Goal: Task Accomplishment & Management: Manage account settings

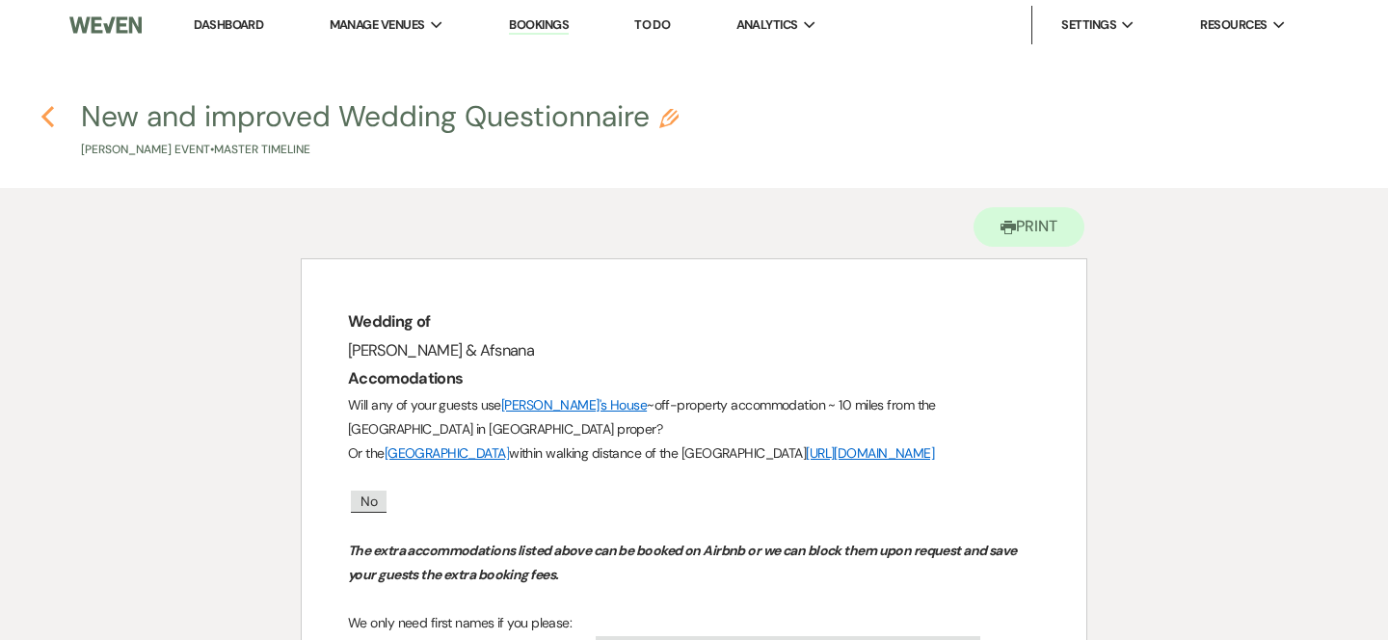
click at [49, 119] on icon "Previous" at bounding box center [47, 116] width 14 height 23
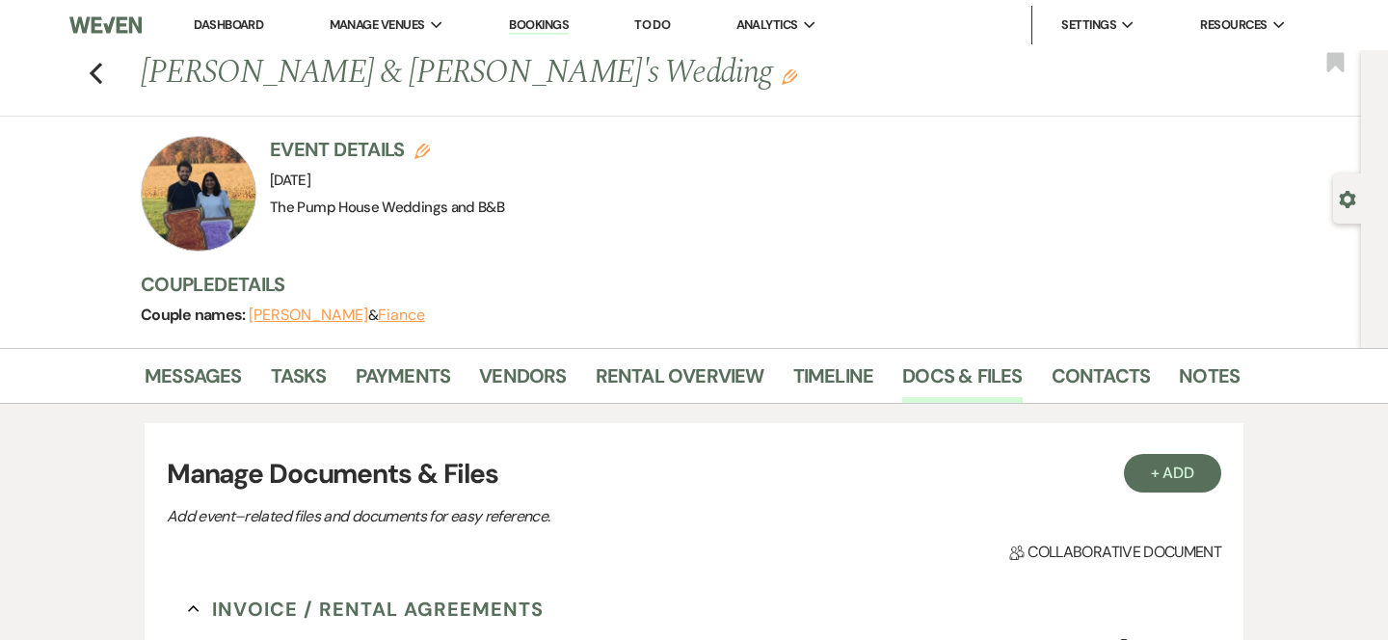
click at [88, 67] on div "Previous [PERSON_NAME] & [PERSON_NAME]'s Wedding Edit Bookmark" at bounding box center [675, 83] width 1371 height 67
click at [95, 71] on icon "Previous" at bounding box center [96, 73] width 14 height 23
select select "7"
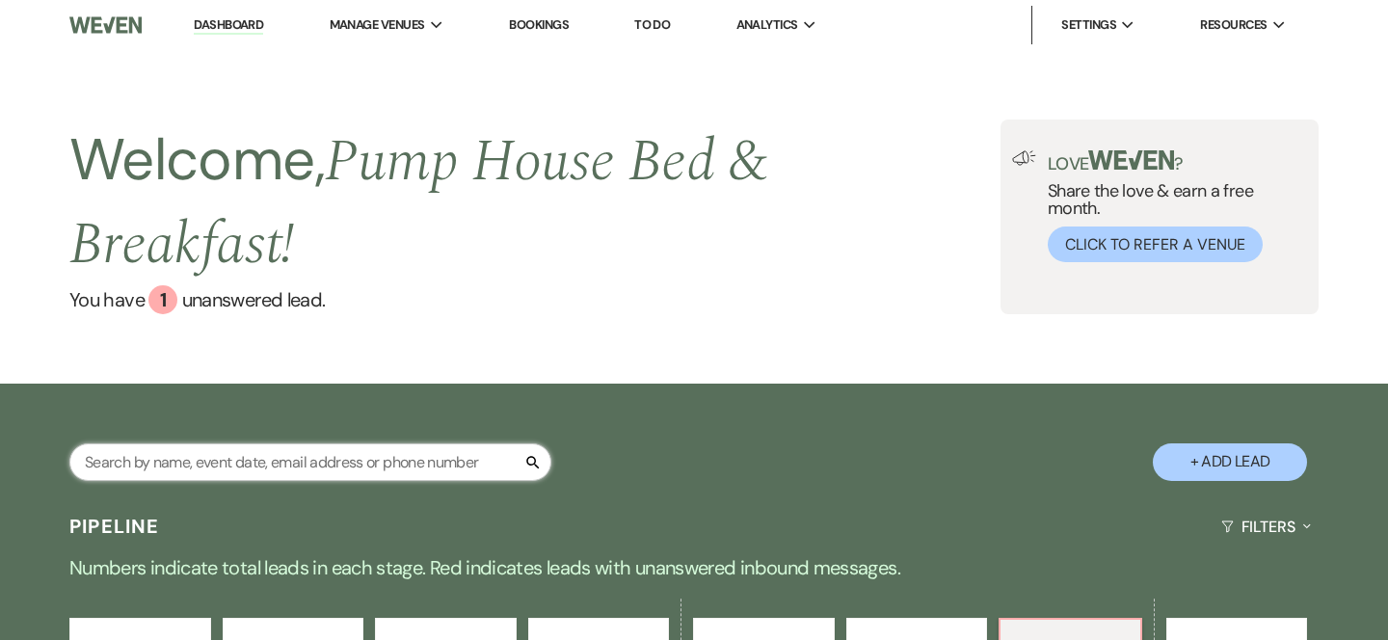
click at [167, 451] on input "text" at bounding box center [310, 462] width 482 height 38
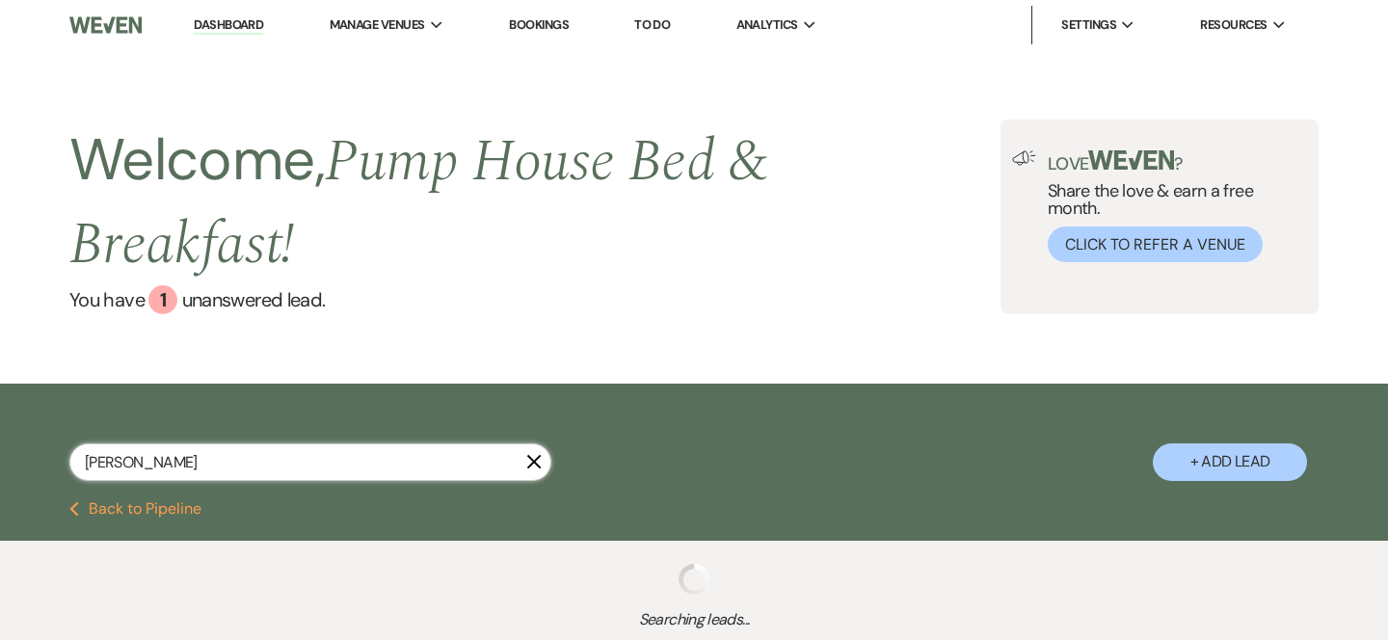
type input "mitche"
select select "8"
select select "5"
select select "8"
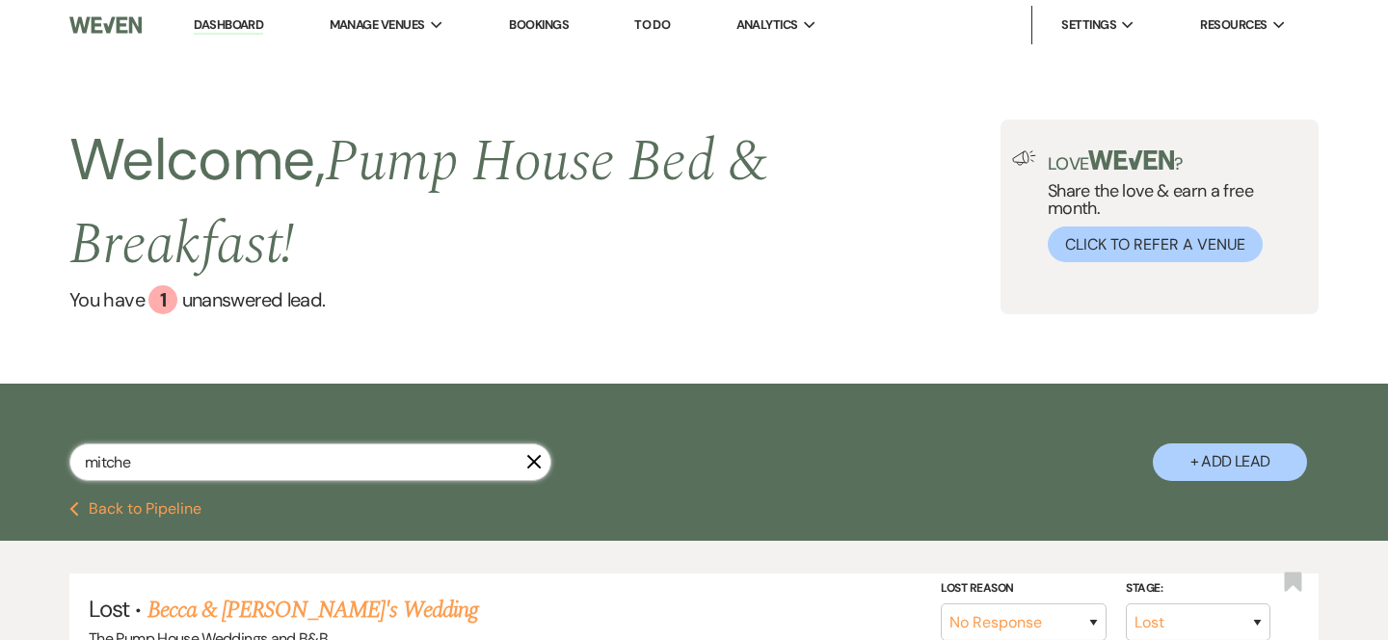
select select "8"
type input "[PERSON_NAME]"
select select "8"
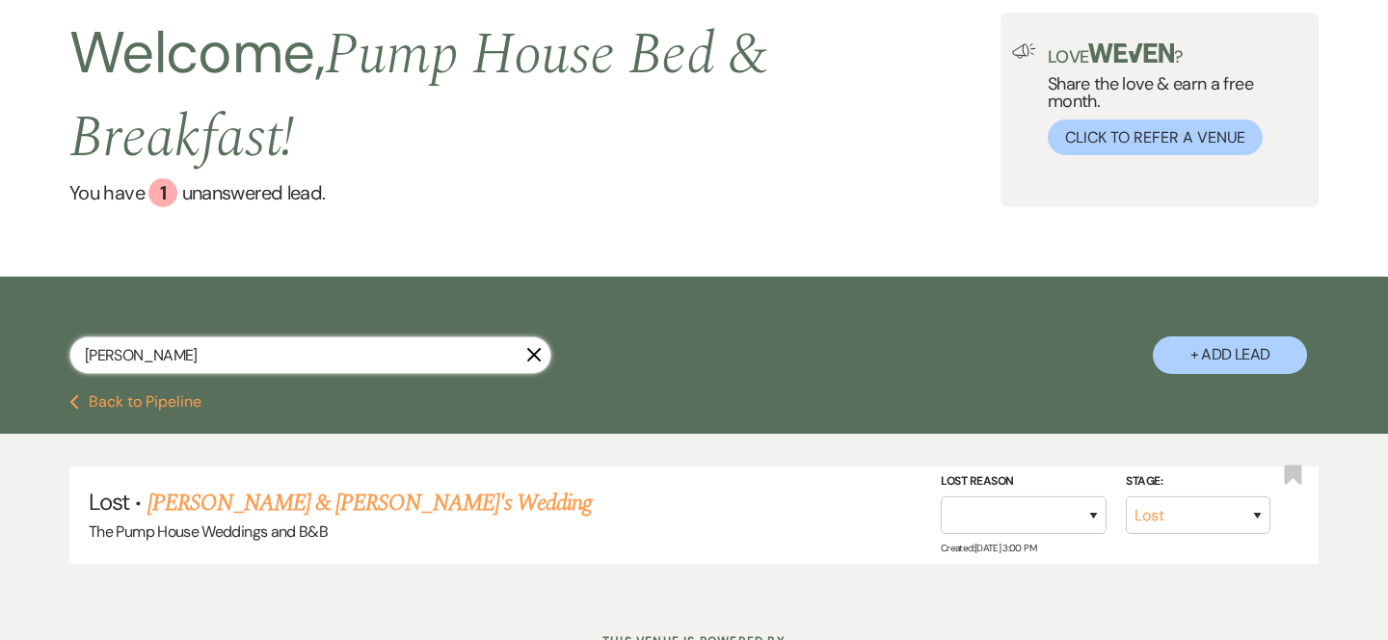
scroll to position [118, 0]
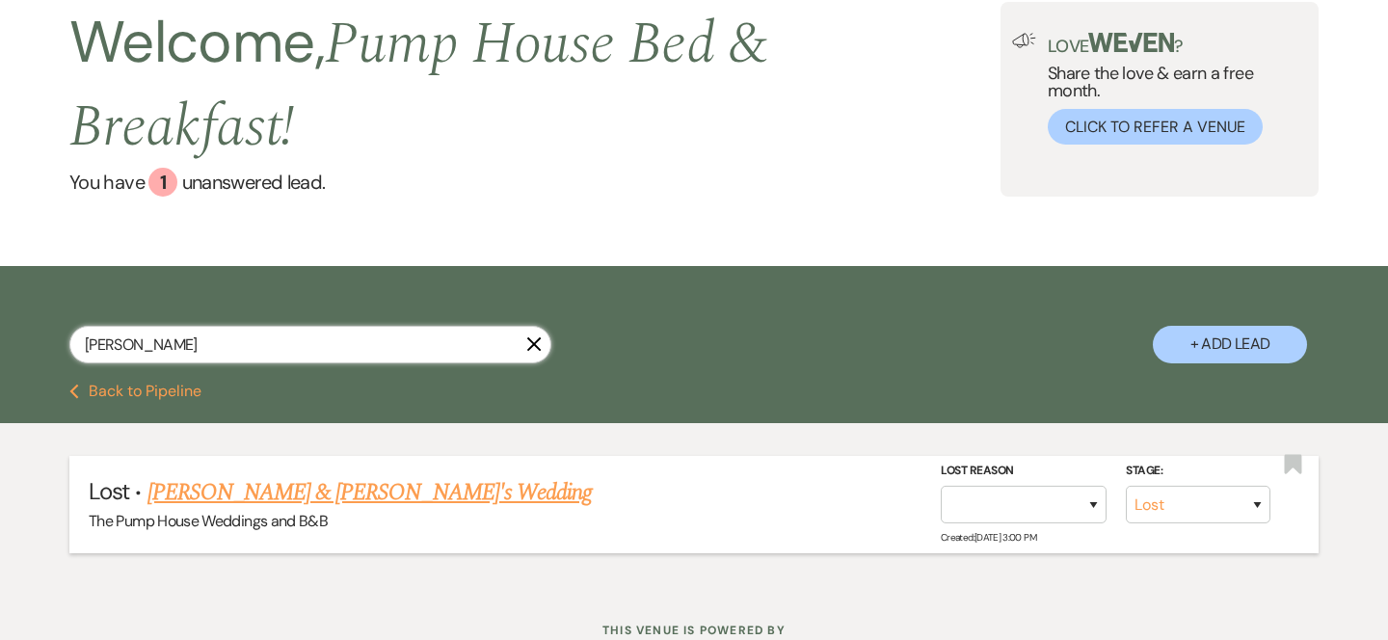
type input "[PERSON_NAME]"
click at [184, 499] on link "[PERSON_NAME] & [PERSON_NAME]'s Wedding" at bounding box center [369, 492] width 445 height 35
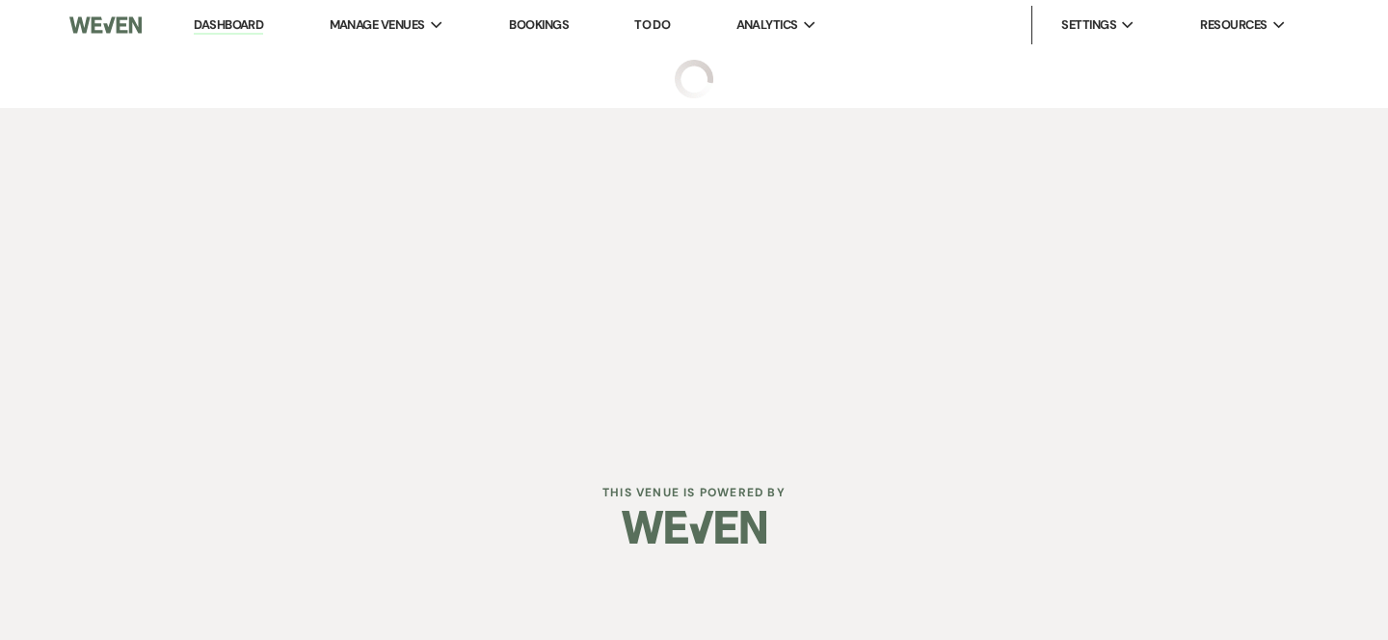
select select "8"
select select "5"
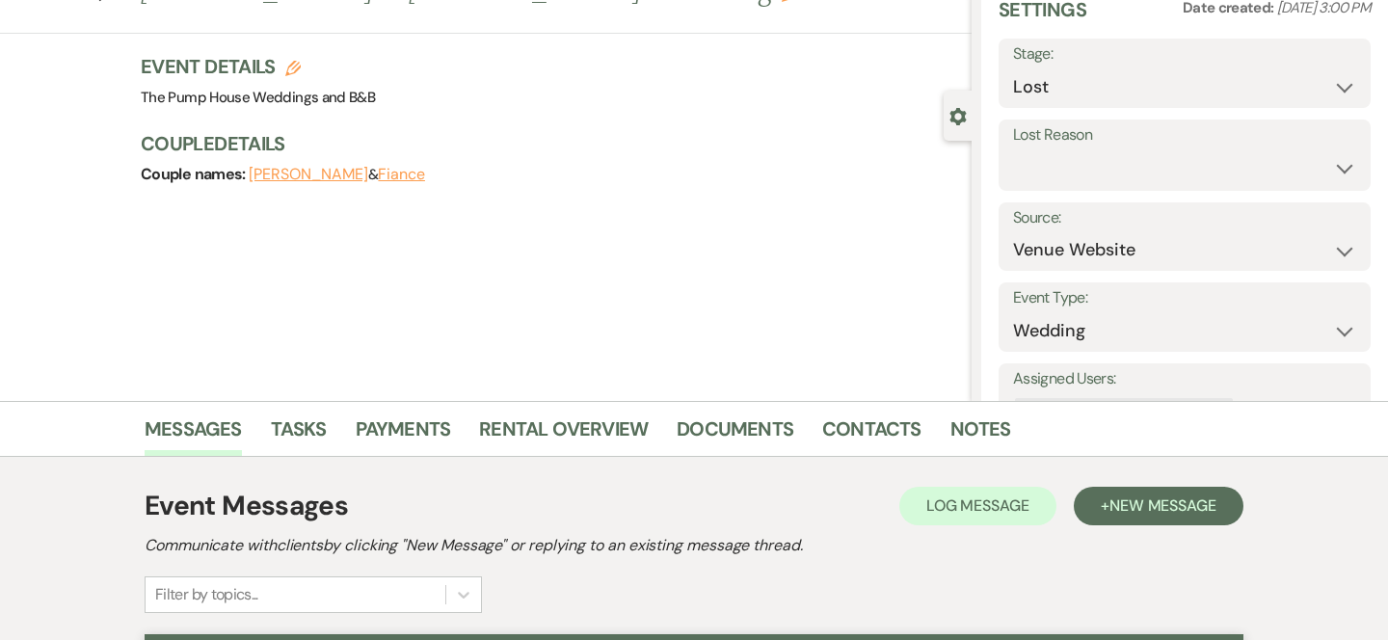
scroll to position [80, 0]
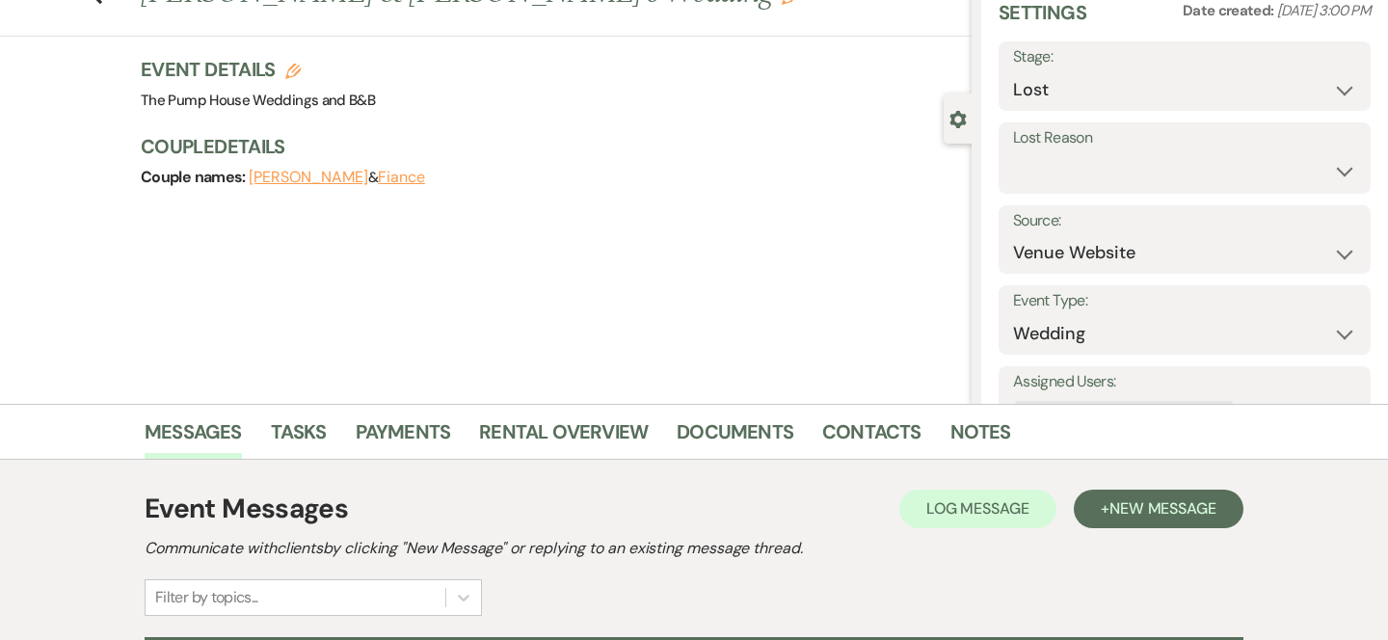
click at [289, 174] on button "[PERSON_NAME]" at bounding box center [309, 177] width 120 height 15
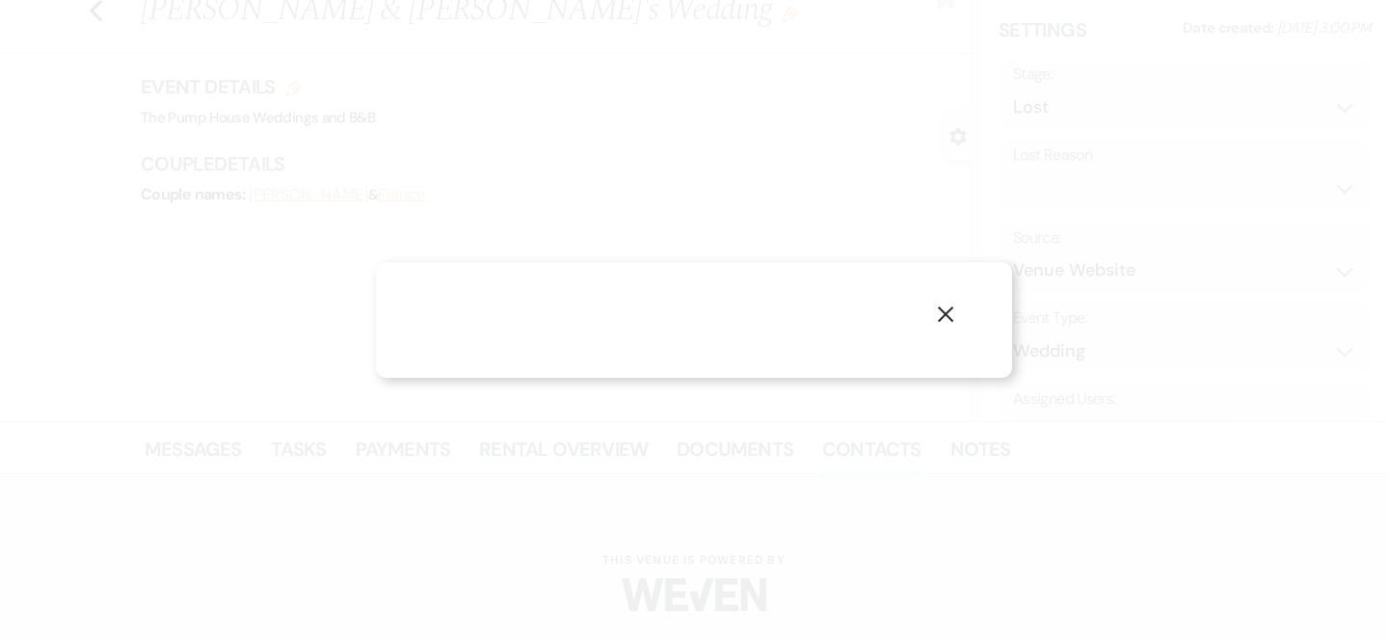
scroll to position [80, 0]
select select "1"
select select "email"
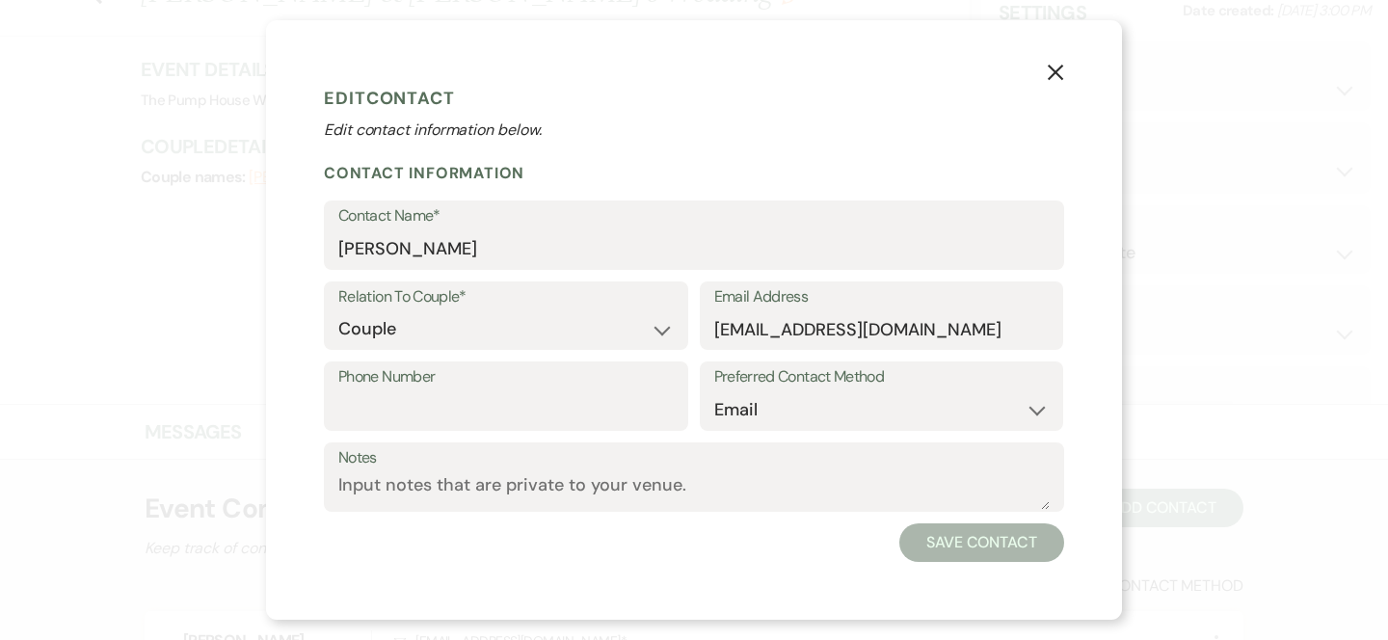
click at [1054, 68] on icon "X" at bounding box center [1055, 72] width 17 height 17
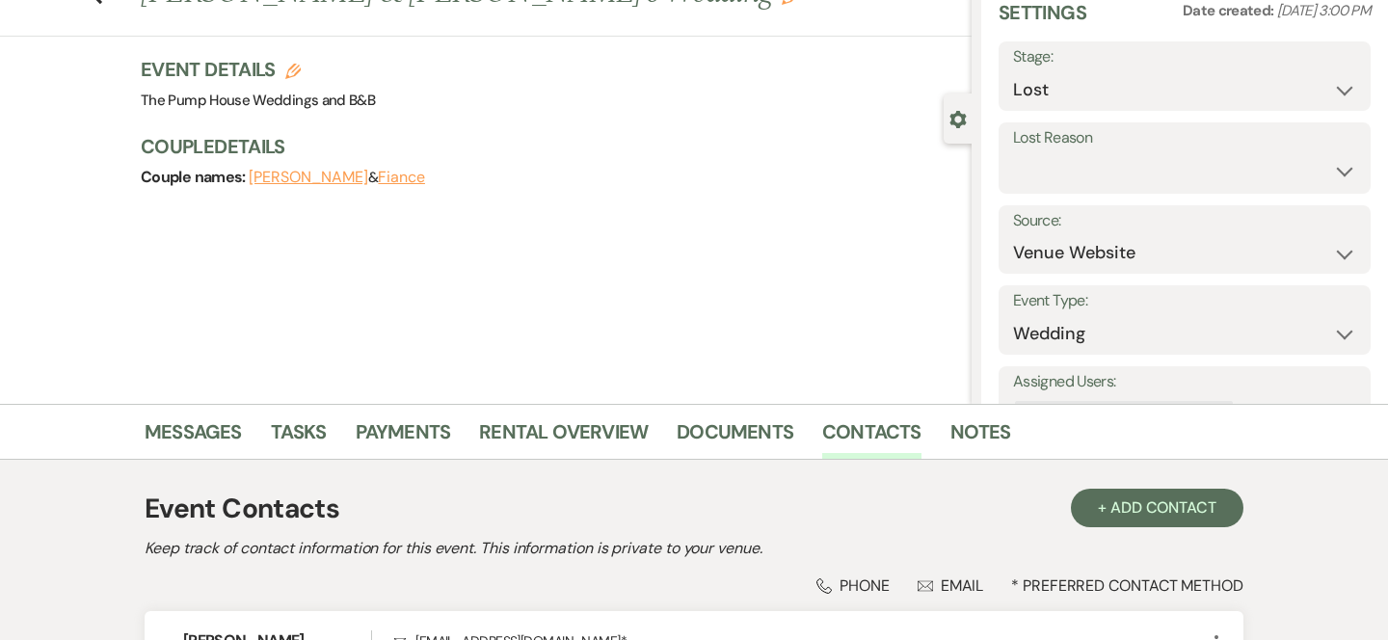
scroll to position [0, 0]
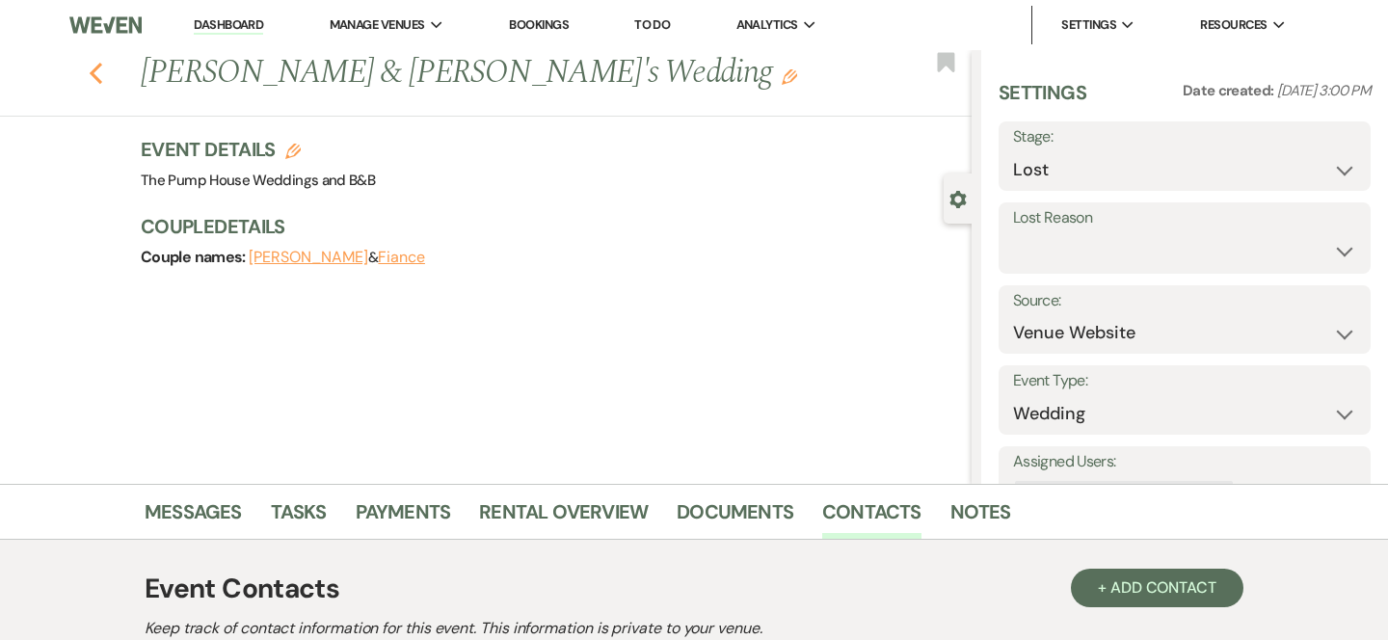
click at [101, 67] on icon "Previous" at bounding box center [96, 73] width 14 height 23
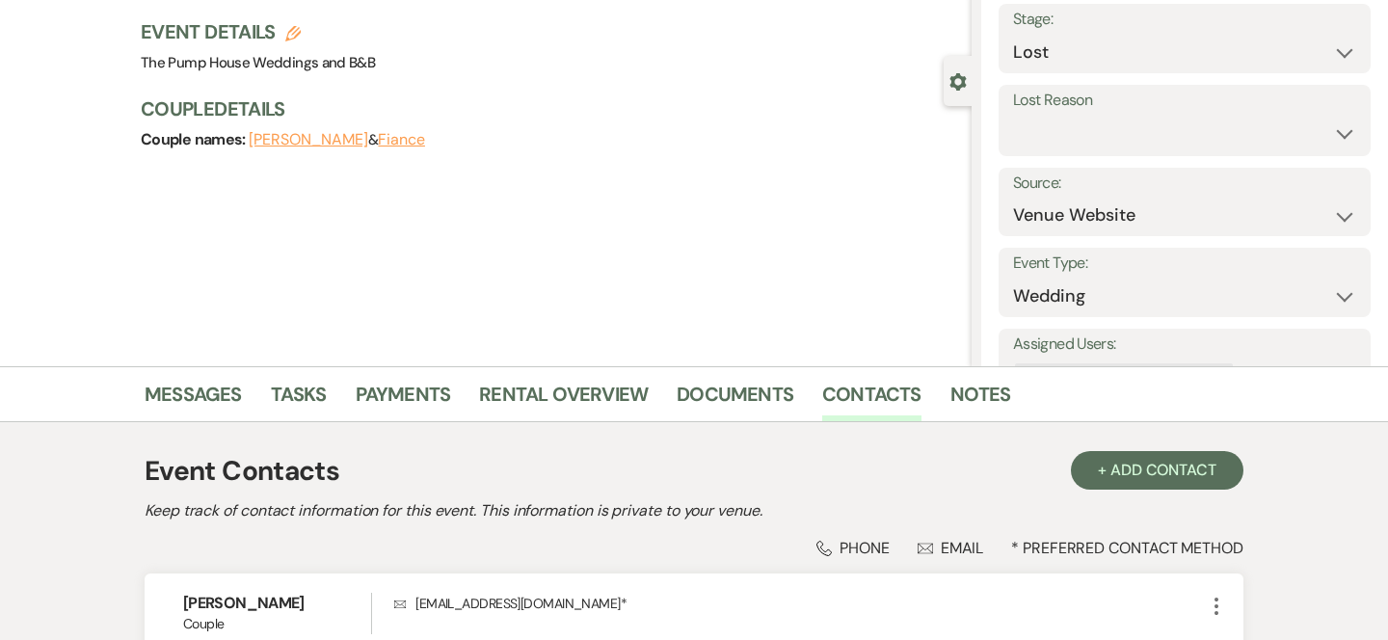
select select "8"
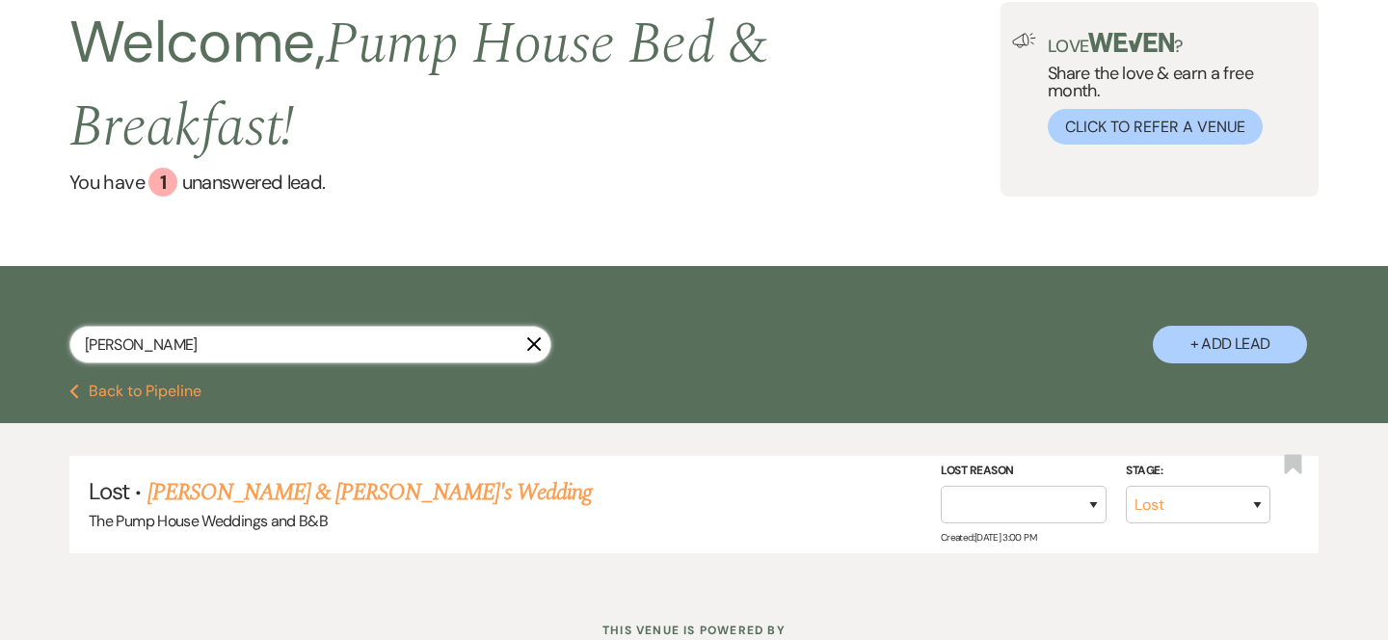
click at [151, 340] on input "[PERSON_NAME]" at bounding box center [310, 345] width 482 height 38
type input "m"
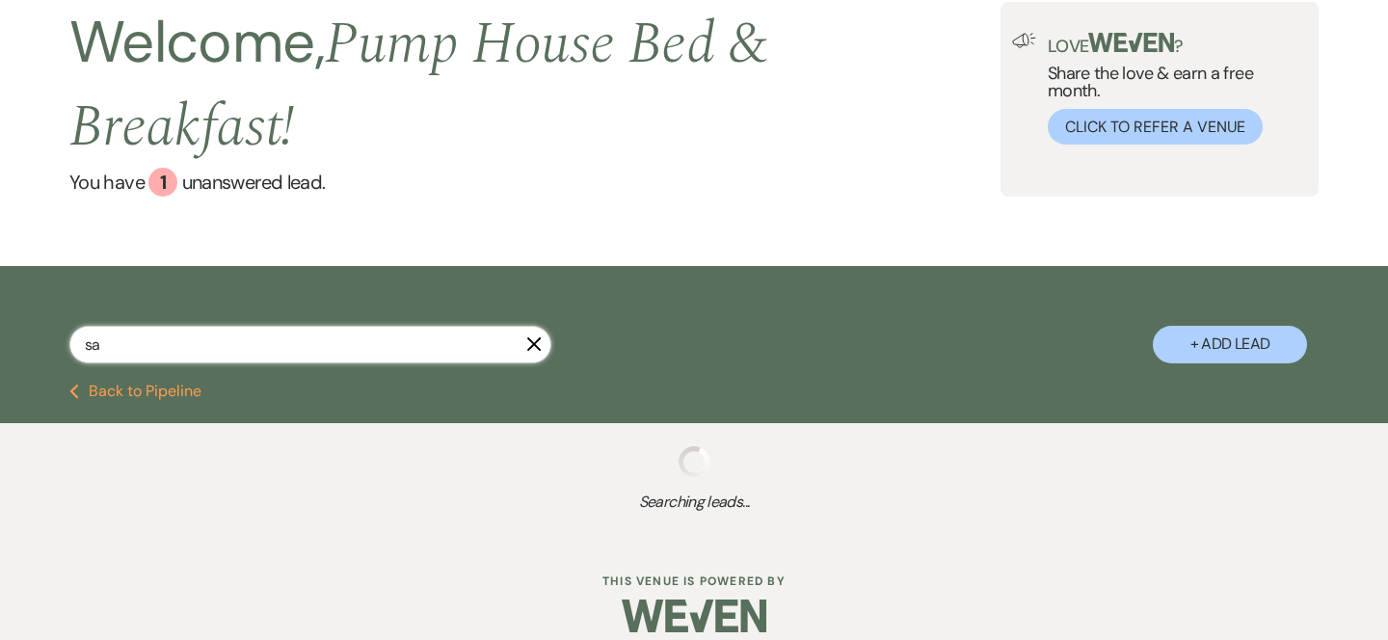
type input "[PERSON_NAME]"
select select "8"
select select "5"
select select "8"
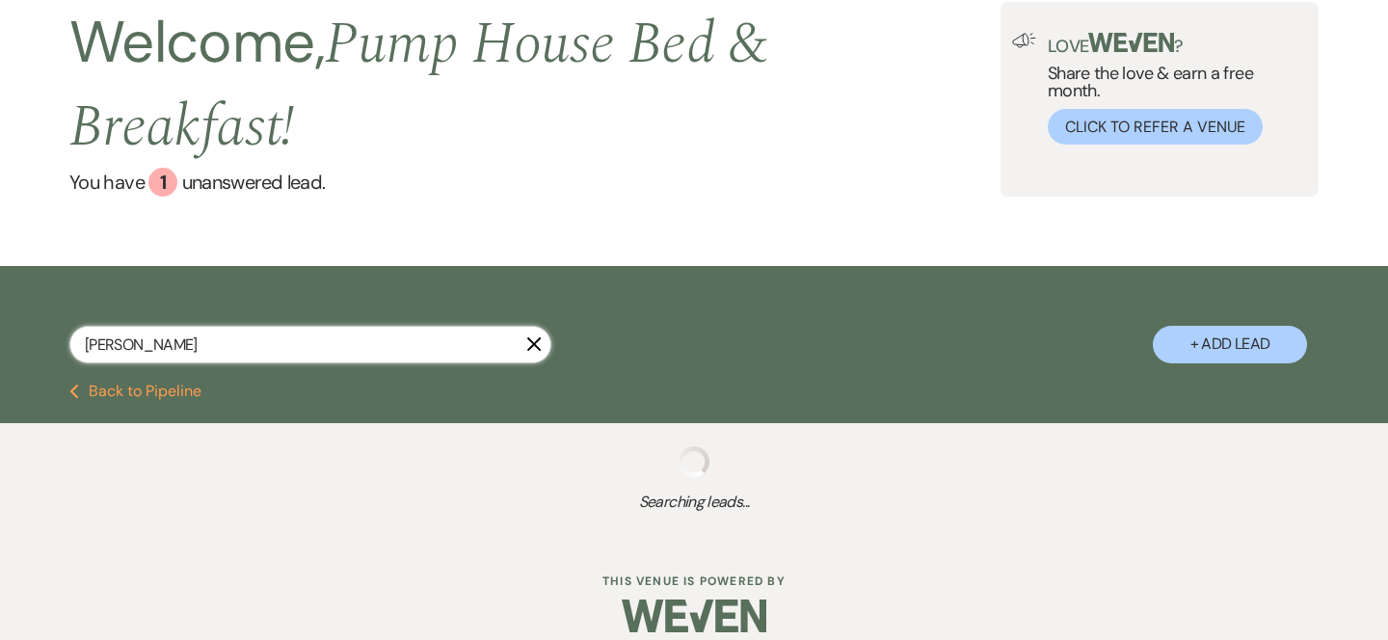
select select "8"
select select "1"
select select "8"
select select "1"
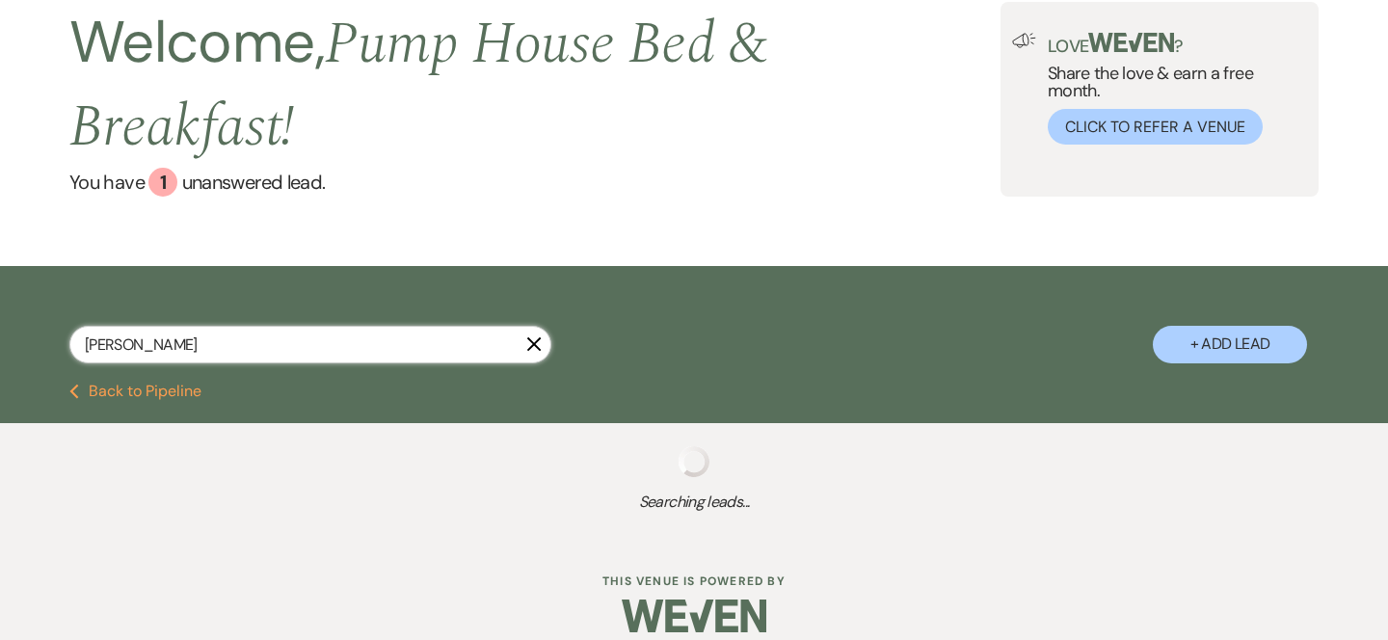
select select "8"
select select "5"
select select "8"
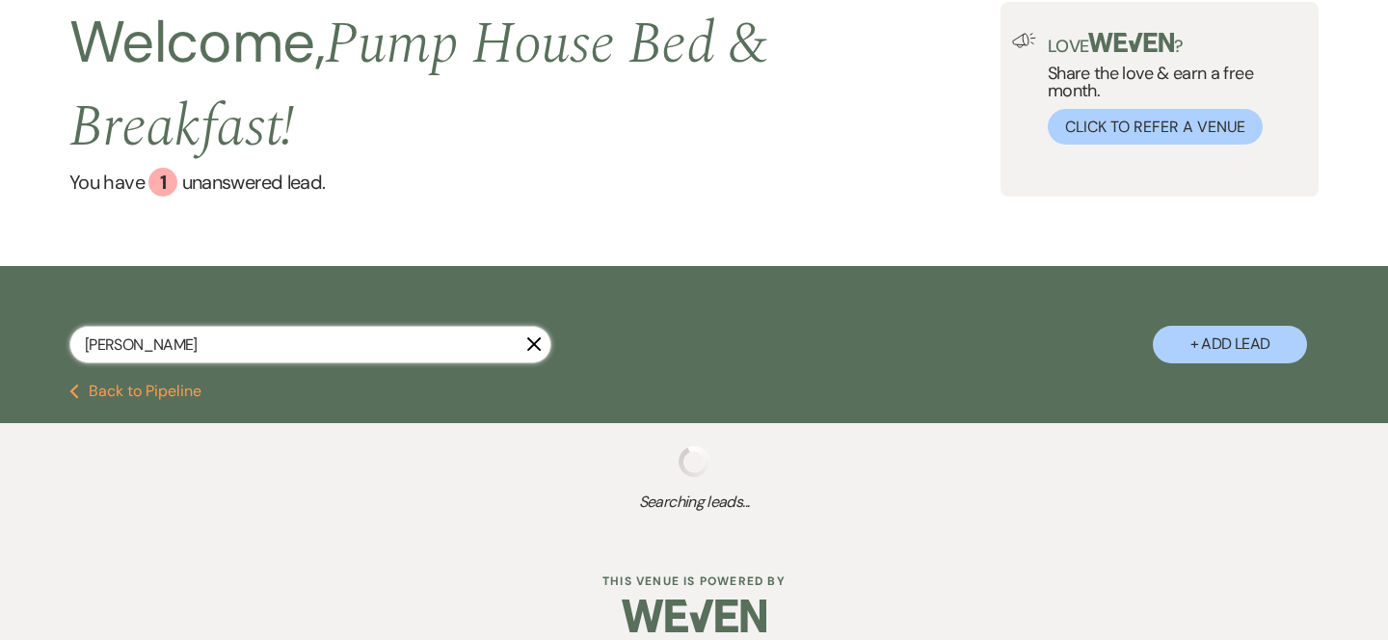
select select "5"
select select "8"
select select "11"
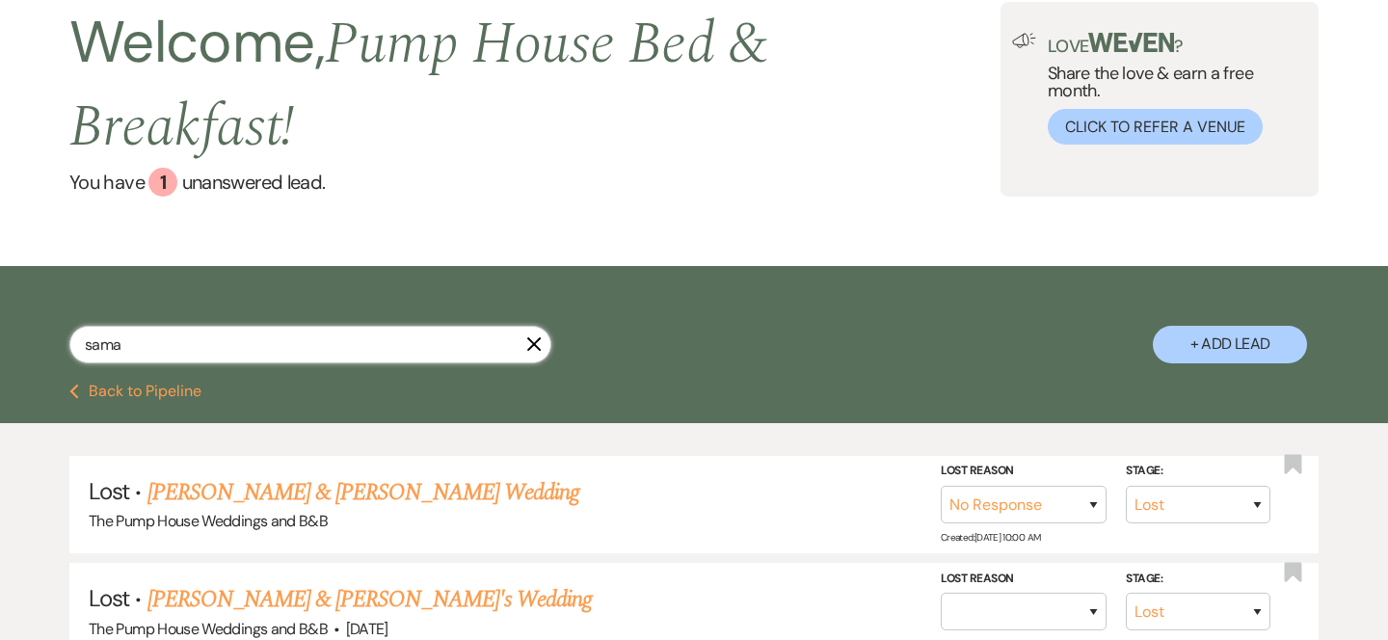
type input "saman"
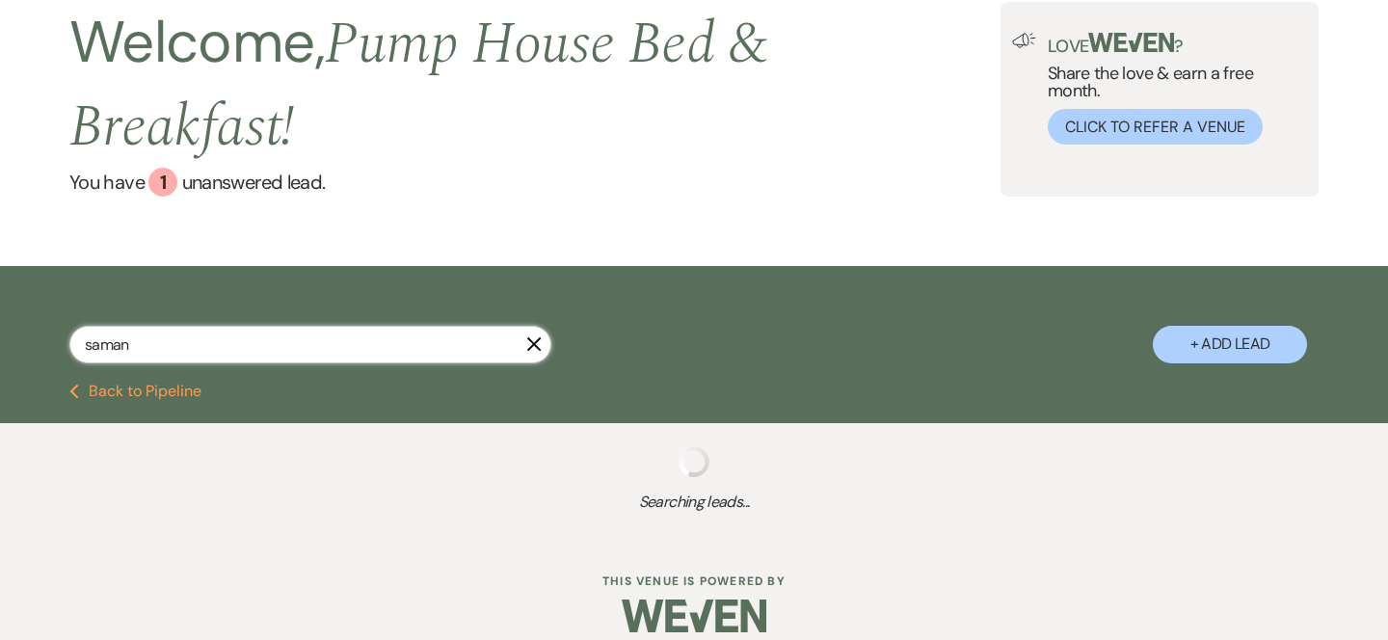
select select "8"
select select "5"
select select "8"
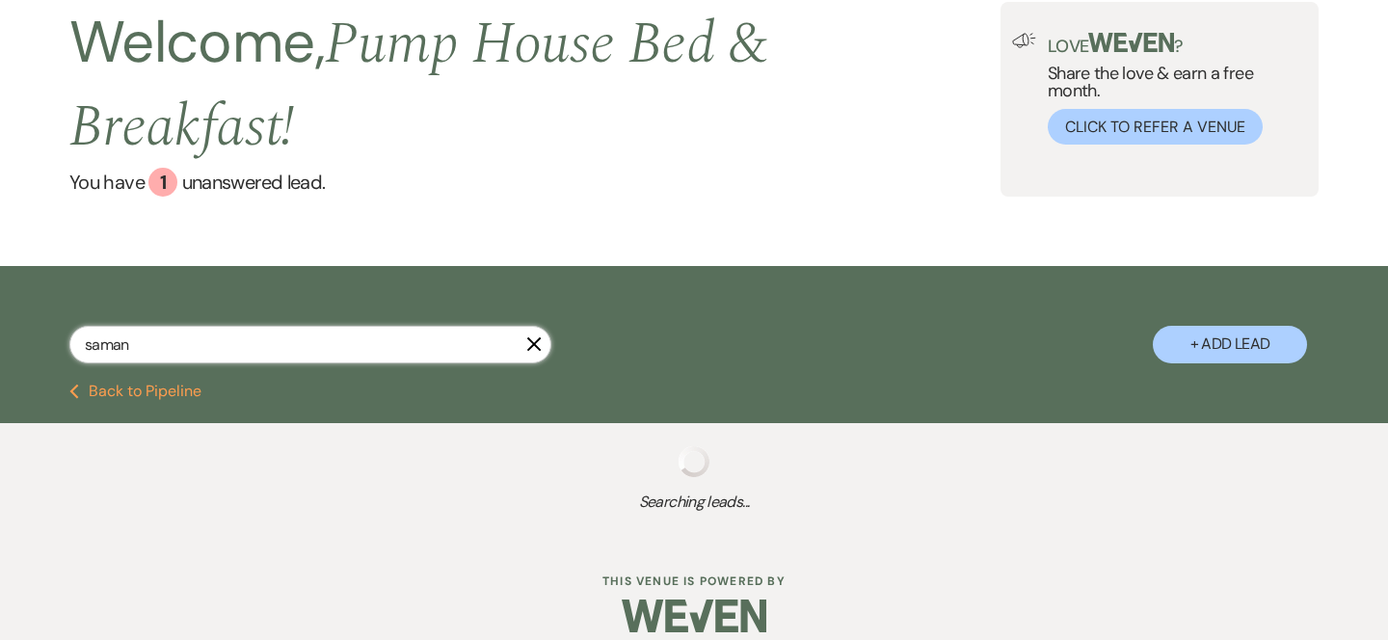
select select "8"
select select "1"
select select "8"
select select "5"
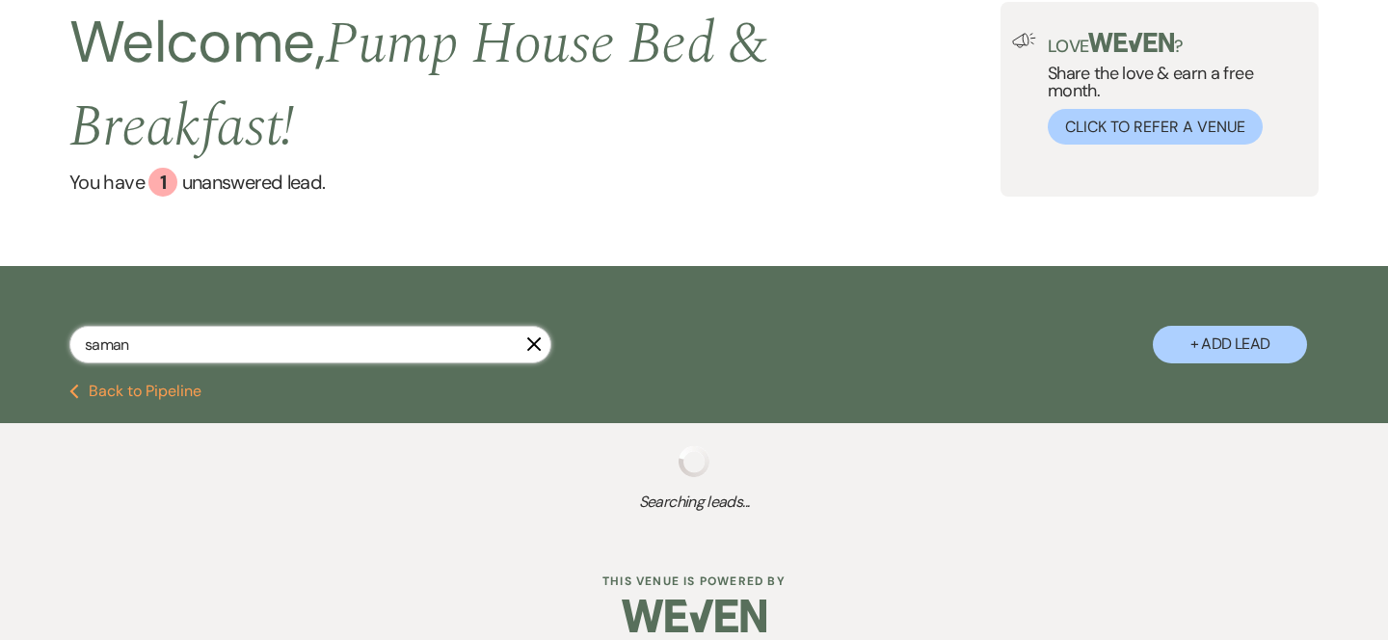
select select "8"
select select "11"
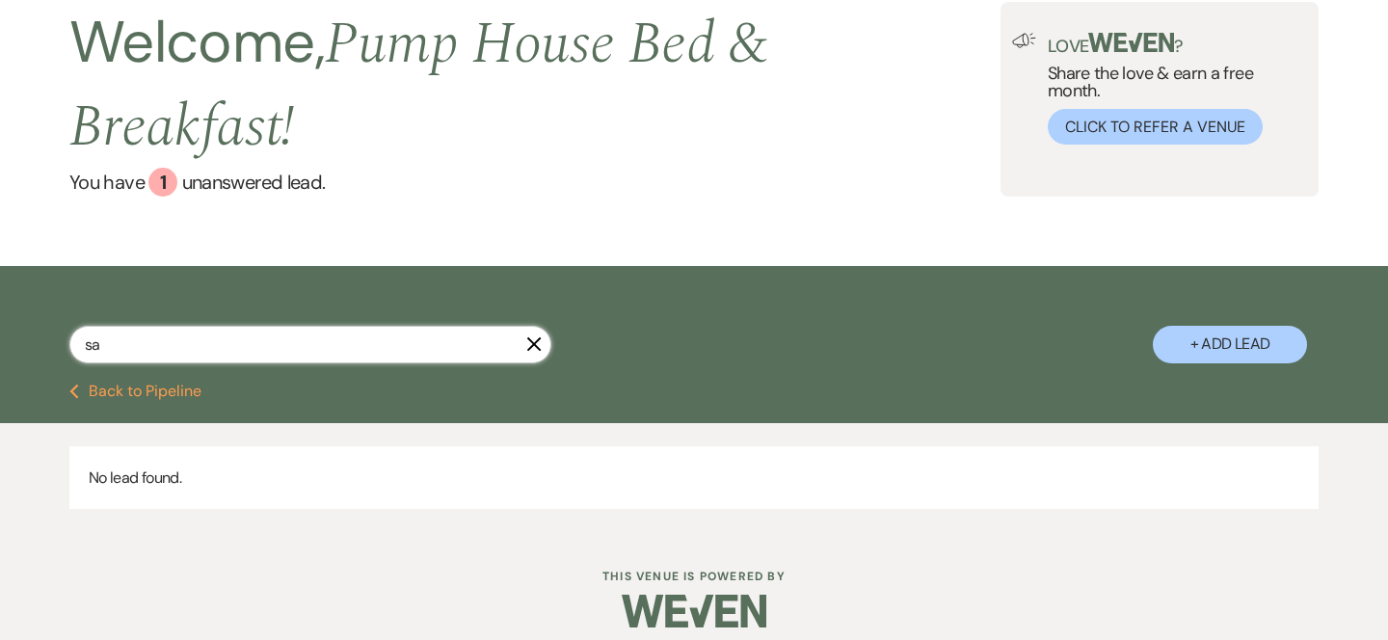
type input "s"
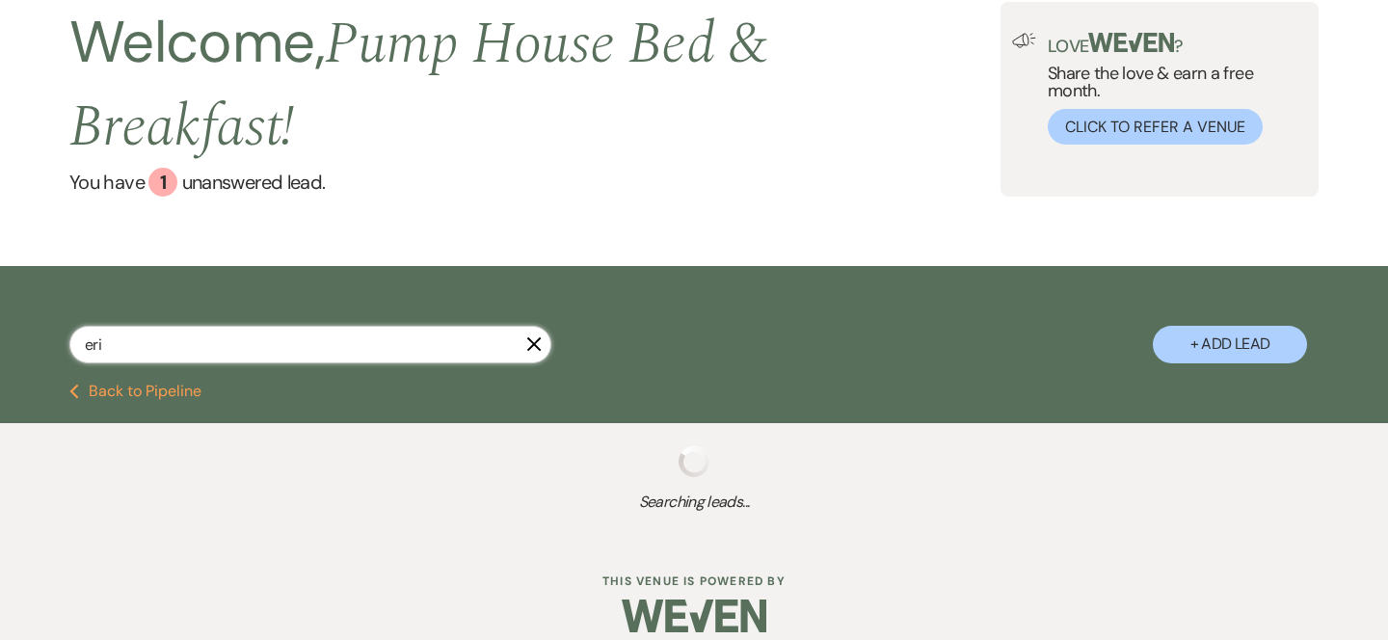
type input "[PERSON_NAME]"
select select "8"
select select "5"
select select "8"
select select "5"
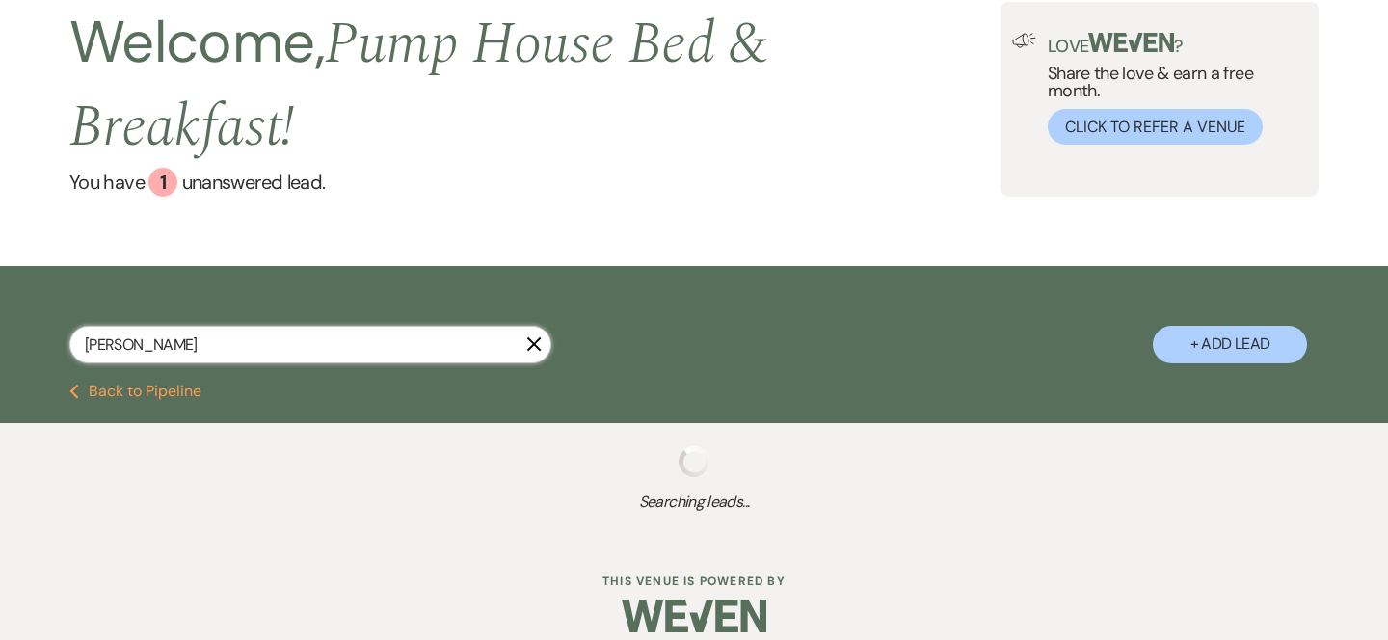
select select "8"
select select "4"
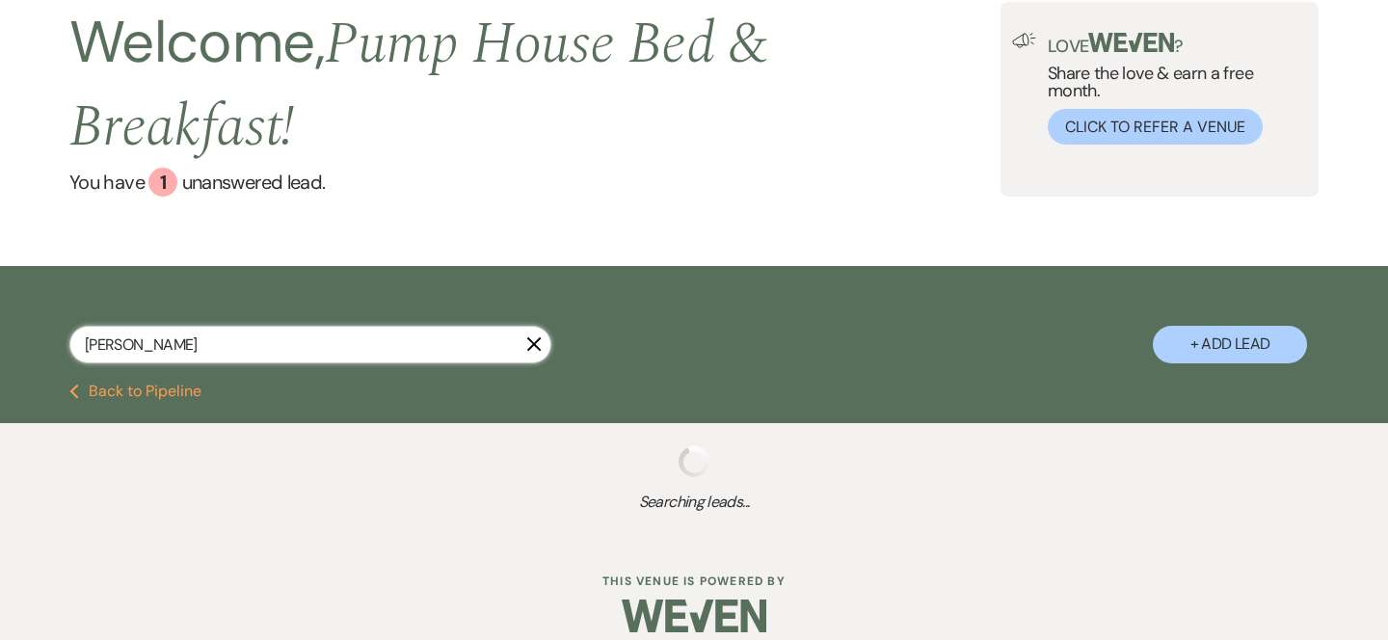
select select "8"
select select "11"
select select "8"
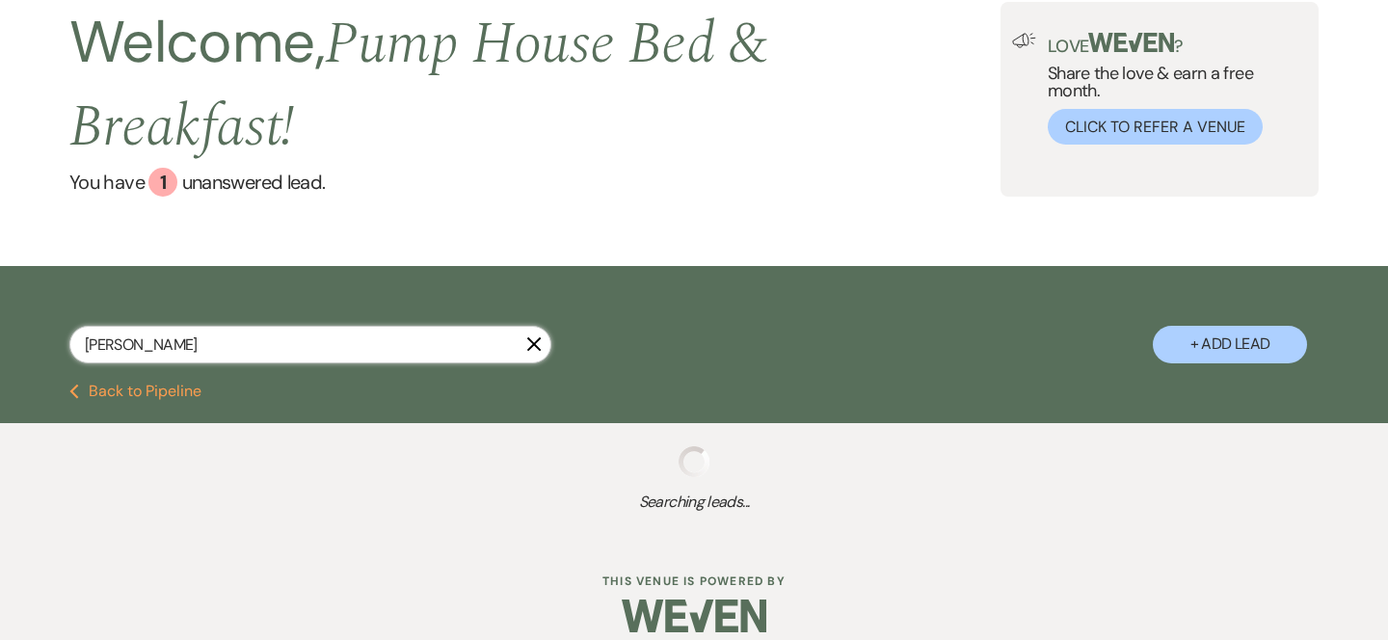
select select "5"
select select "8"
select select "5"
select select "8"
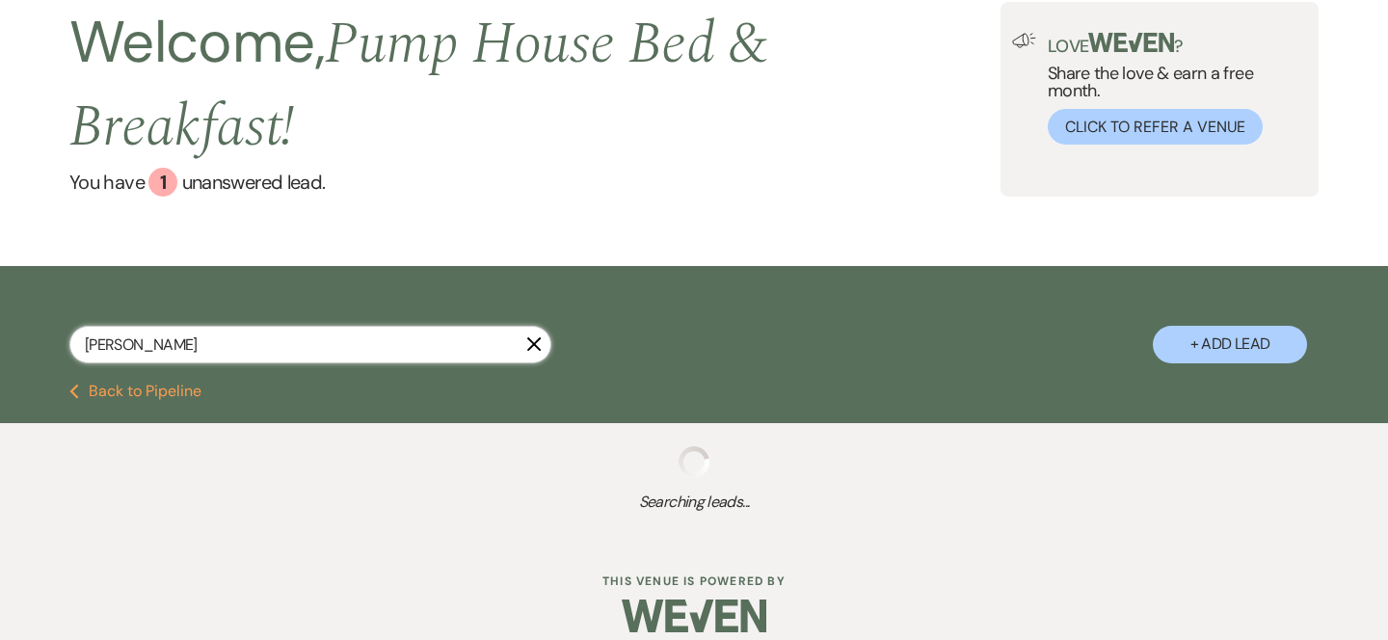
select select "8"
select select "5"
select select "8"
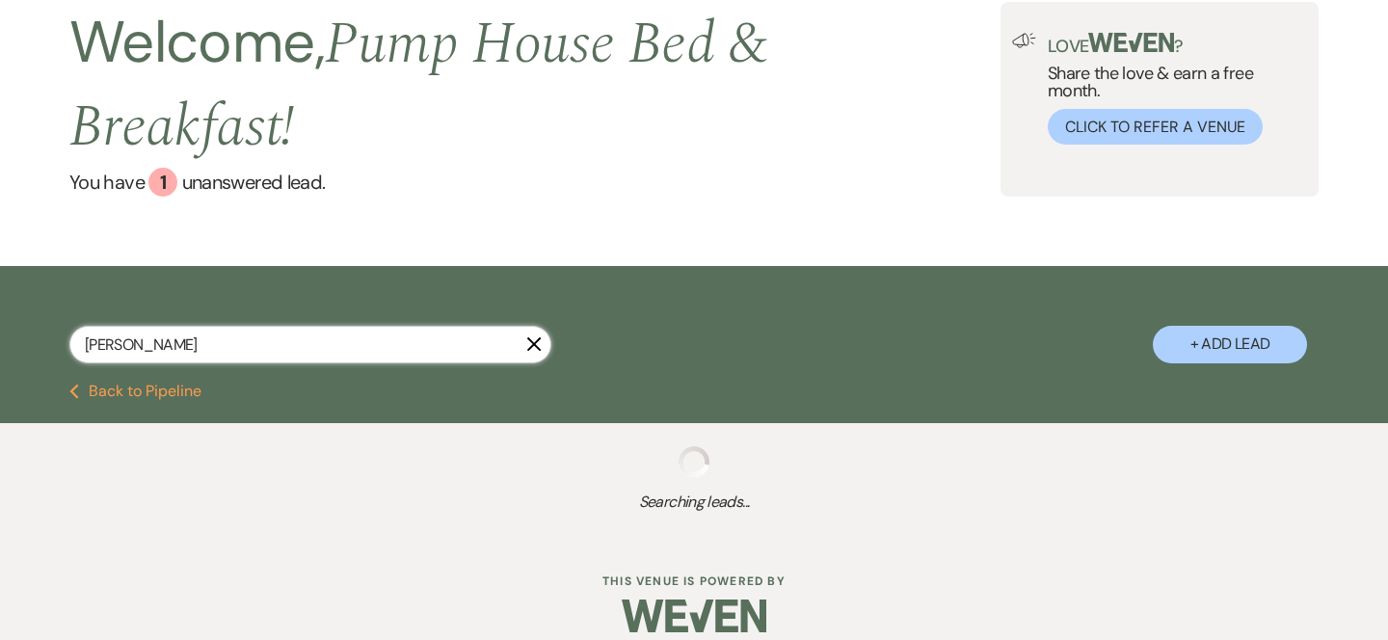
select select "4"
select select "8"
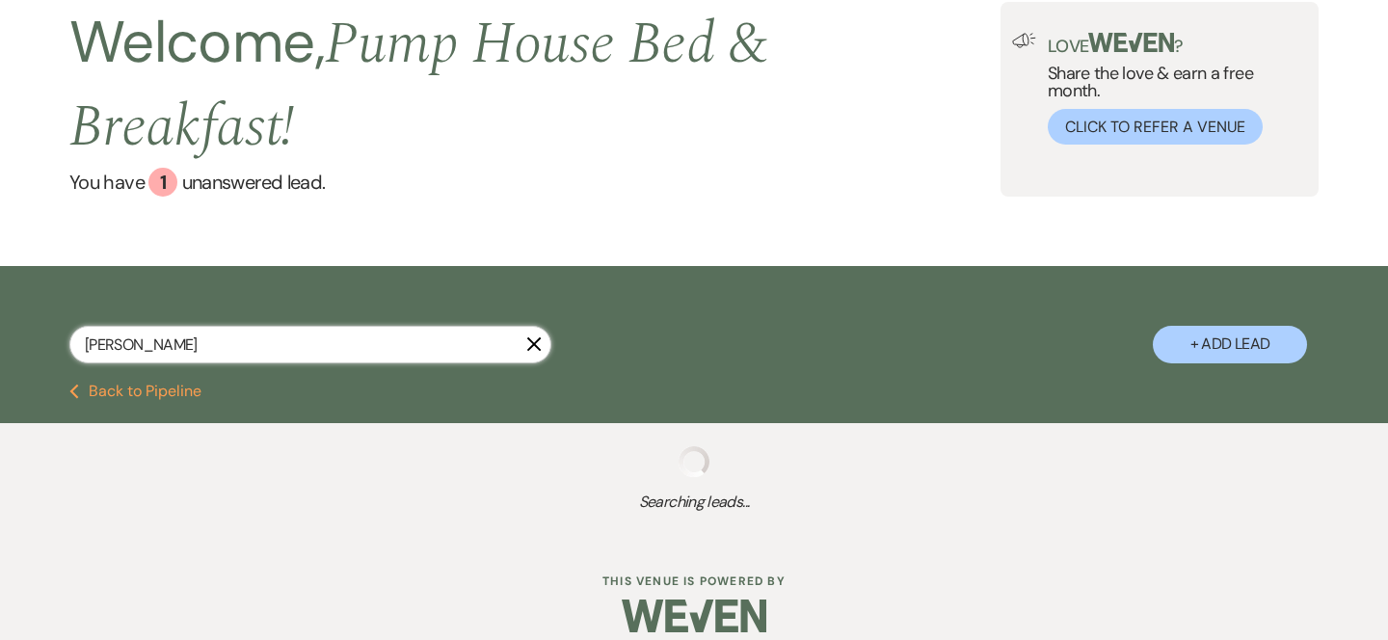
select select "5"
select select "8"
select select "5"
select select "8"
select select "5"
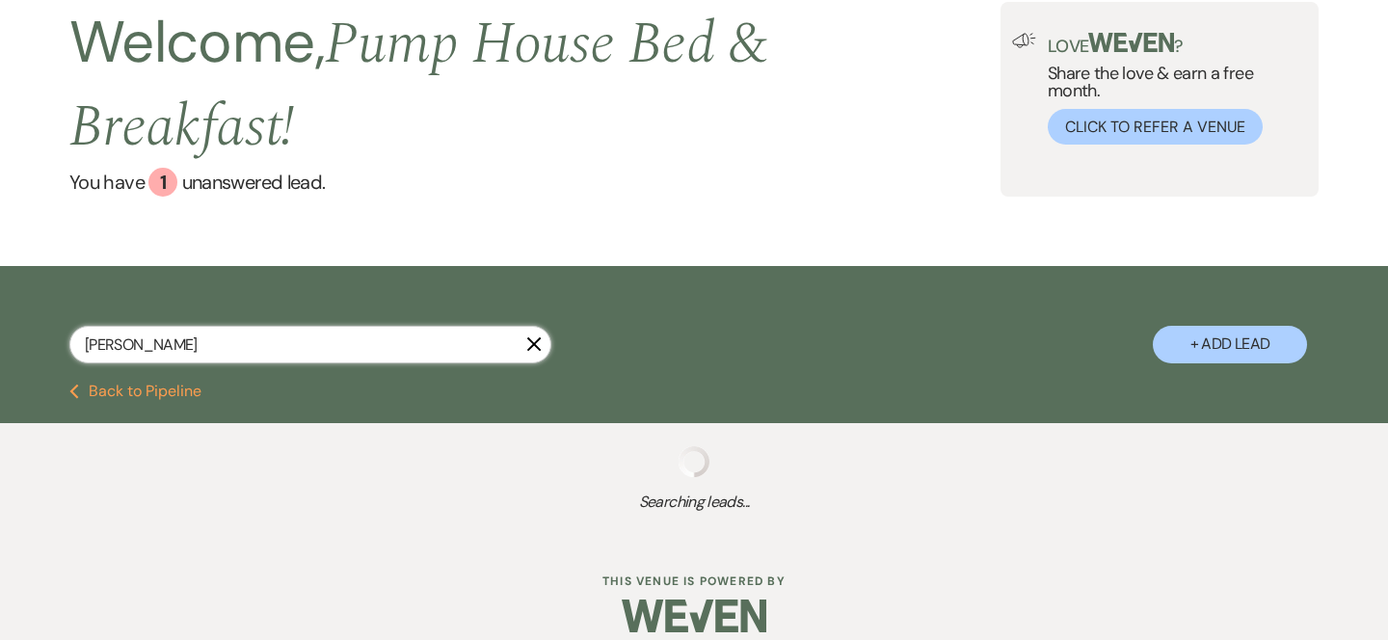
select select "8"
select select "4"
select select "8"
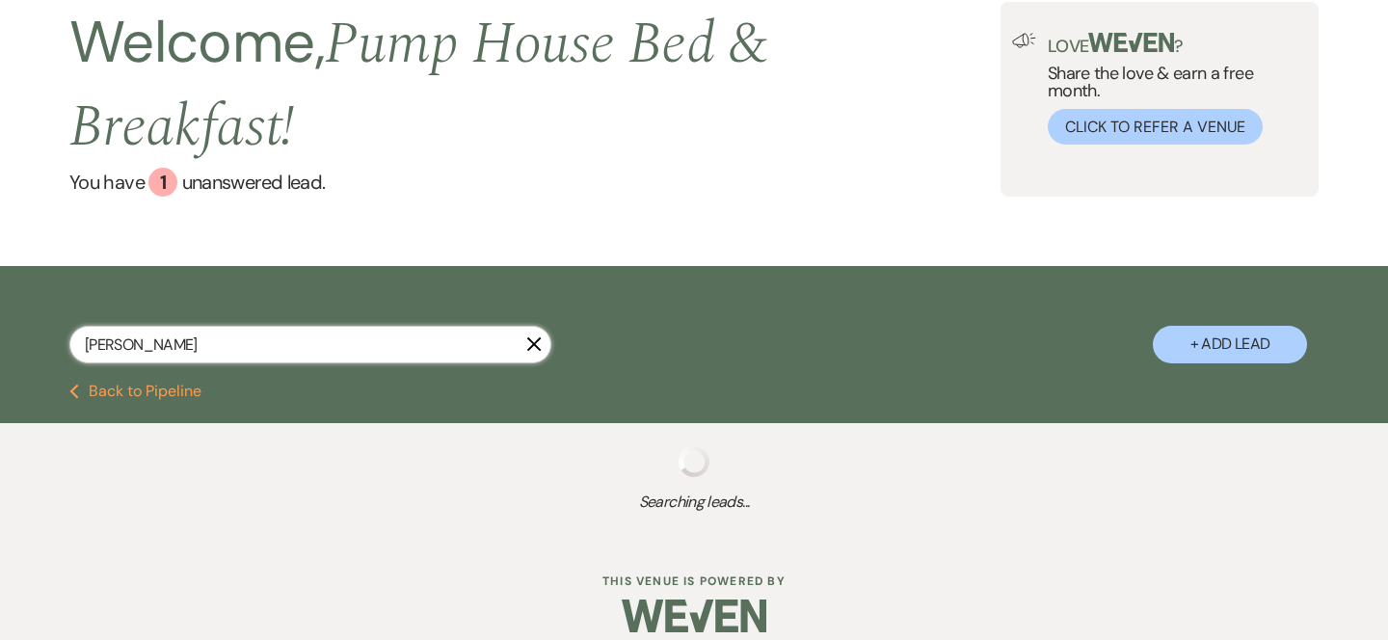
select select "8"
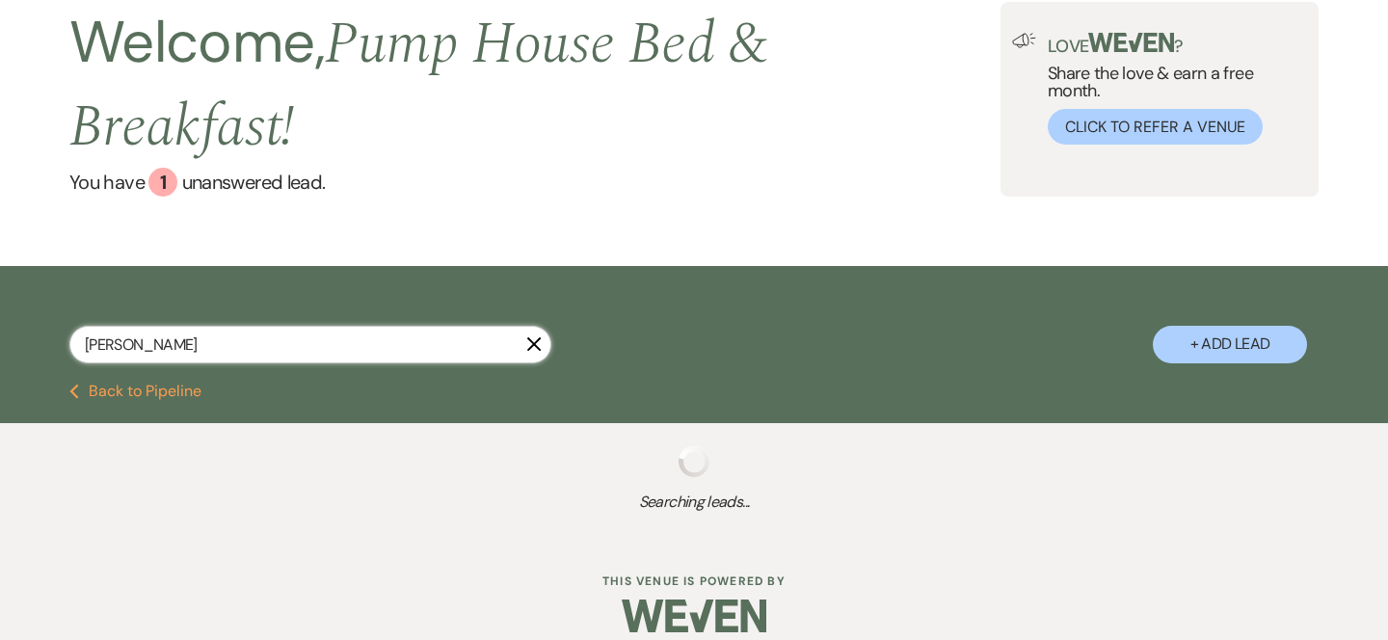
select select "8"
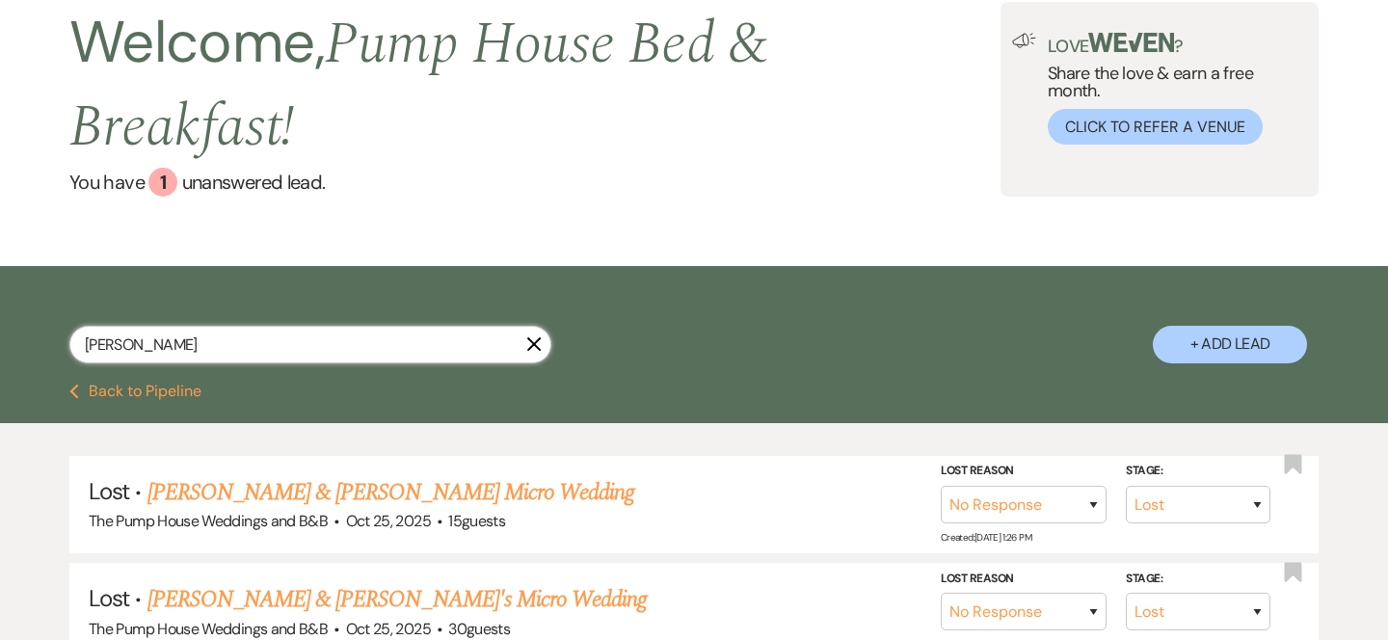
select select "8"
select select "5"
select select "8"
select select "5"
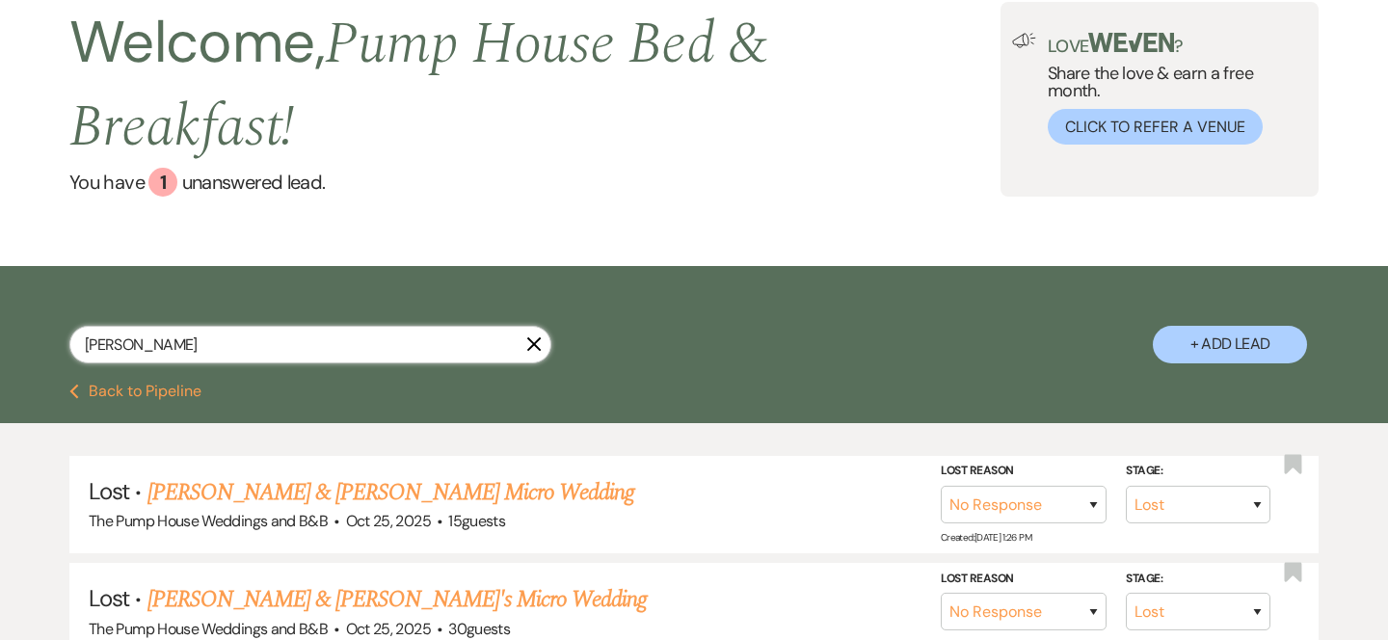
select select "8"
select select "5"
select select "8"
select select "5"
select select "8"
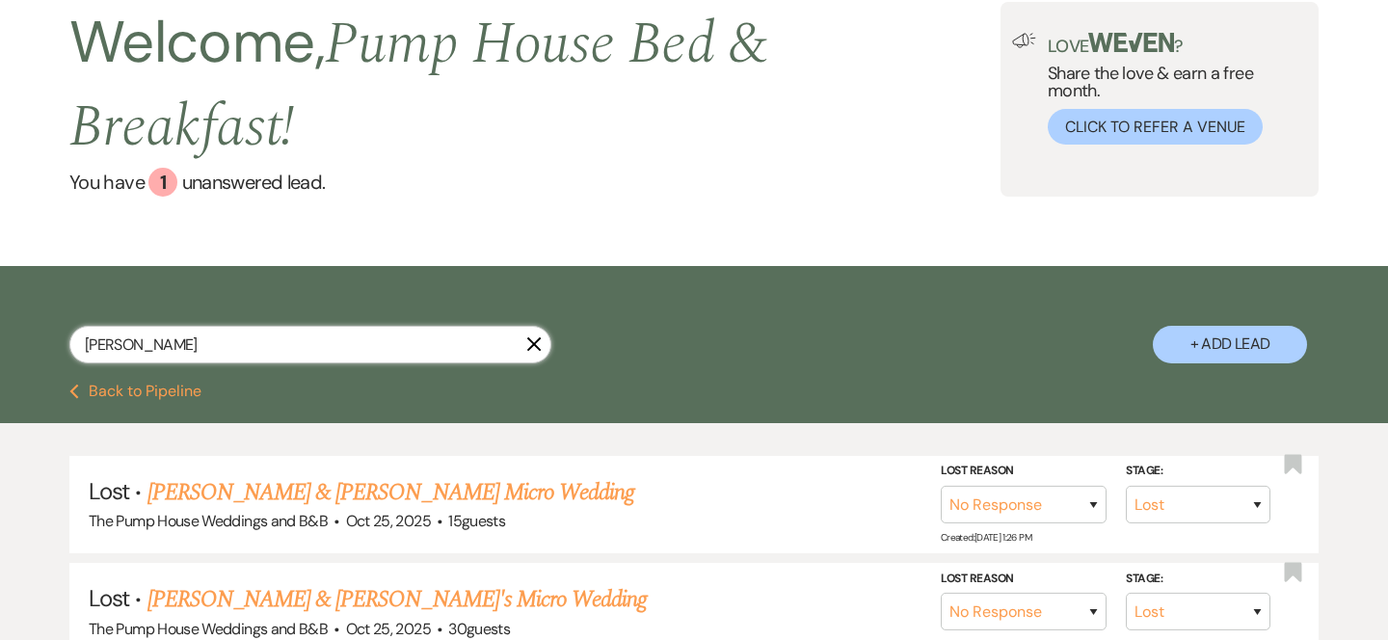
select select "4"
select select "8"
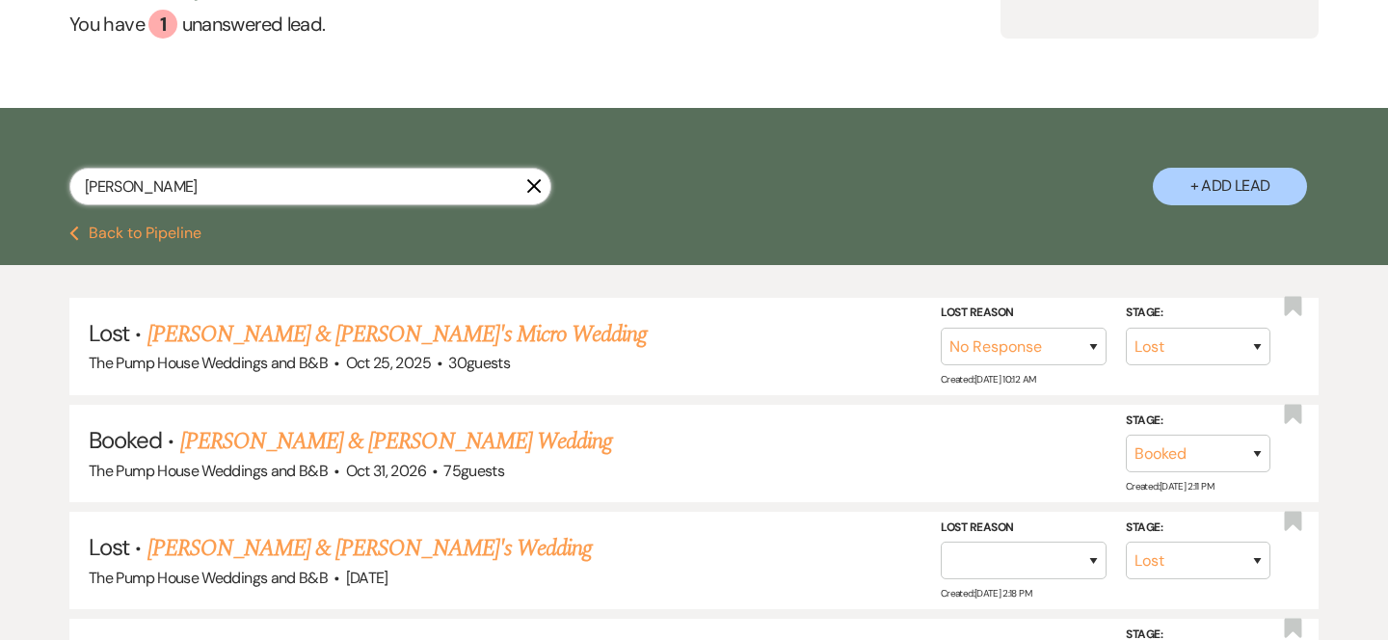
scroll to position [292, 0]
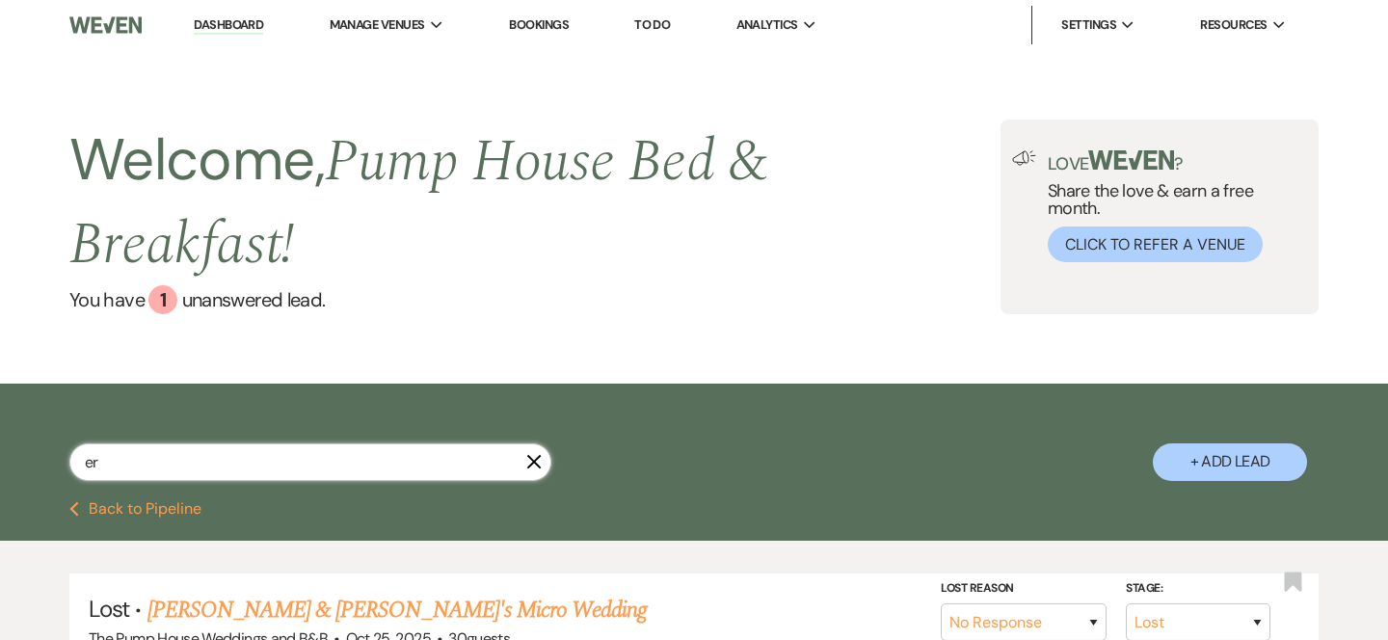
type input "e"
type input "[PERSON_NAME]"
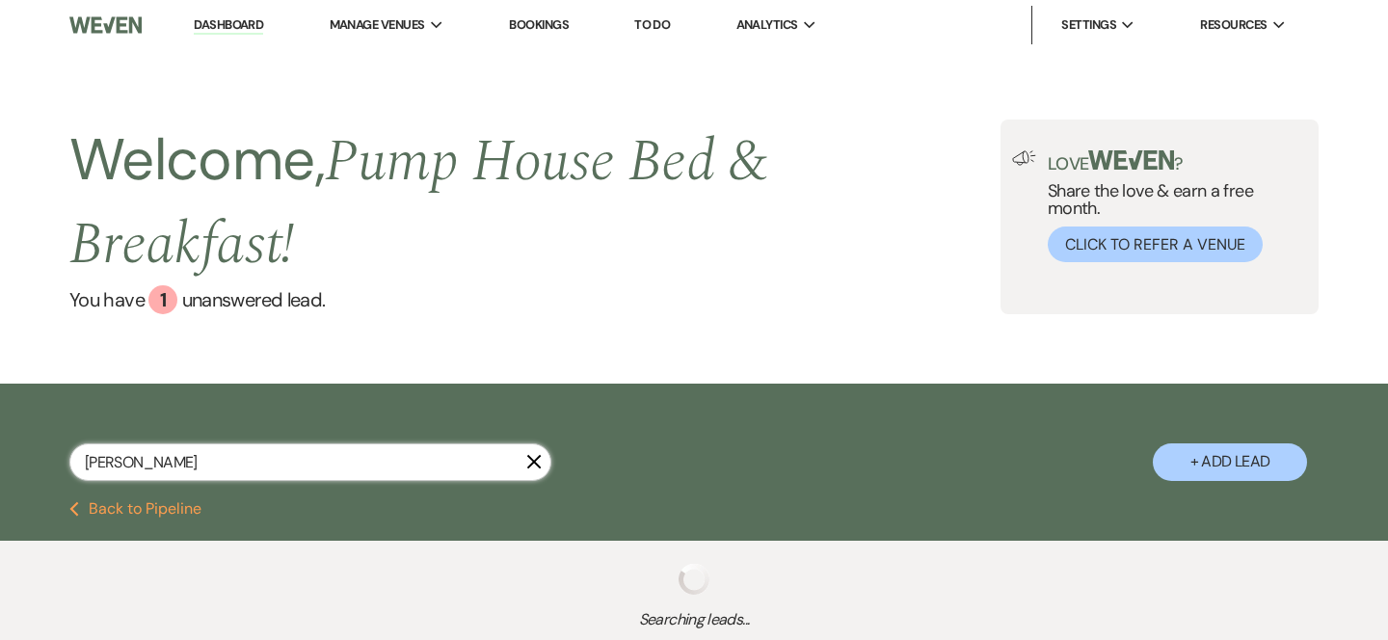
select select "8"
select select "5"
select select "8"
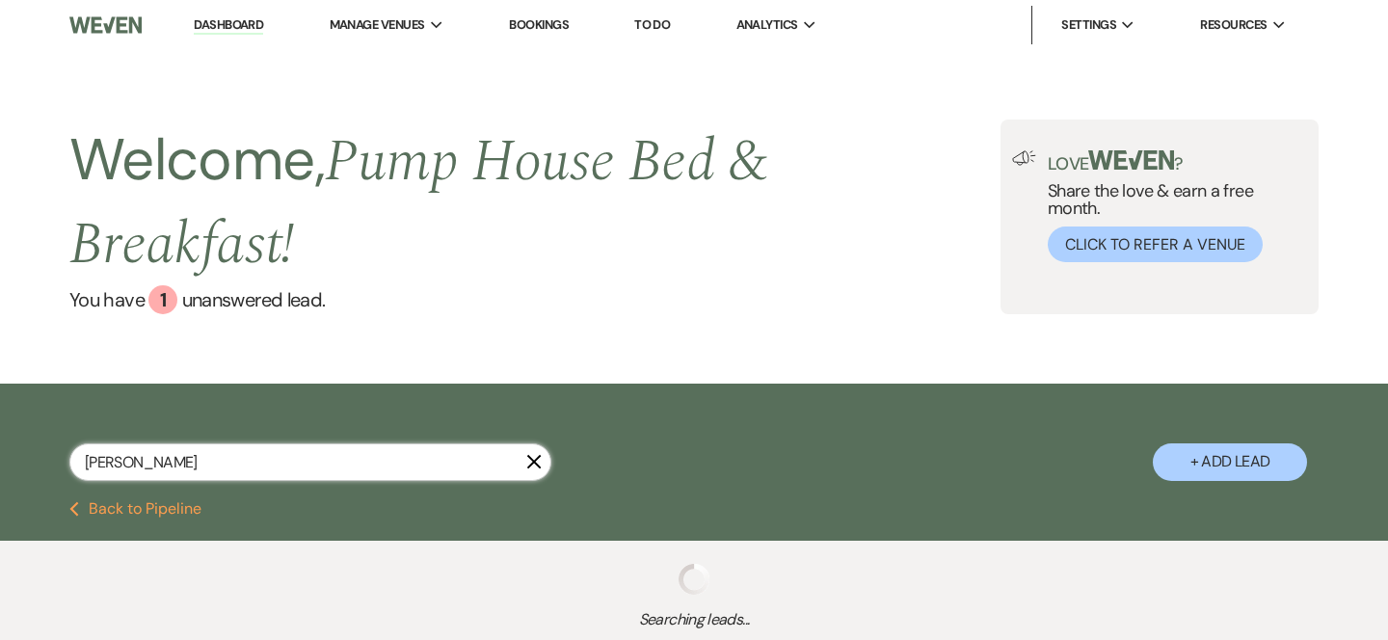
select select "8"
select select "1"
select select "8"
select select "1"
select select "8"
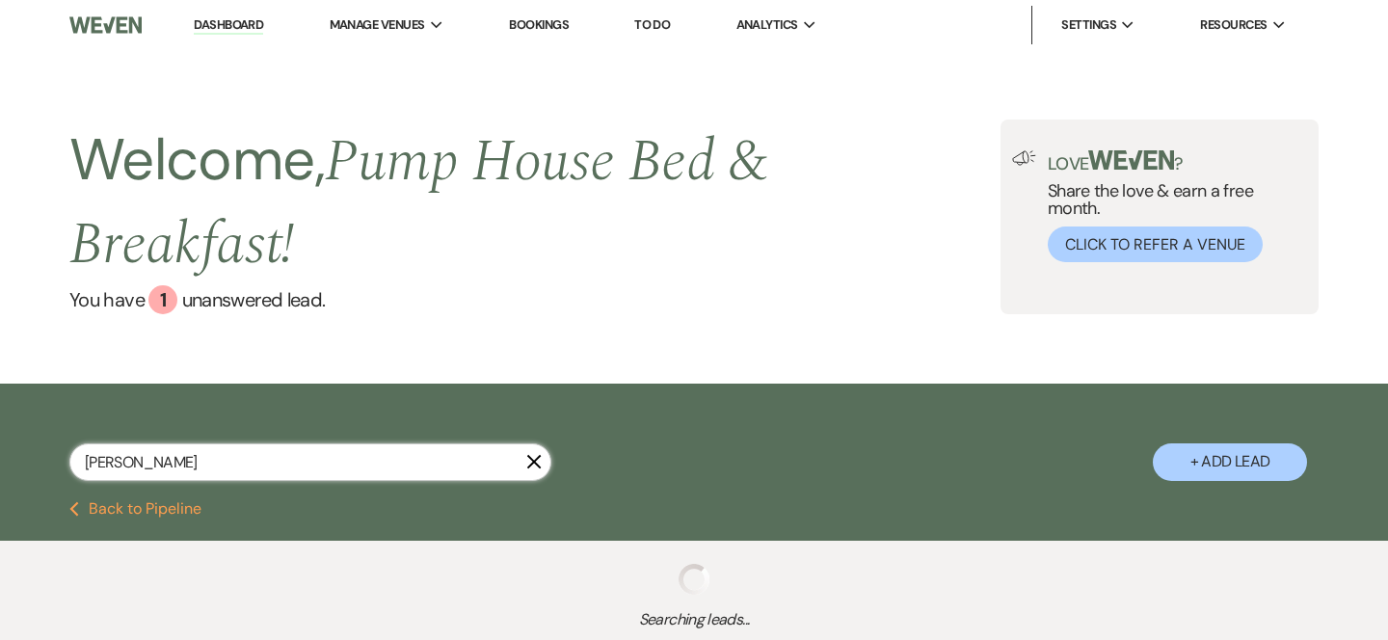
select select "8"
select select "5"
select select "8"
select select "5"
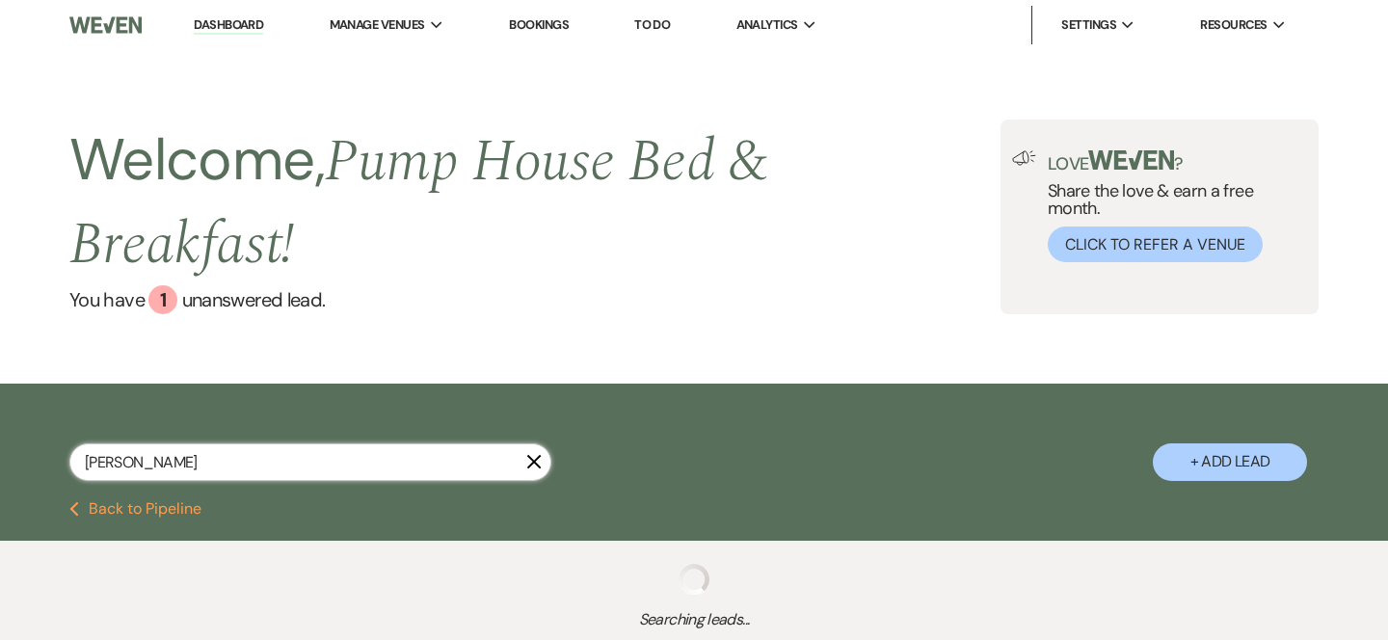
select select "8"
select select "11"
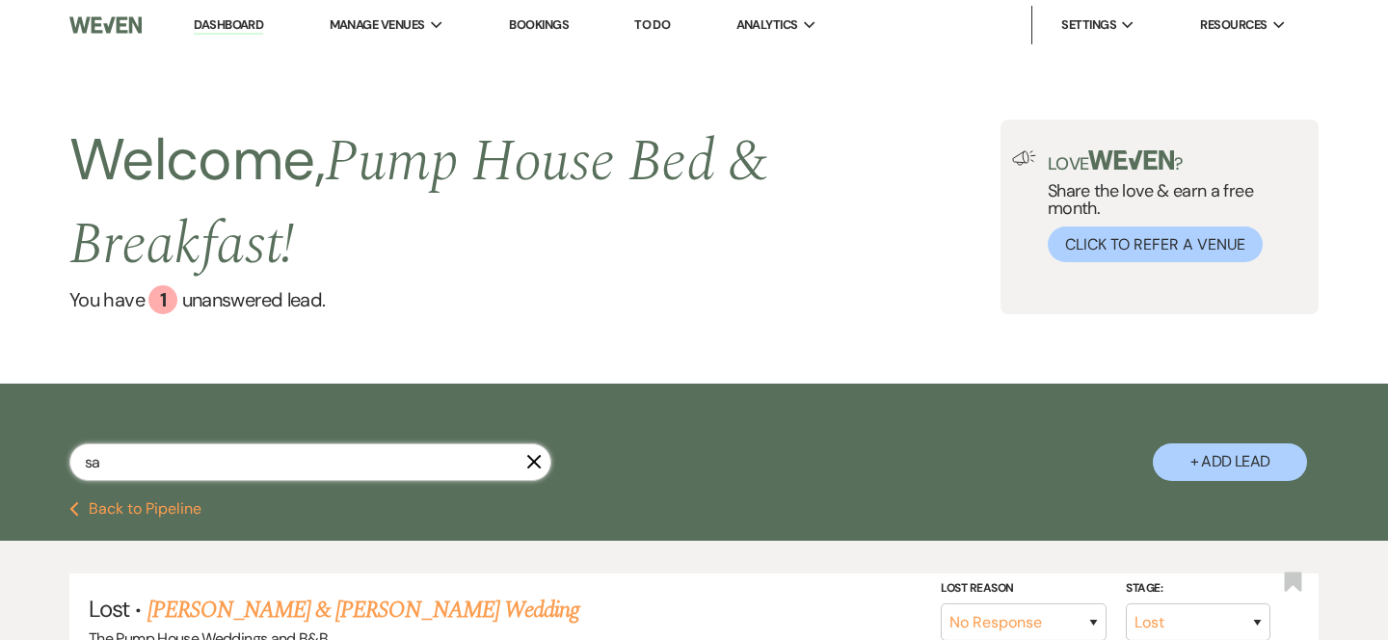
type input "s"
type input "[PERSON_NAME]"
select select "8"
select select "5"
select select "8"
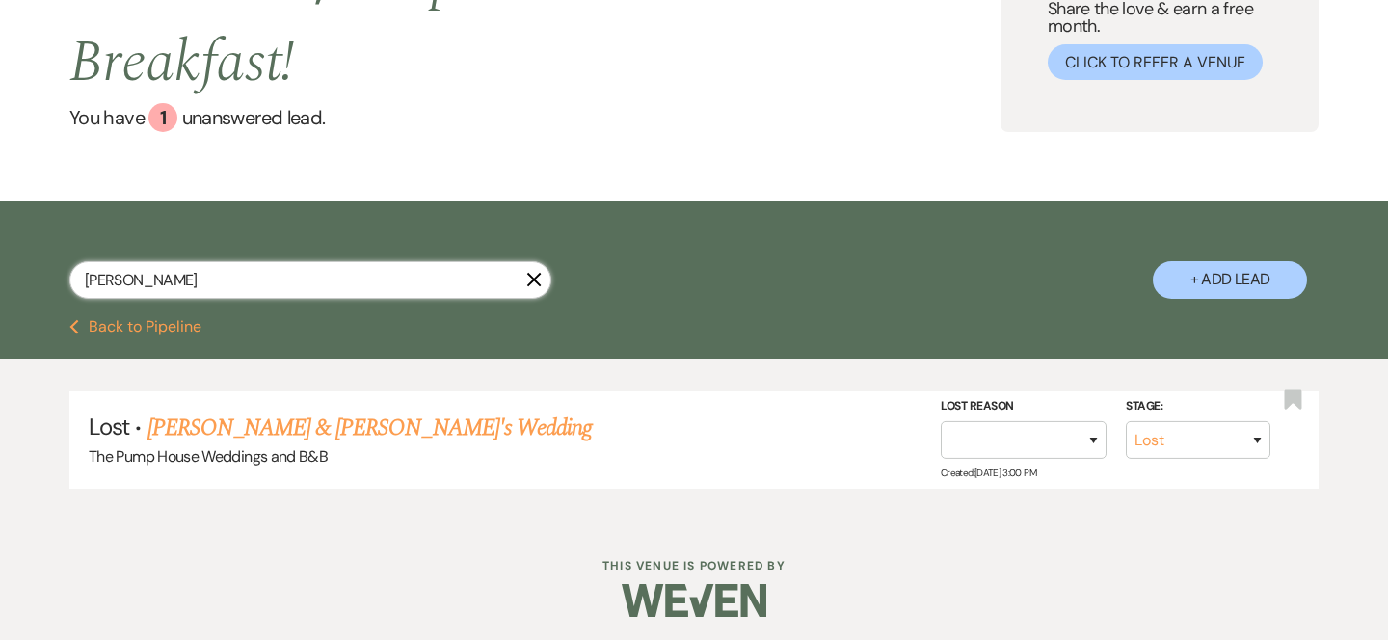
scroll to position [189, 0]
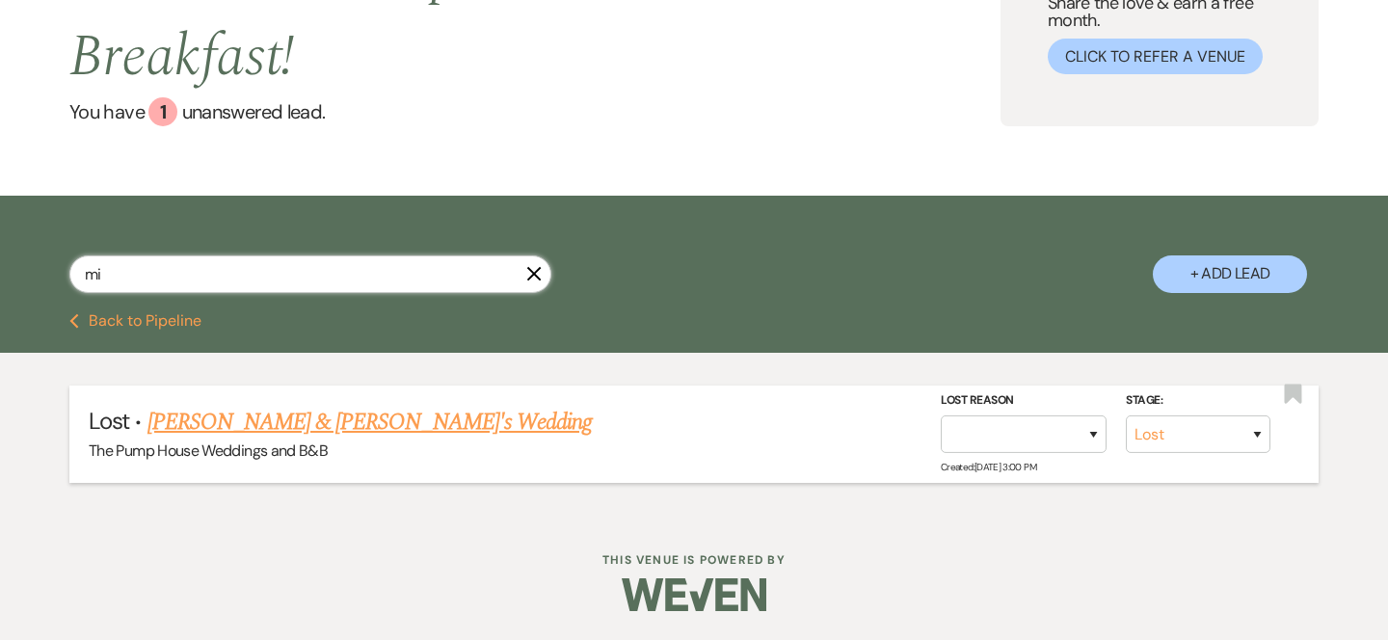
type input "m"
type input "[PERSON_NAME]"
select select "8"
select select "5"
select select "8"
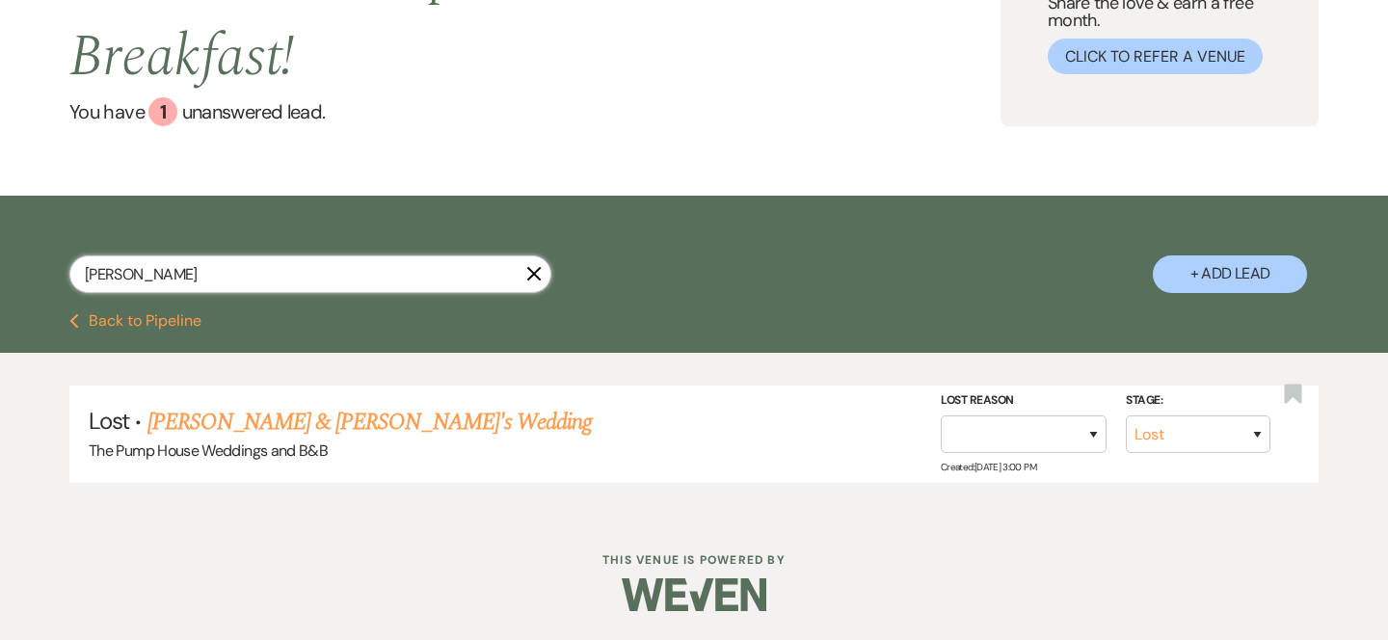
select select "8"
select select "1"
select select "8"
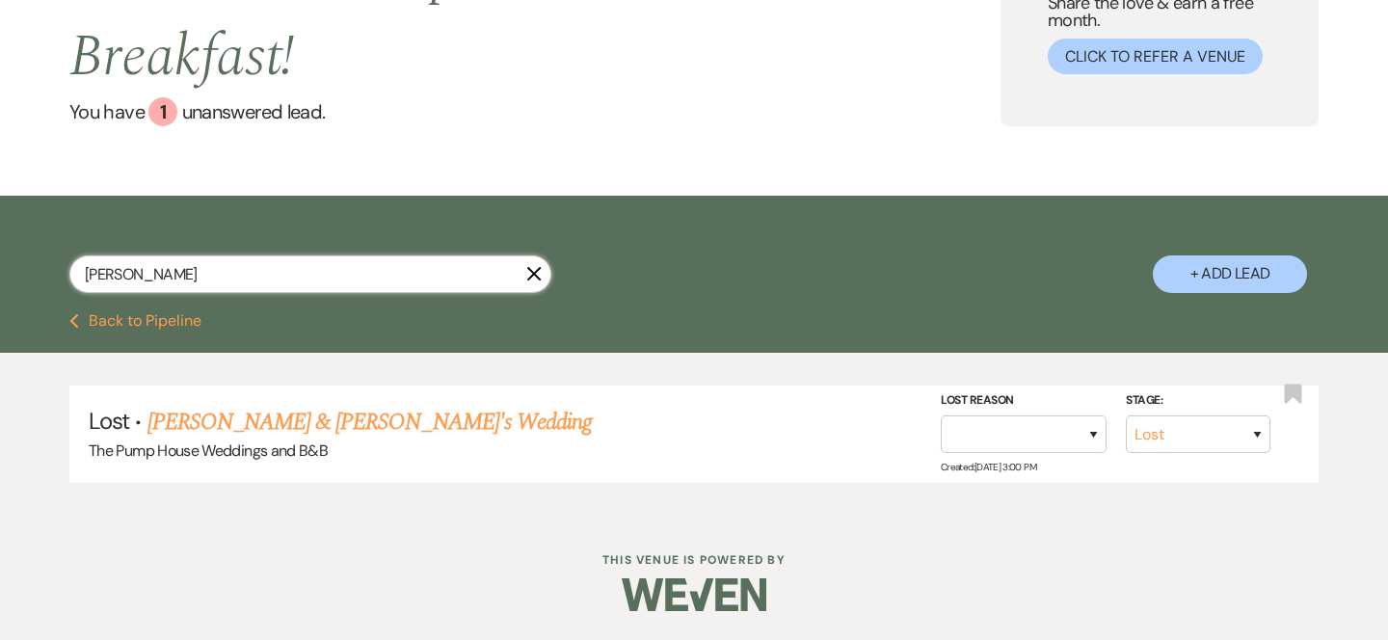
select select "1"
select select "8"
select select "5"
select select "8"
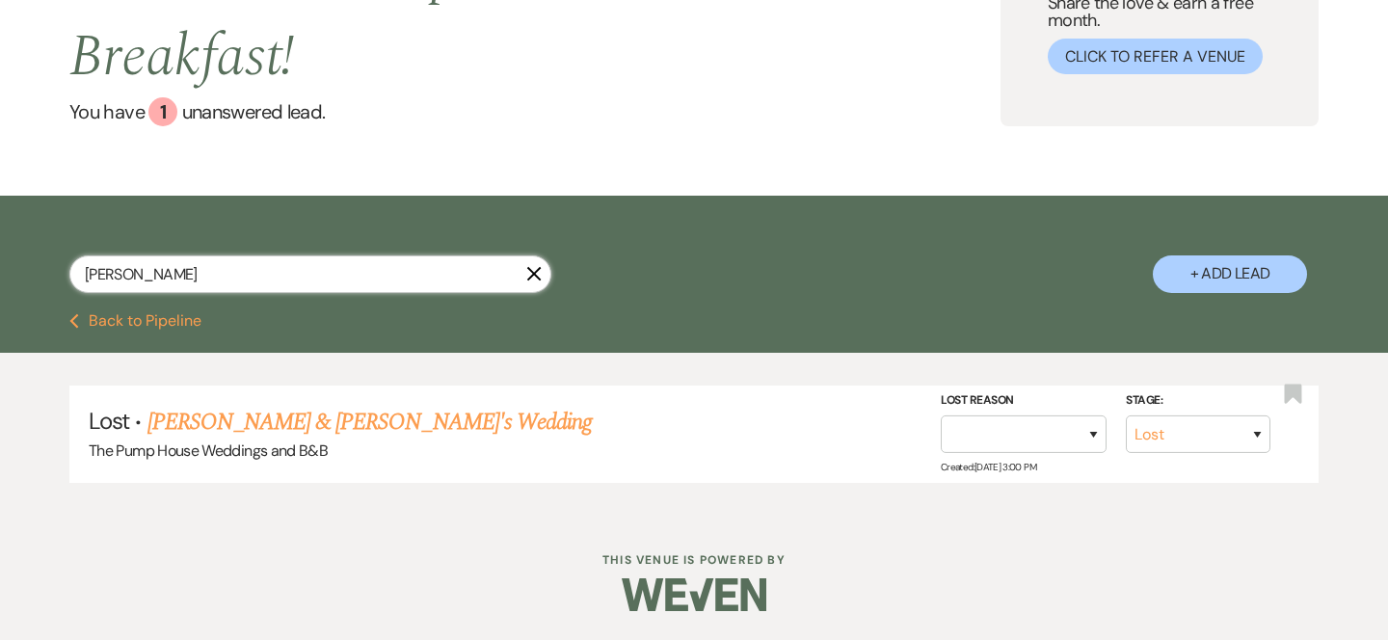
select select "8"
select select "5"
select select "8"
select select "11"
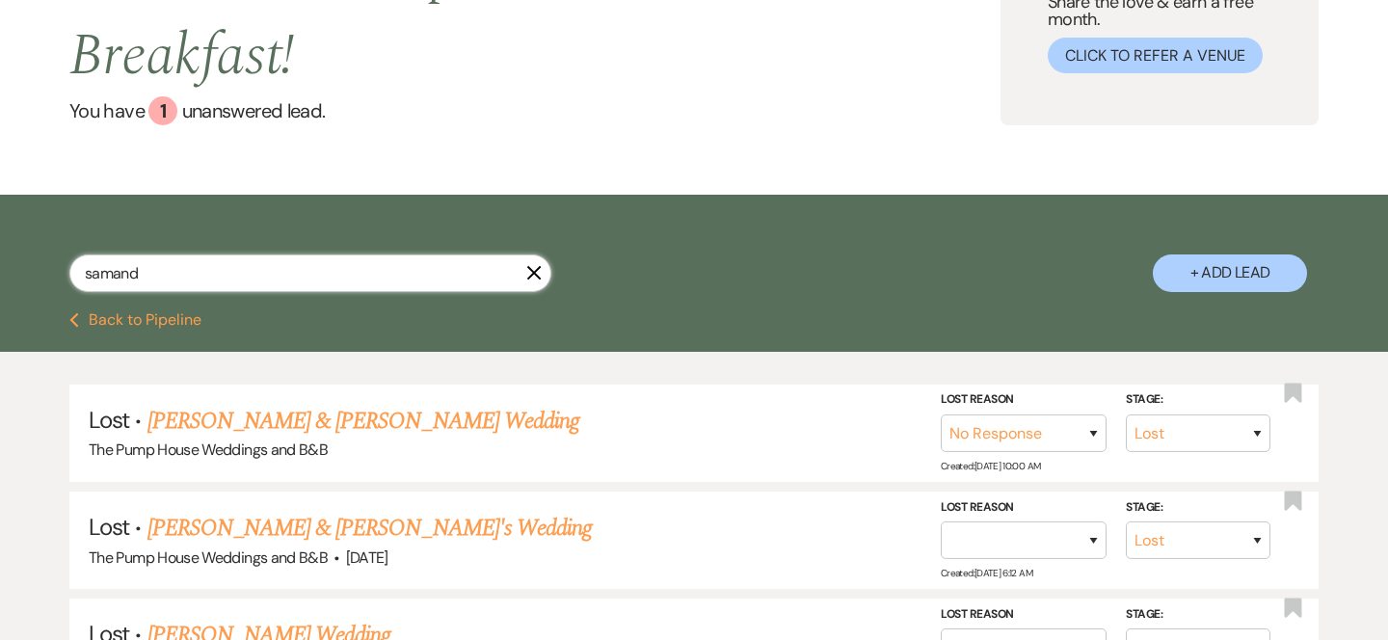
scroll to position [136, 0]
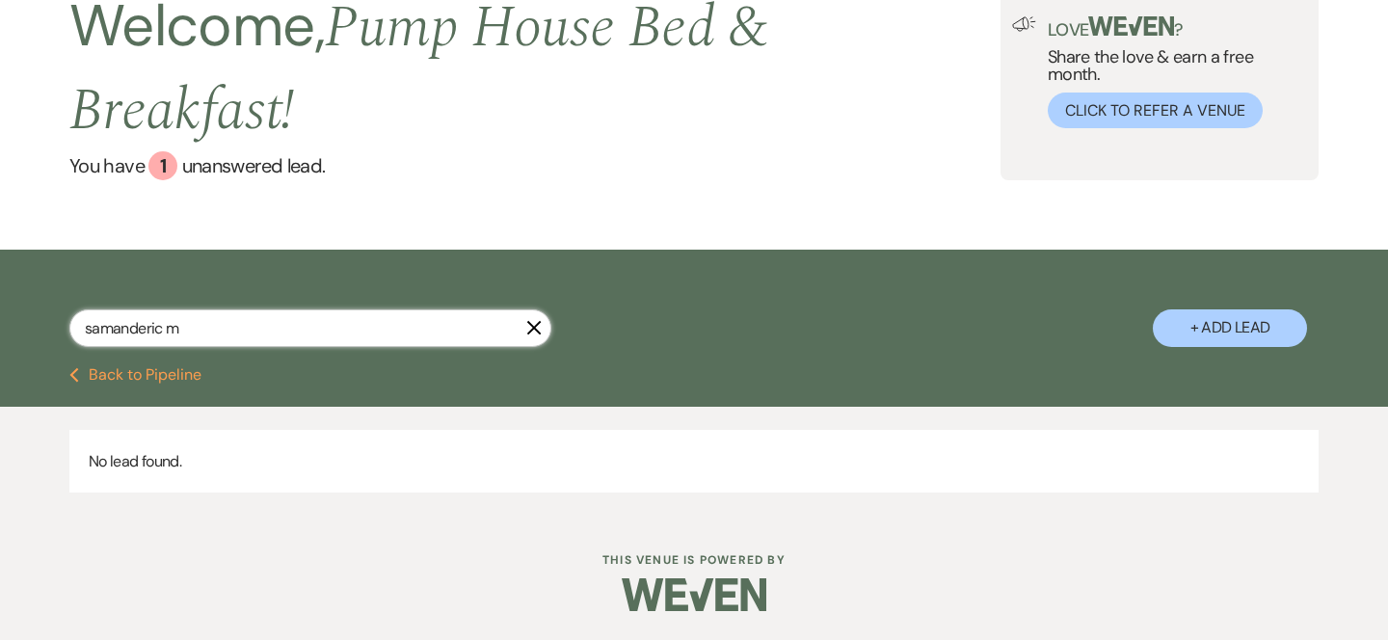
type input "samanderic mi"
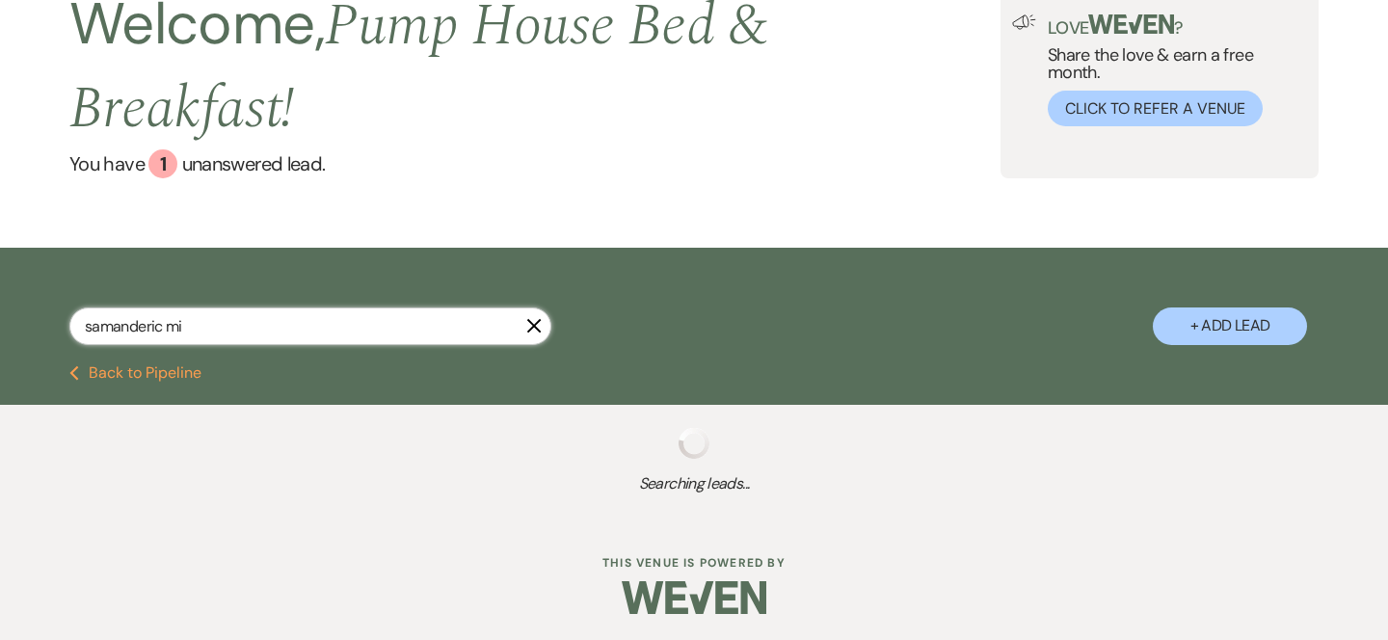
scroll to position [140, 0]
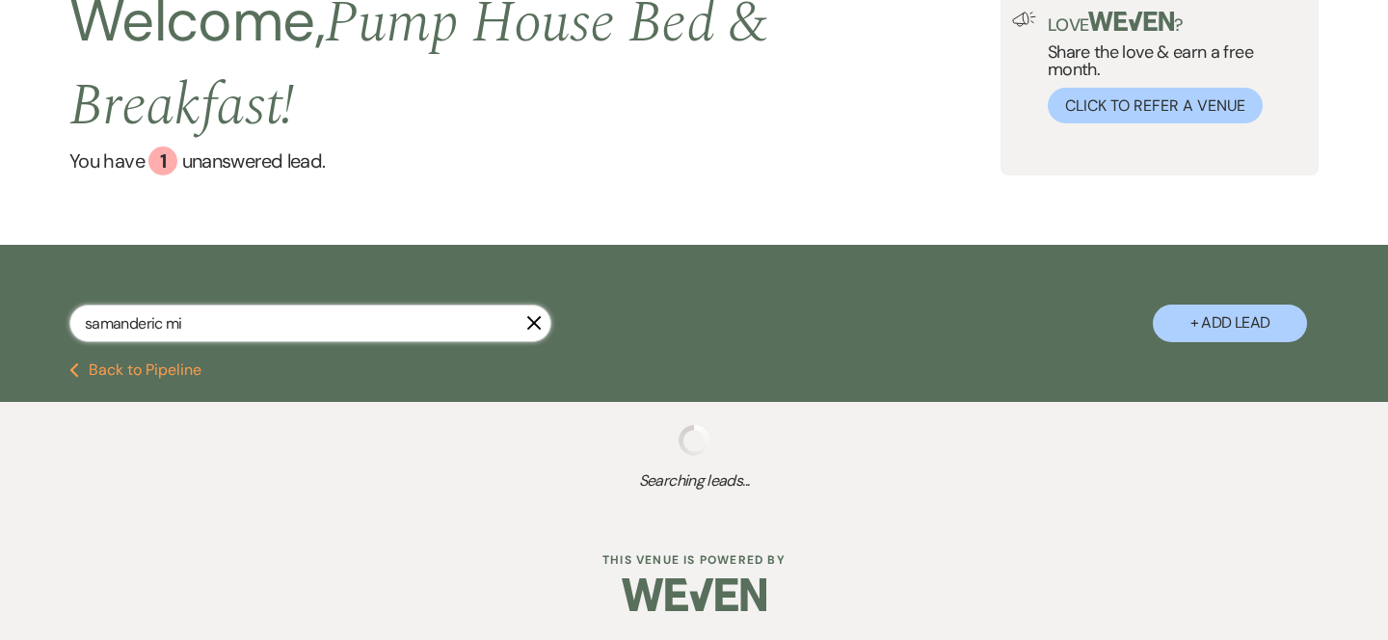
select select "8"
select select "5"
select select "8"
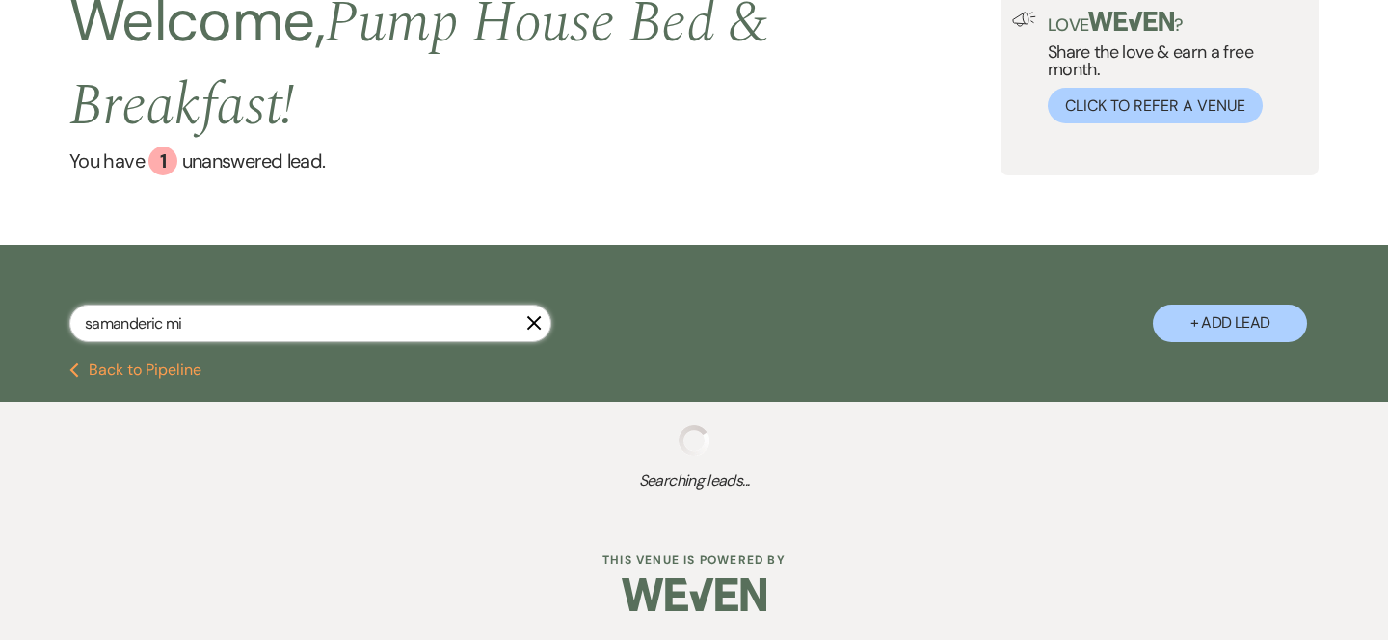
select select "8"
select select "6"
select select "8"
select select "5"
select select "8"
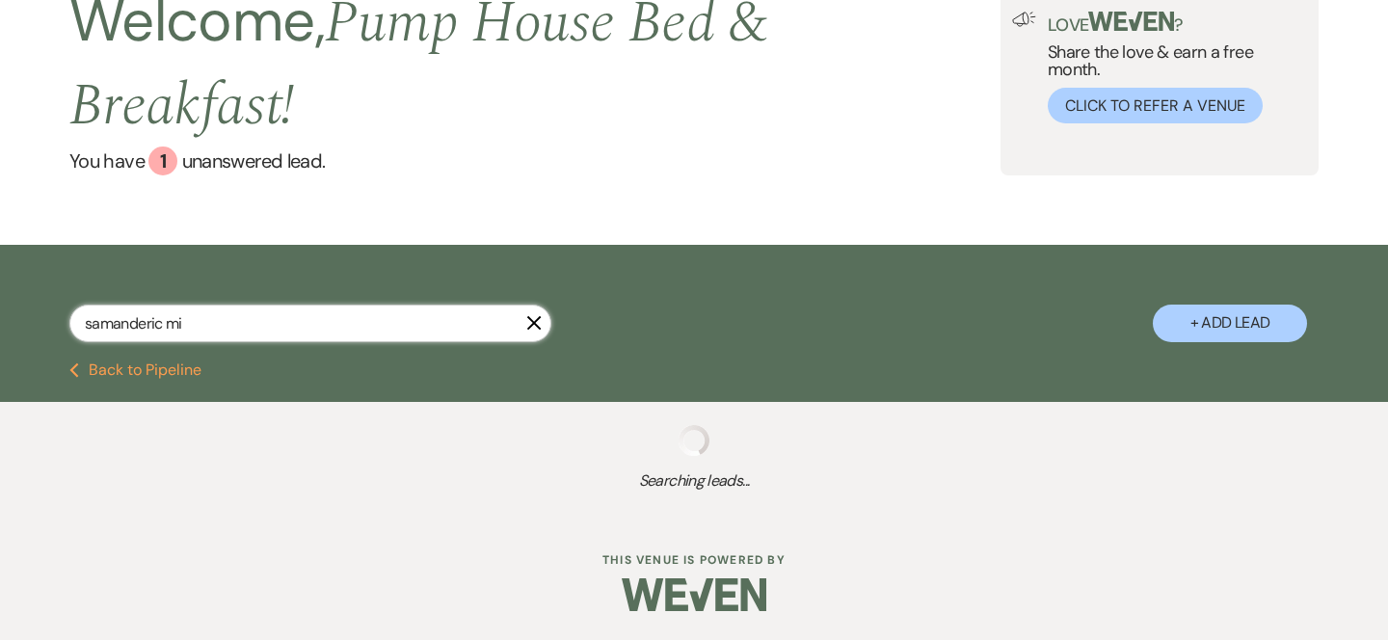
select select "4"
select select "8"
select select "5"
select select "8"
select select "5"
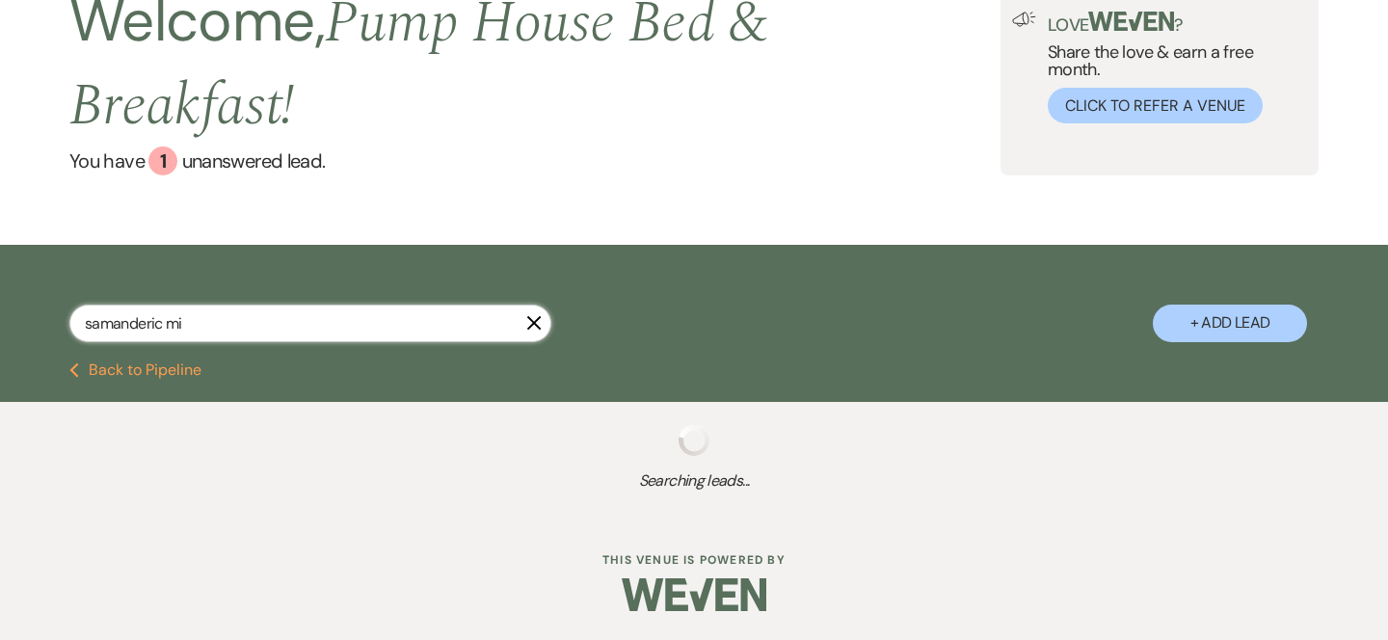
select select "8"
select select "5"
select select "8"
select select "5"
select select "8"
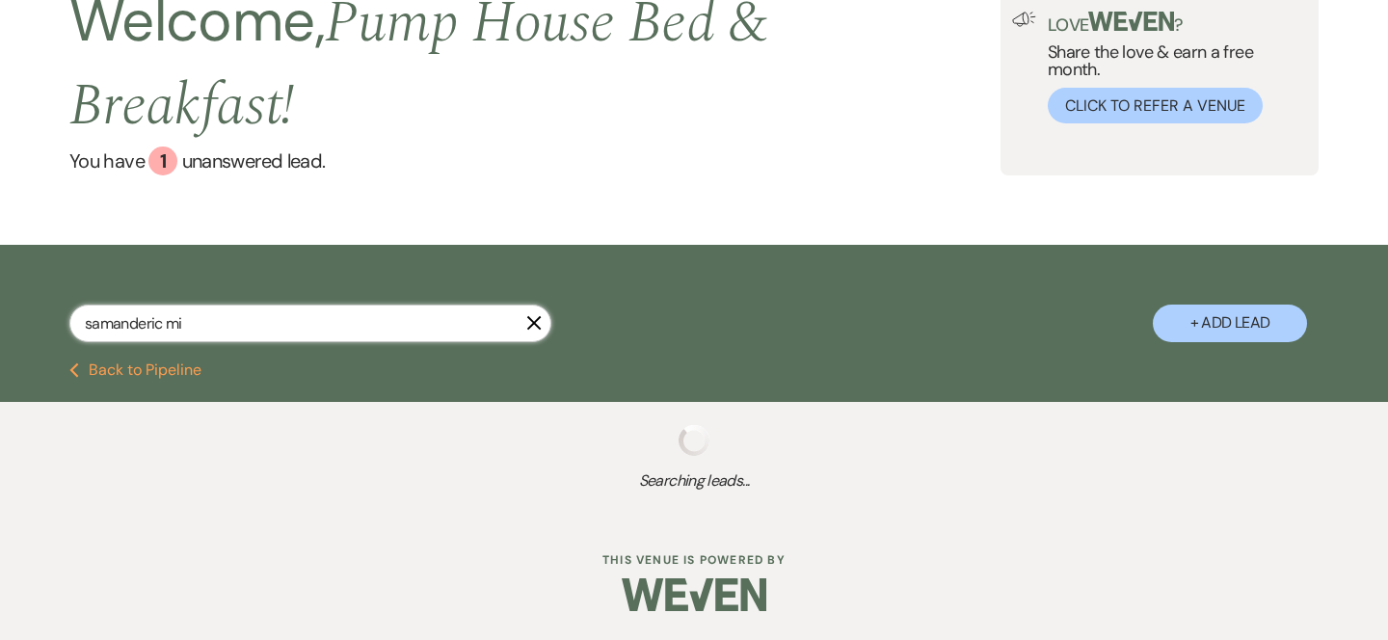
select select "8"
select select "5"
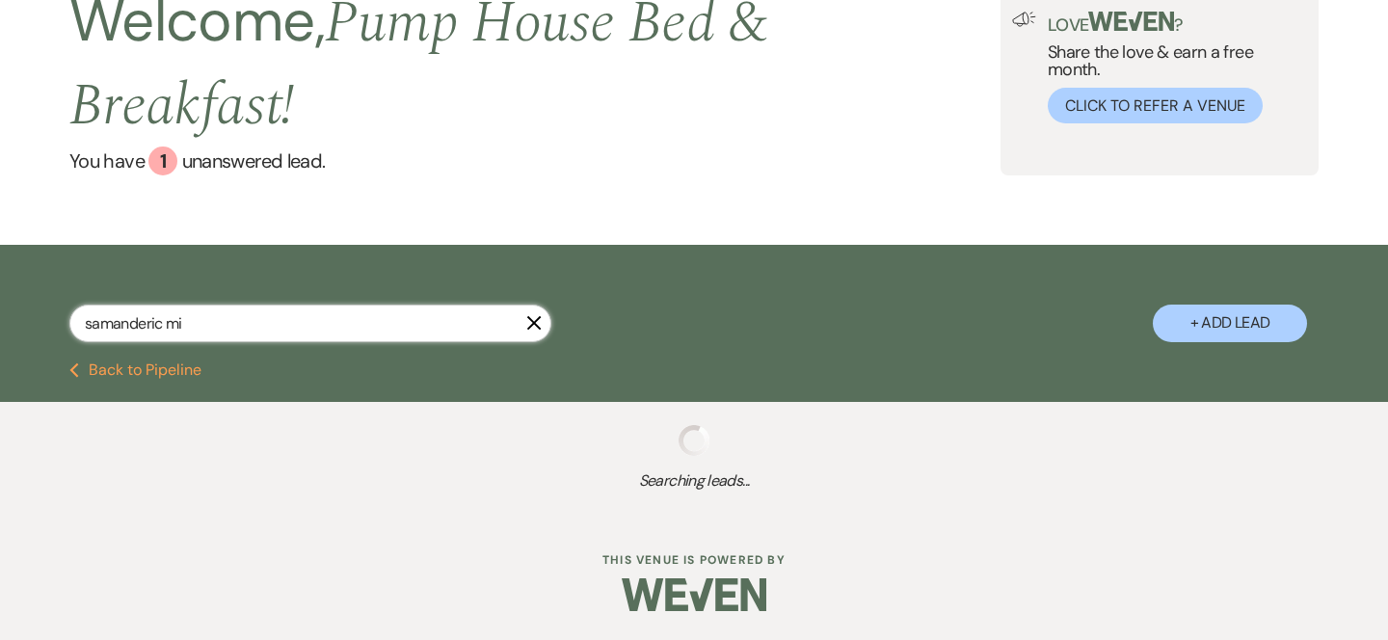
select select "8"
select select "5"
select select "8"
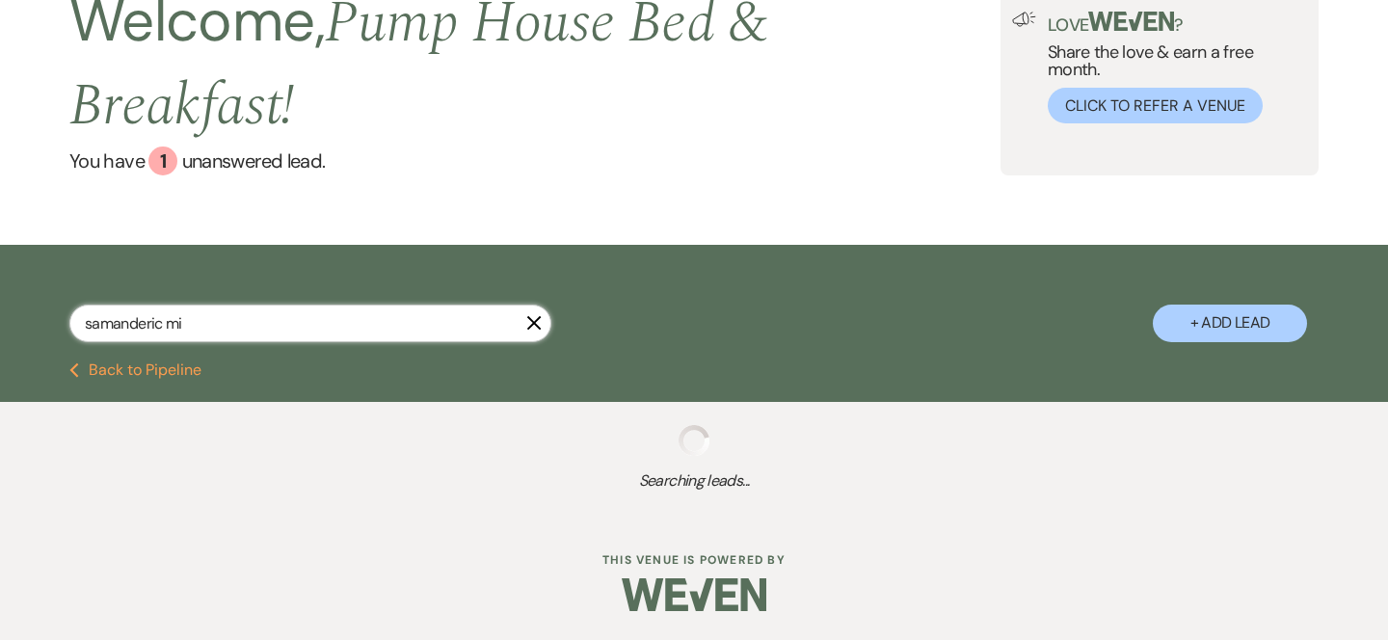
select select "8"
select select "5"
select select "8"
select select "5"
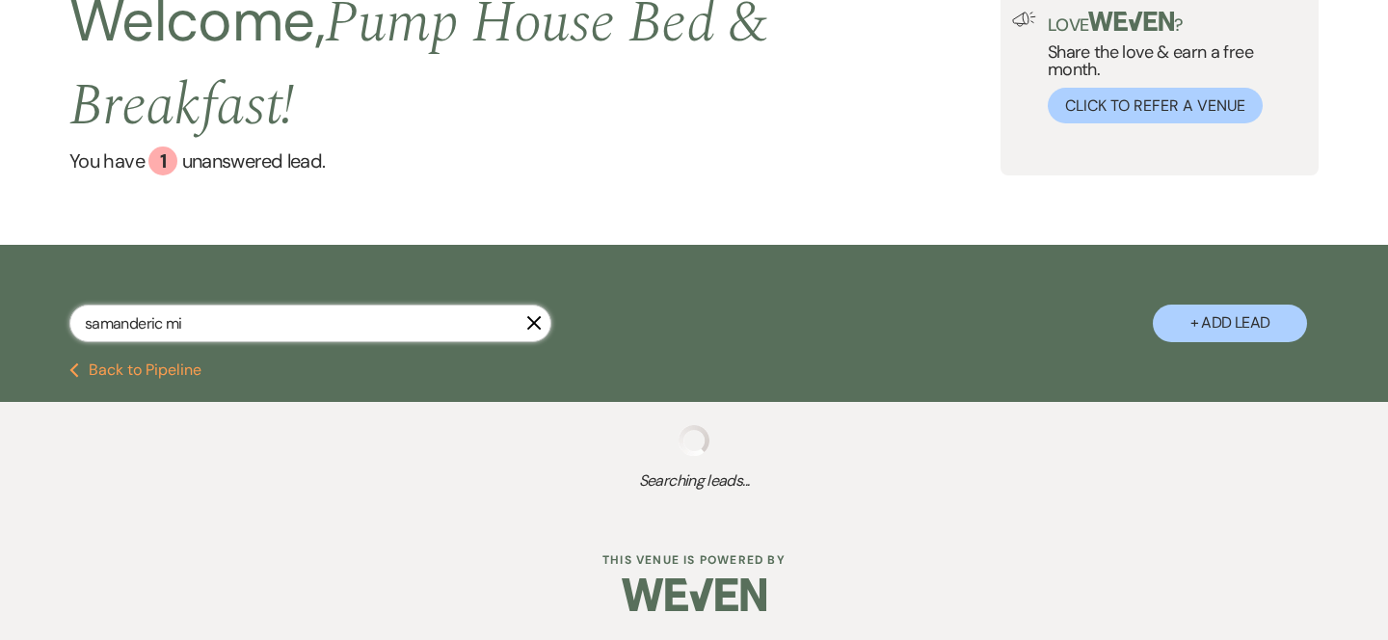
select select "8"
select select "1"
select select "8"
select select "5"
select select "8"
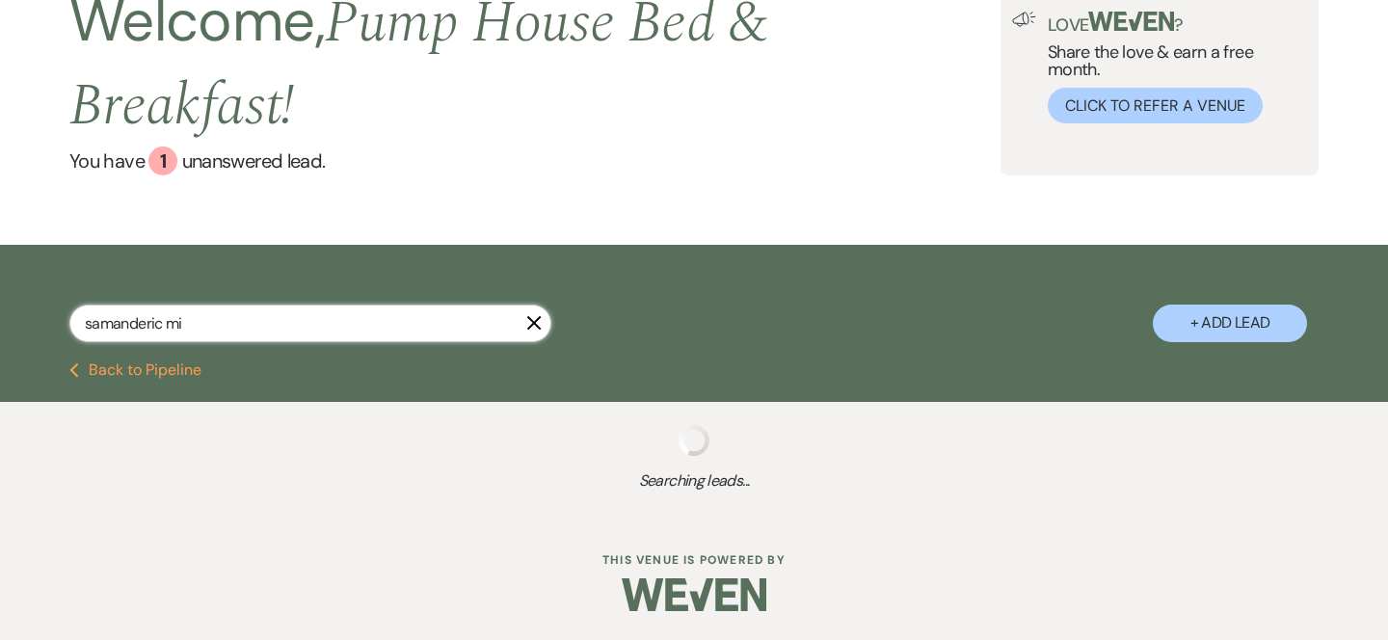
select select "8"
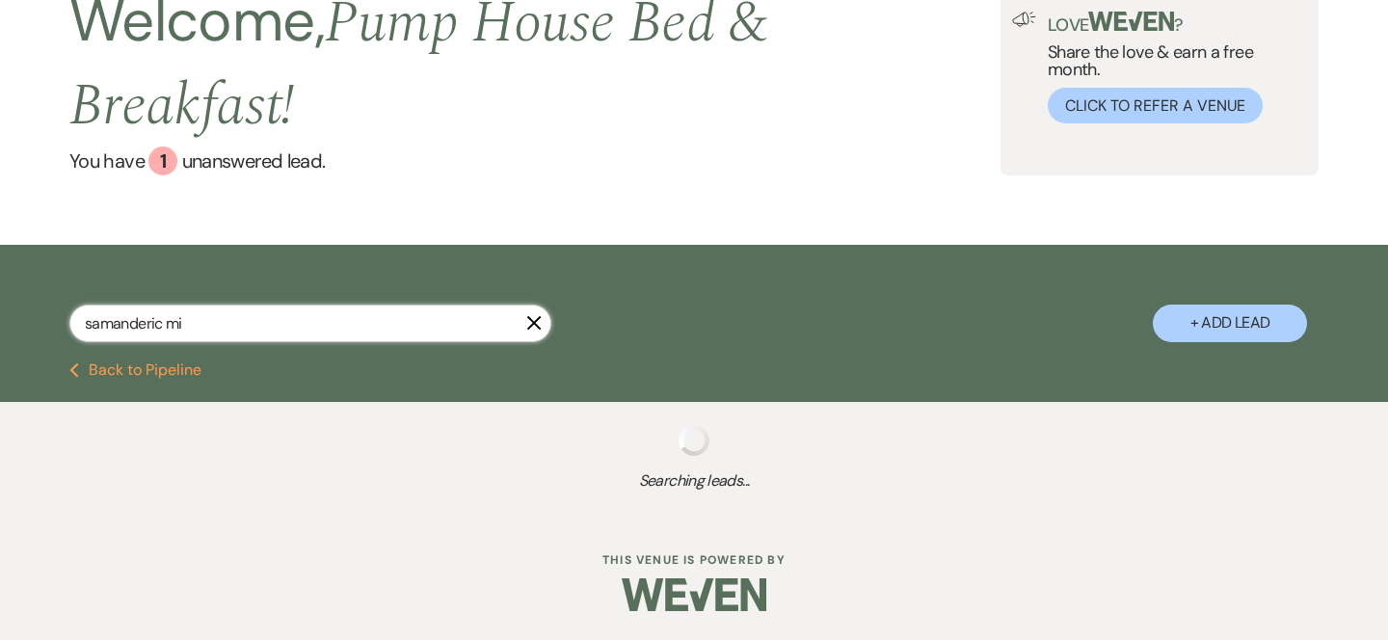
select select "8"
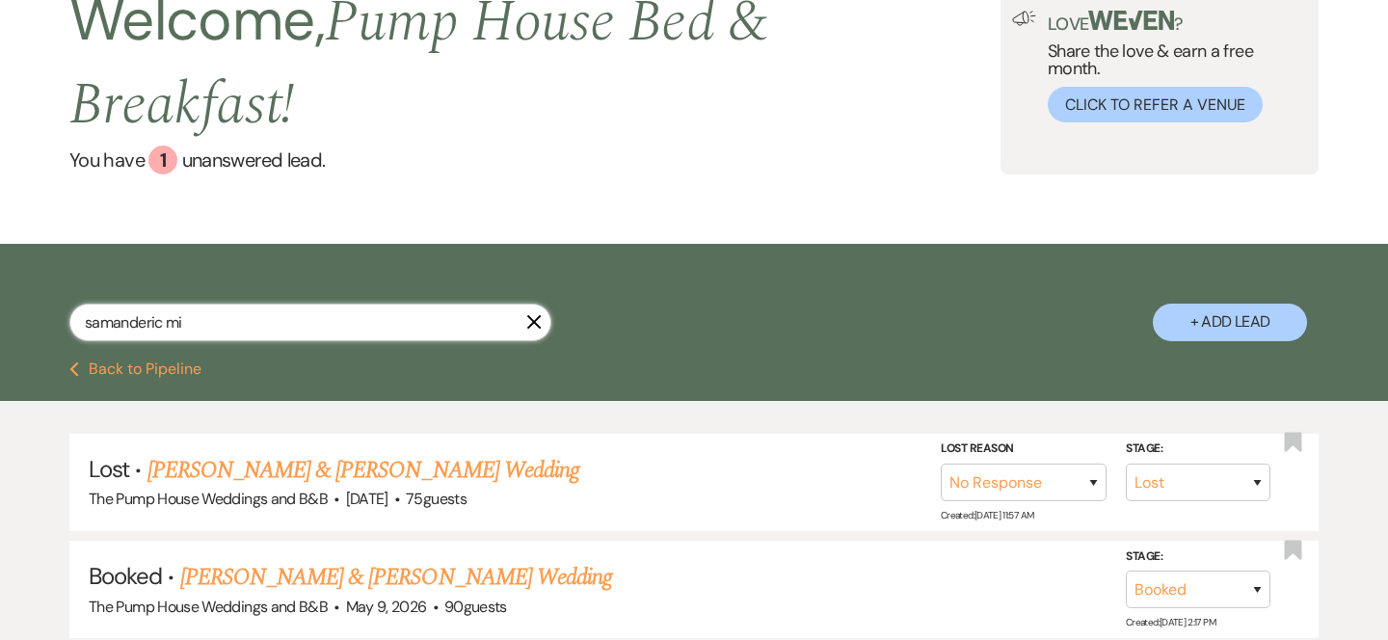
scroll to position [189, 0]
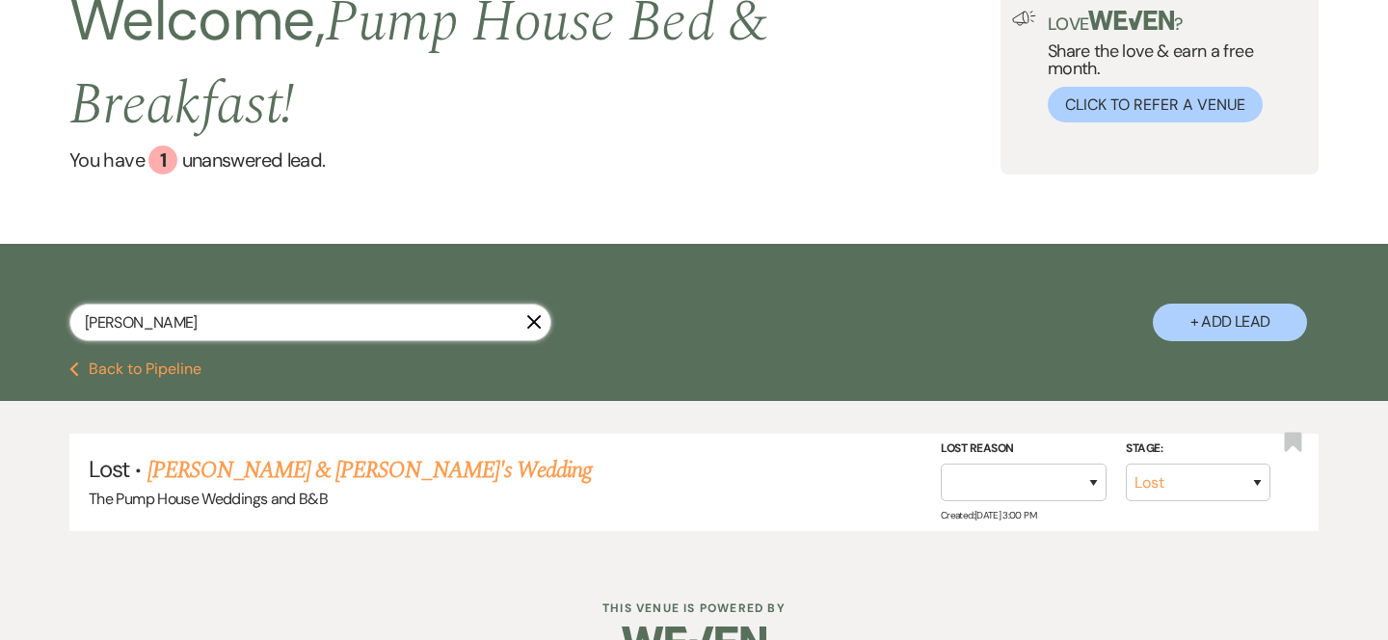
scroll to position [189, 0]
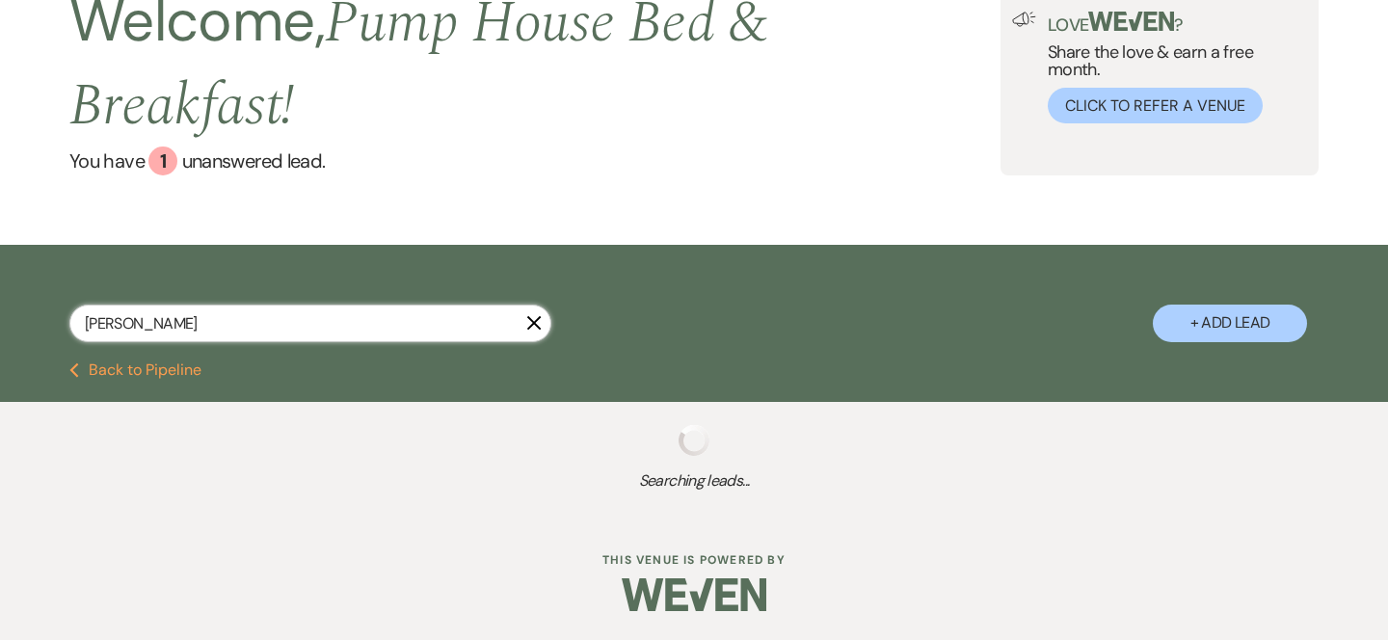
scroll to position [189, 0]
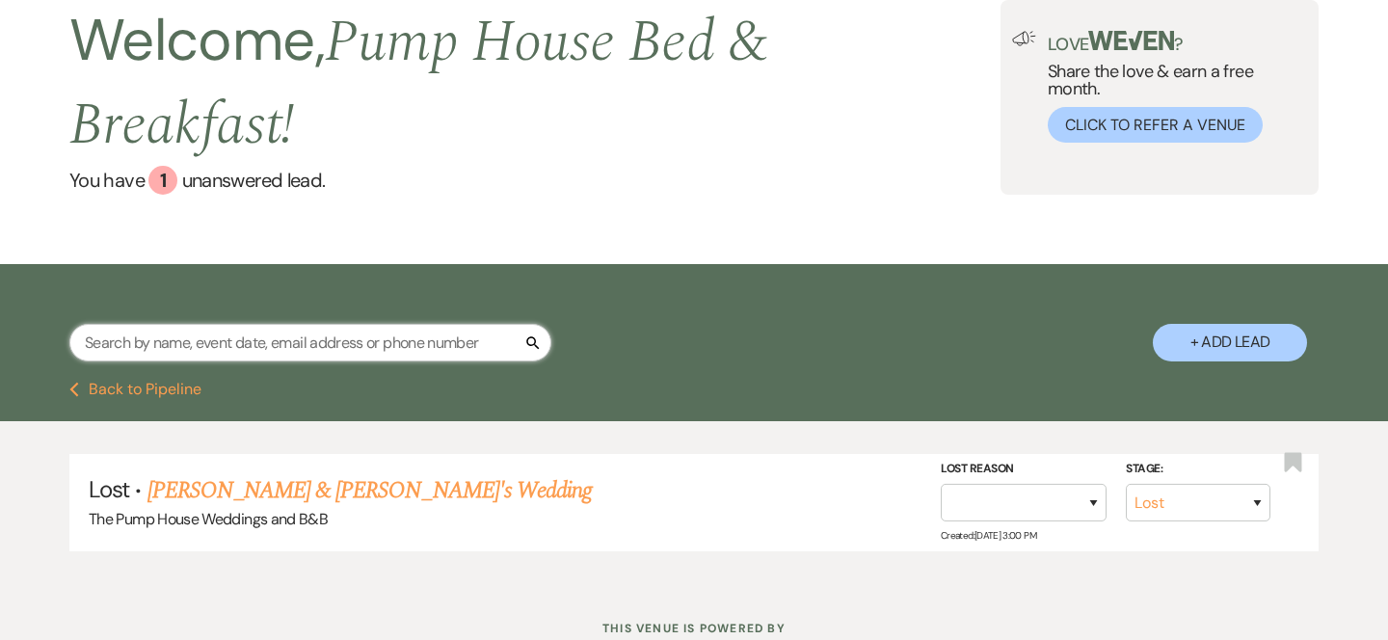
scroll to position [189, 0]
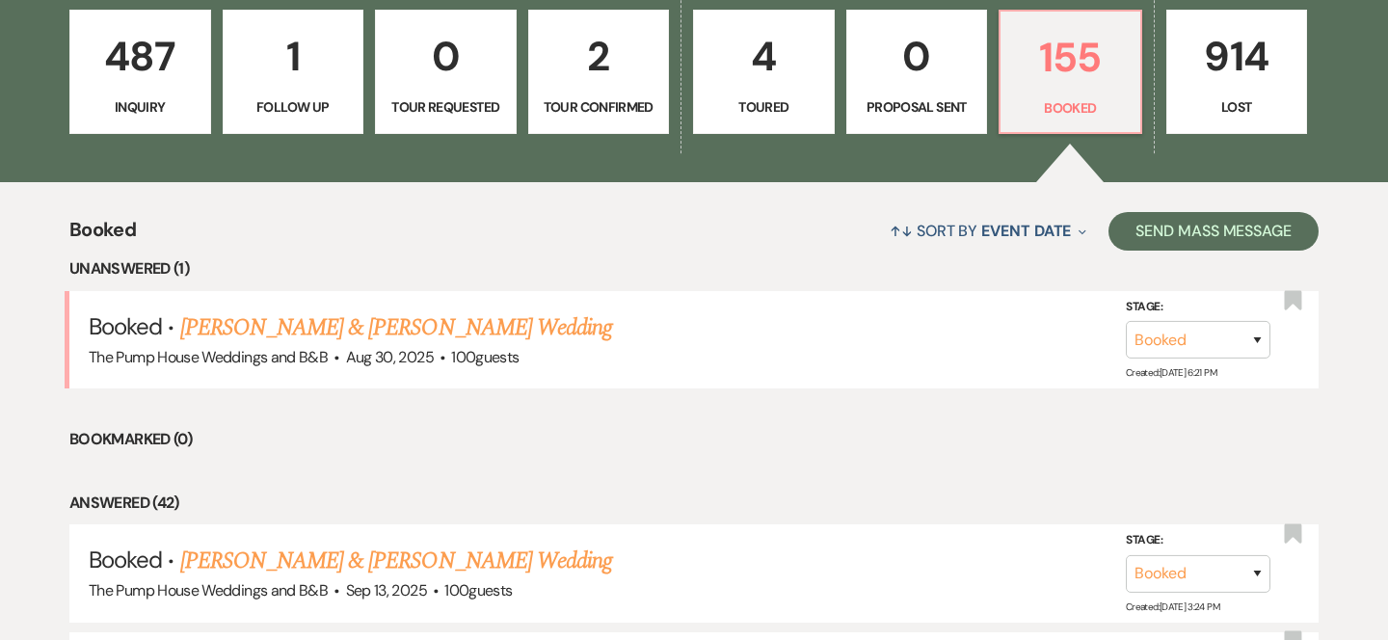
scroll to position [629, 0]
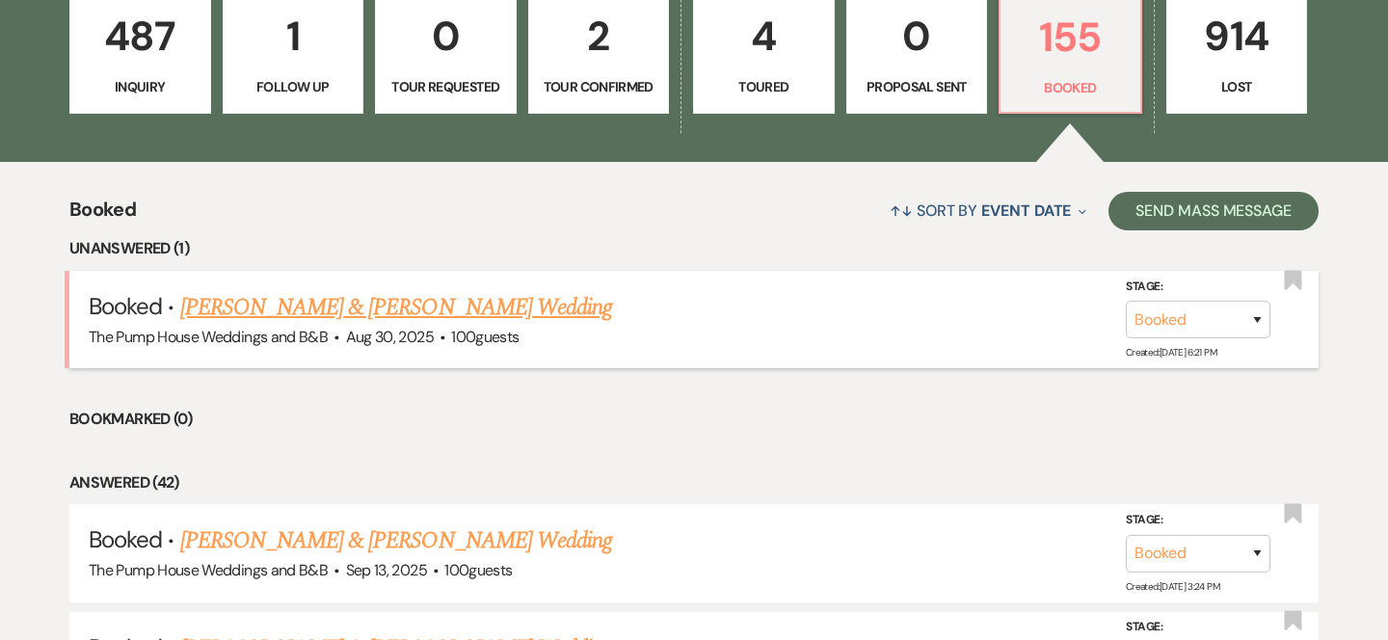
click at [295, 313] on link "[PERSON_NAME] & [PERSON_NAME] Wedding" at bounding box center [396, 307] width 432 height 35
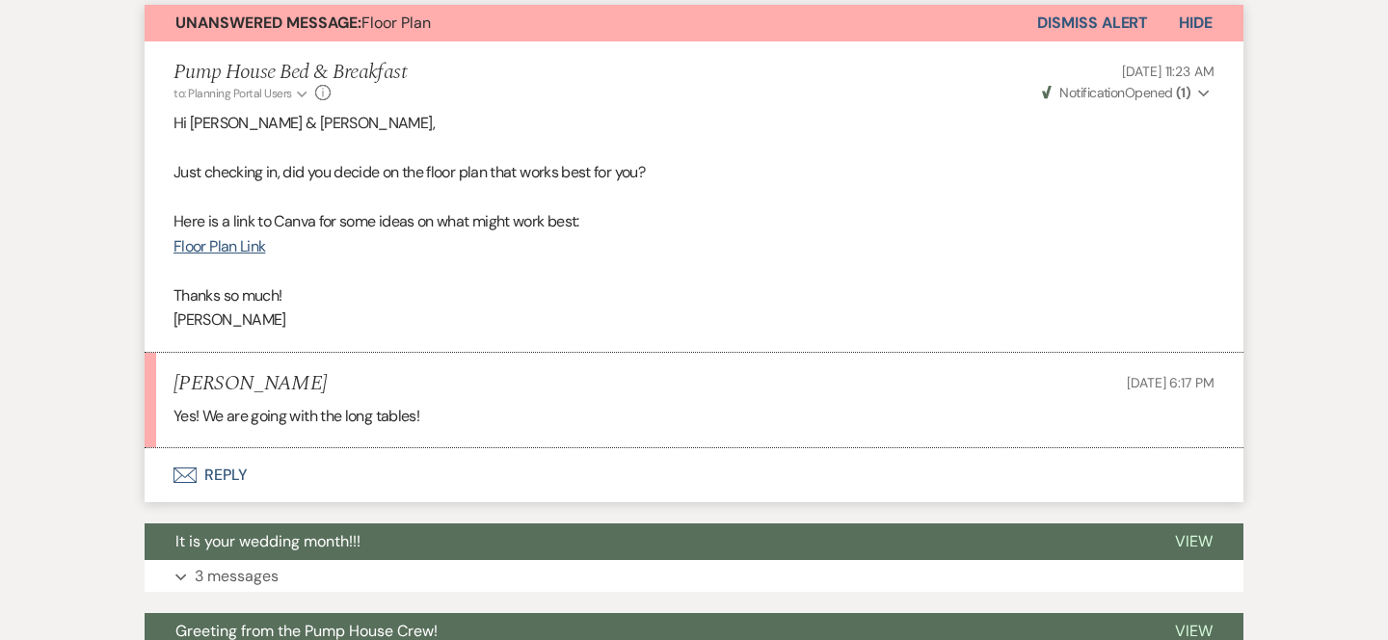
scroll to position [548, 0]
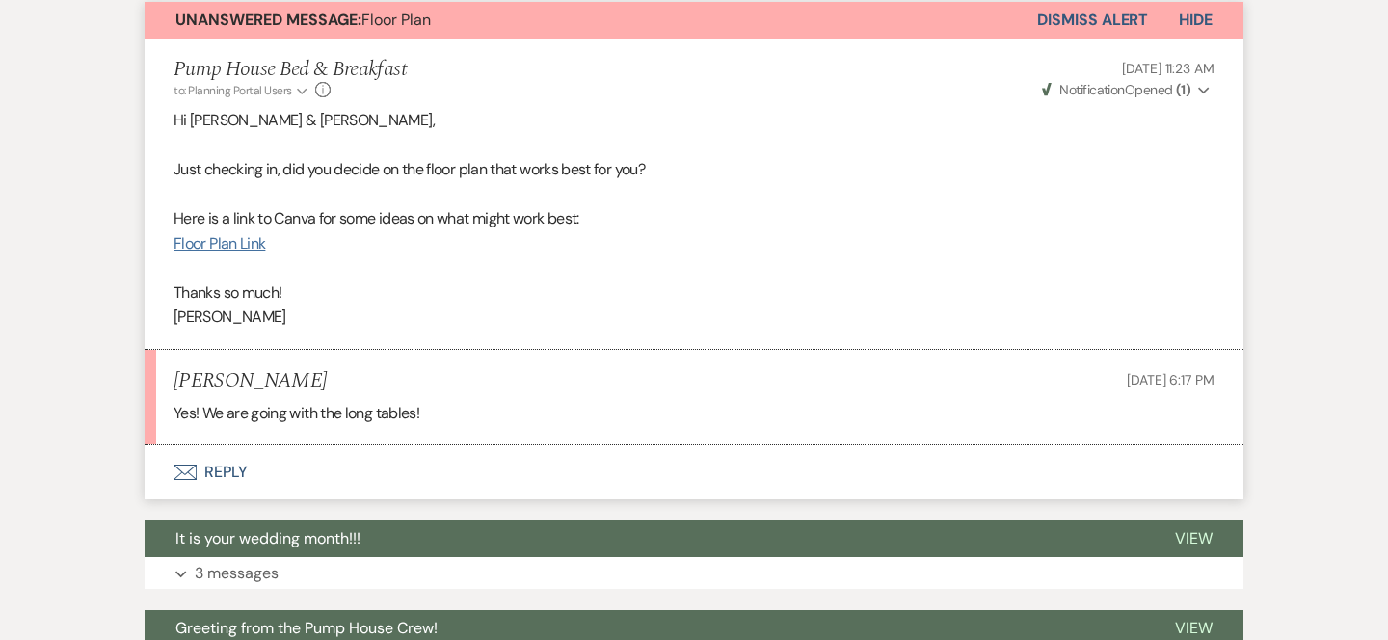
click at [243, 249] on link "Floor Plan Link" at bounding box center [220, 243] width 92 height 20
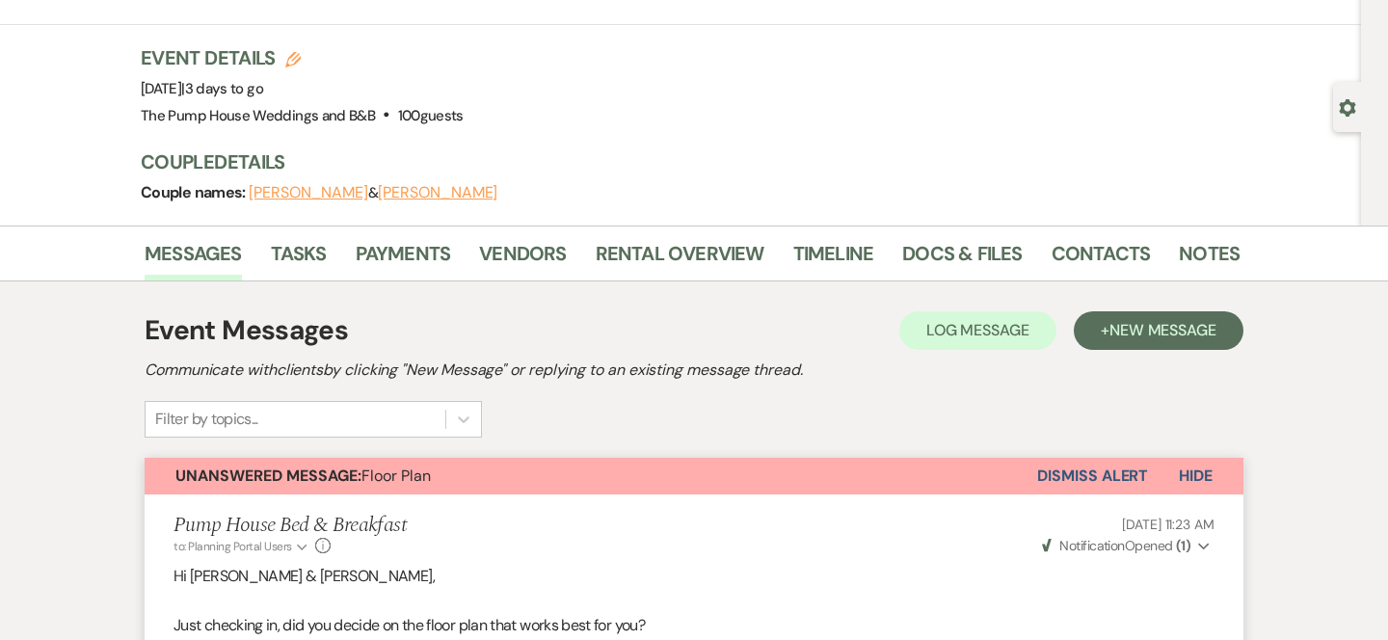
scroll to position [0, 0]
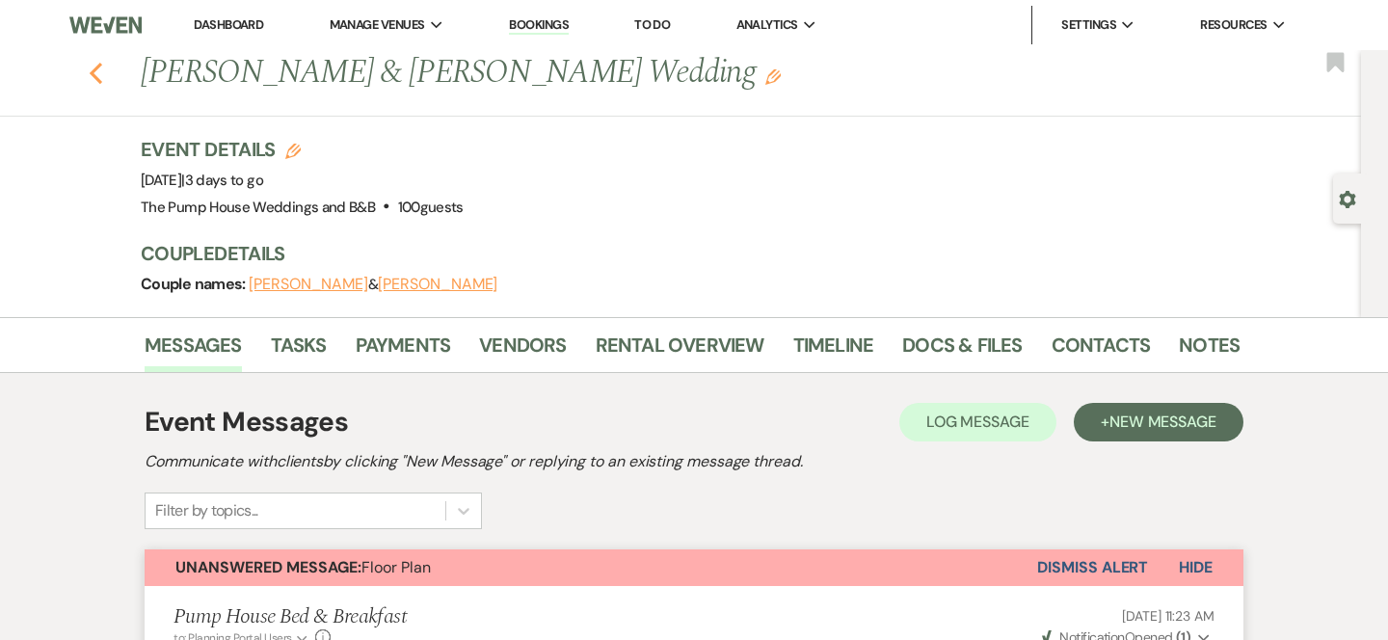
click at [94, 79] on icon "Previous" at bounding box center [96, 73] width 14 height 23
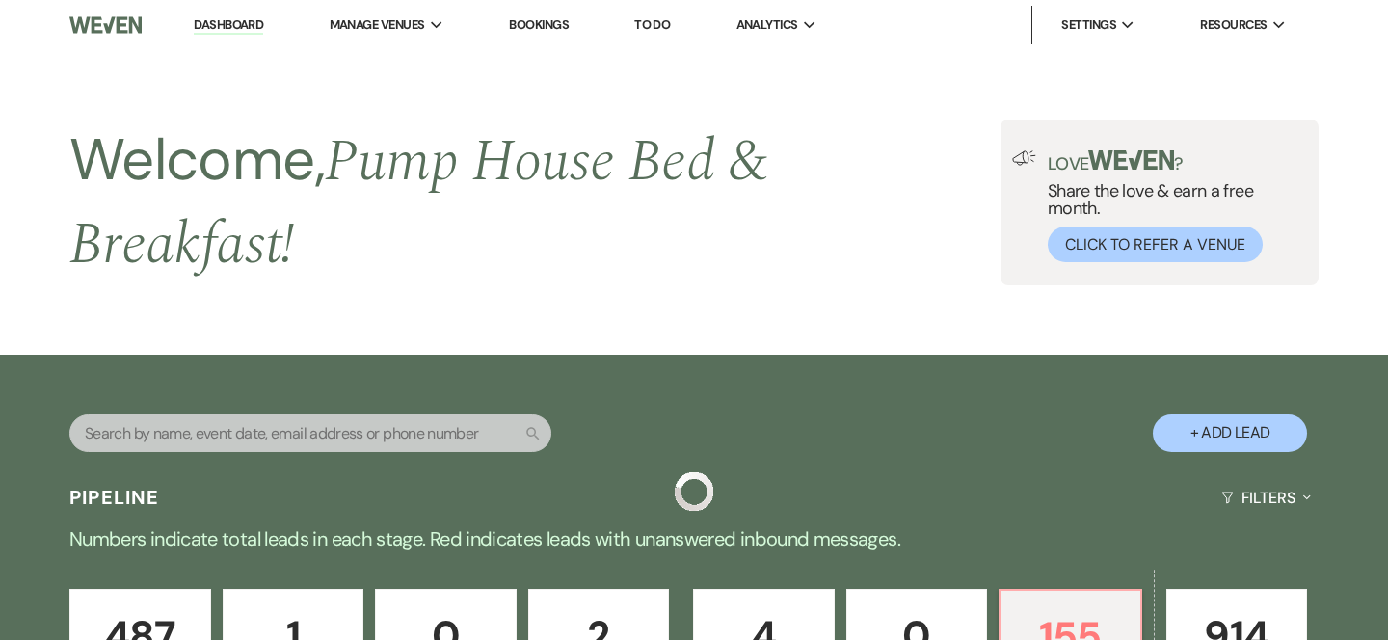
scroll to position [629, 0]
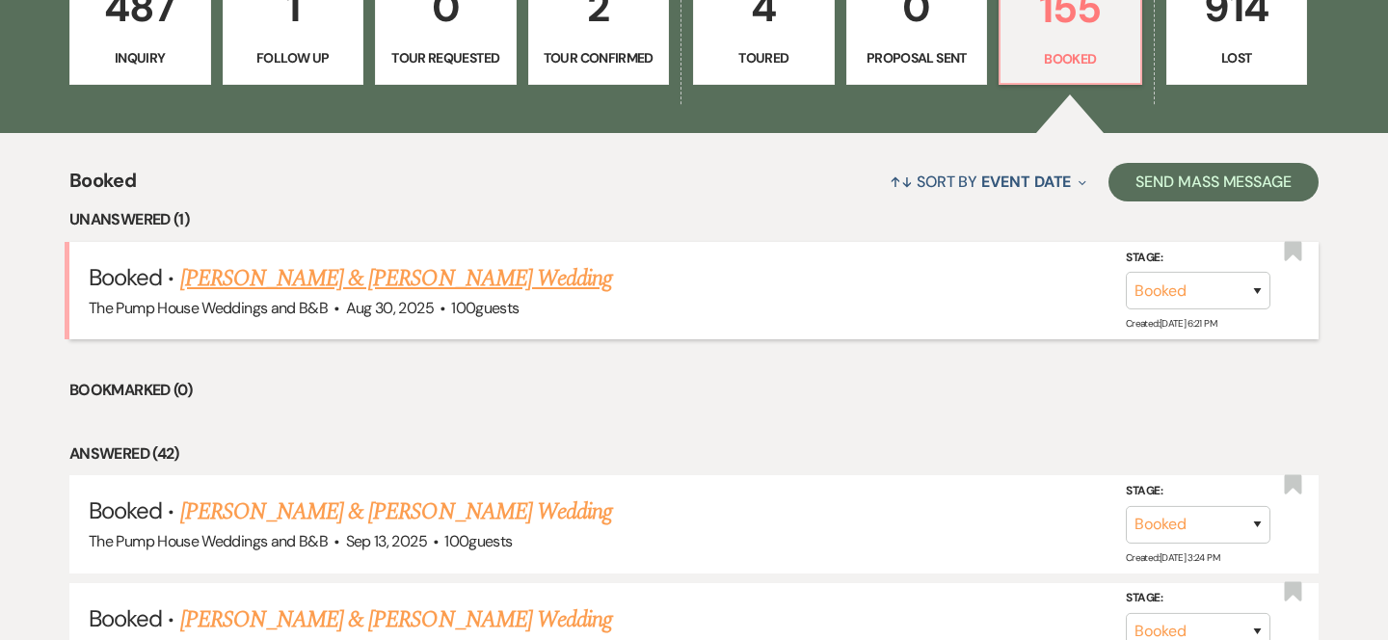
click at [277, 276] on link "[PERSON_NAME] & [PERSON_NAME] Wedding" at bounding box center [396, 278] width 432 height 35
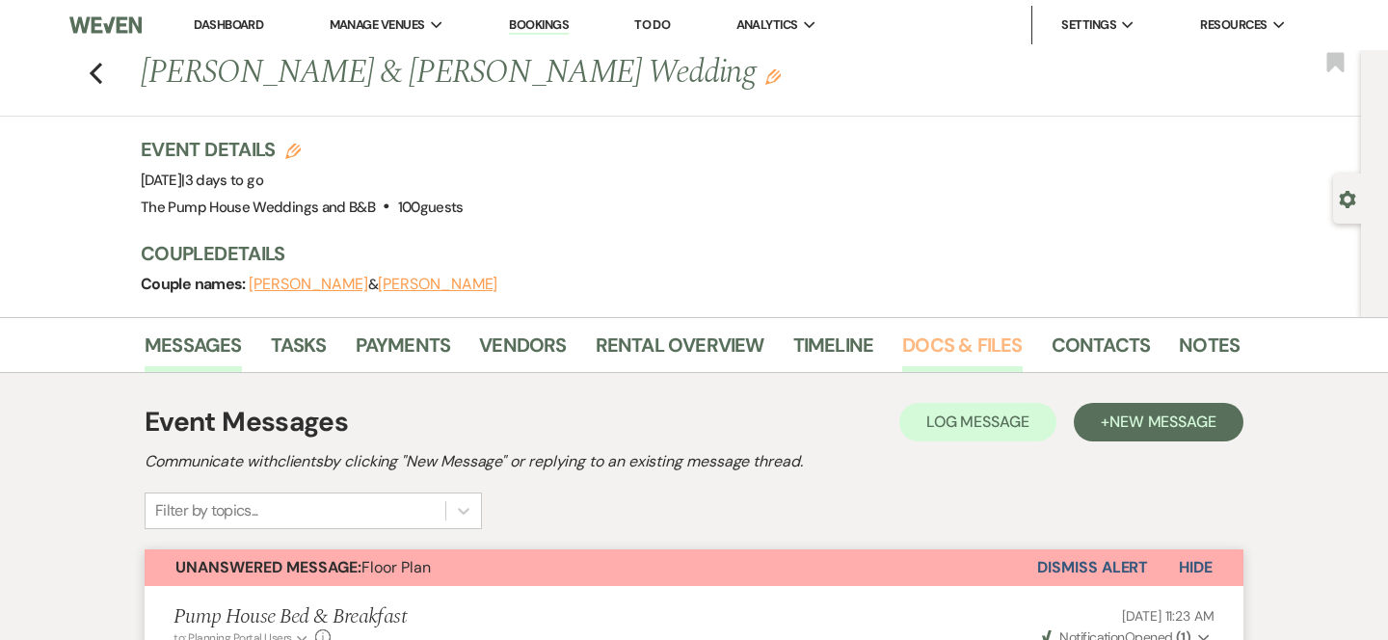
click at [950, 348] on link "Docs & Files" at bounding box center [962, 351] width 120 height 42
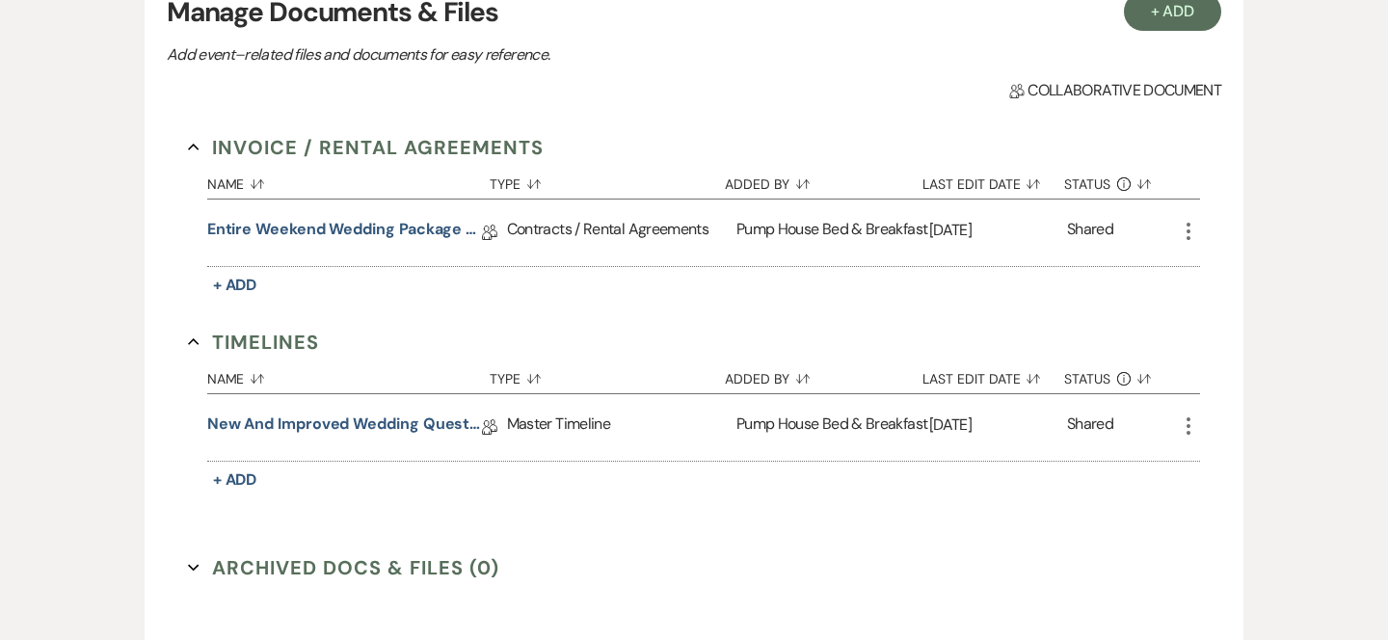
scroll to position [466, 0]
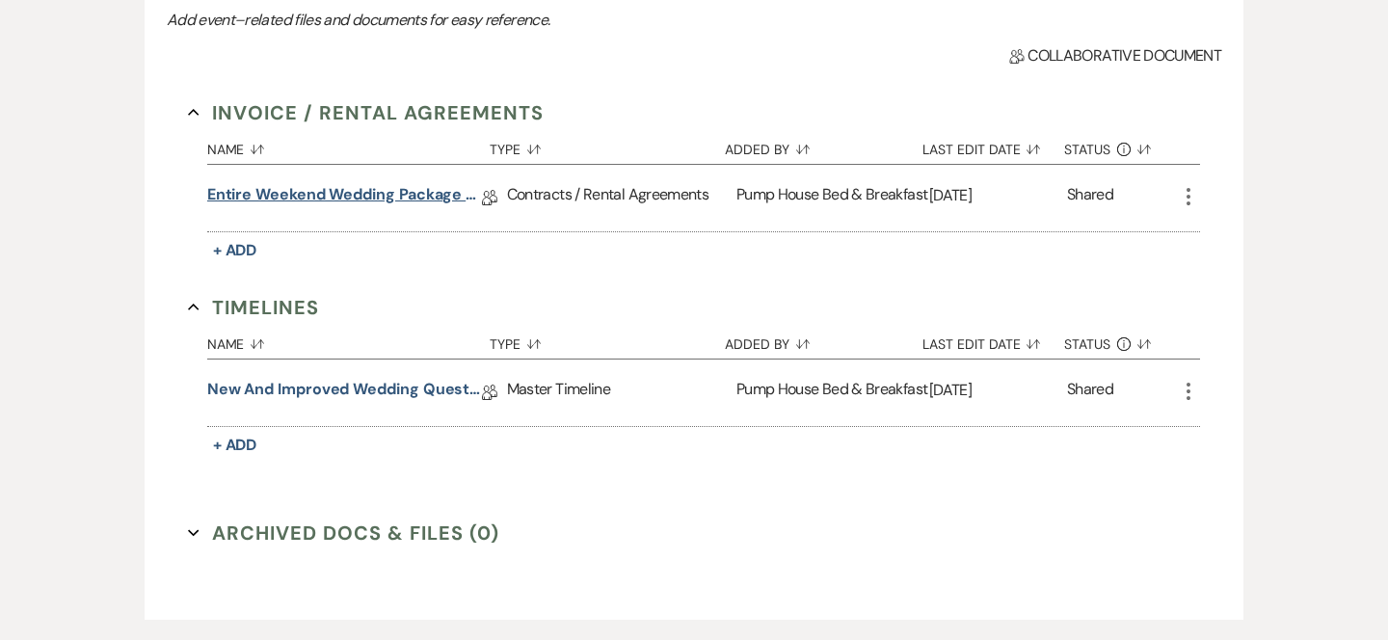
click at [303, 201] on link "Entire Weekend Wedding Package 12.5" at bounding box center [344, 198] width 275 height 30
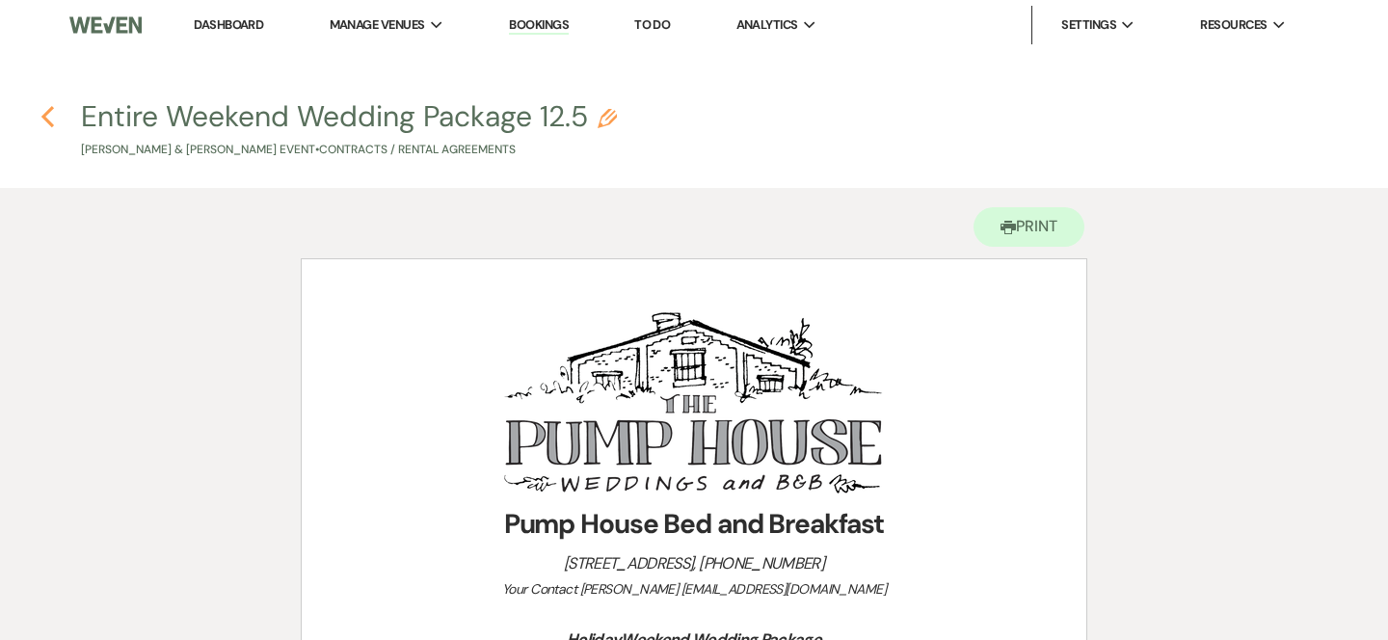
click at [49, 117] on icon "Previous" at bounding box center [47, 116] width 14 height 23
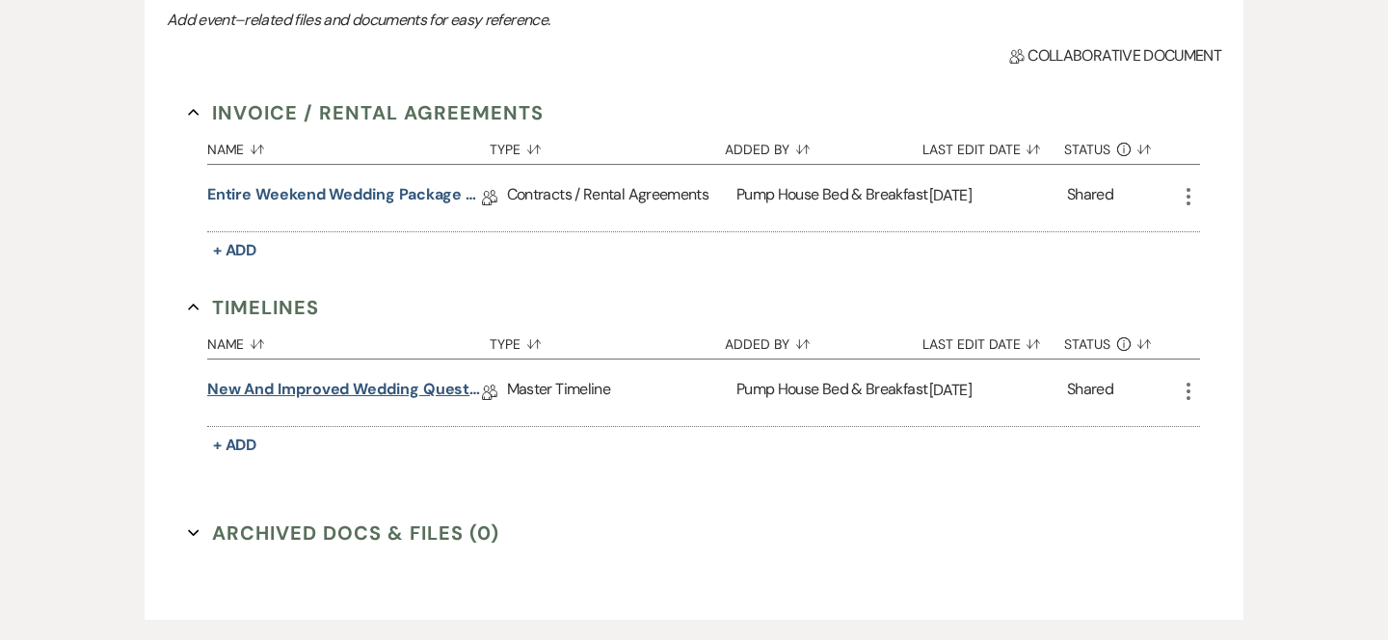
click at [315, 389] on link "New and improved Wedding Questionnaire" at bounding box center [344, 393] width 275 height 30
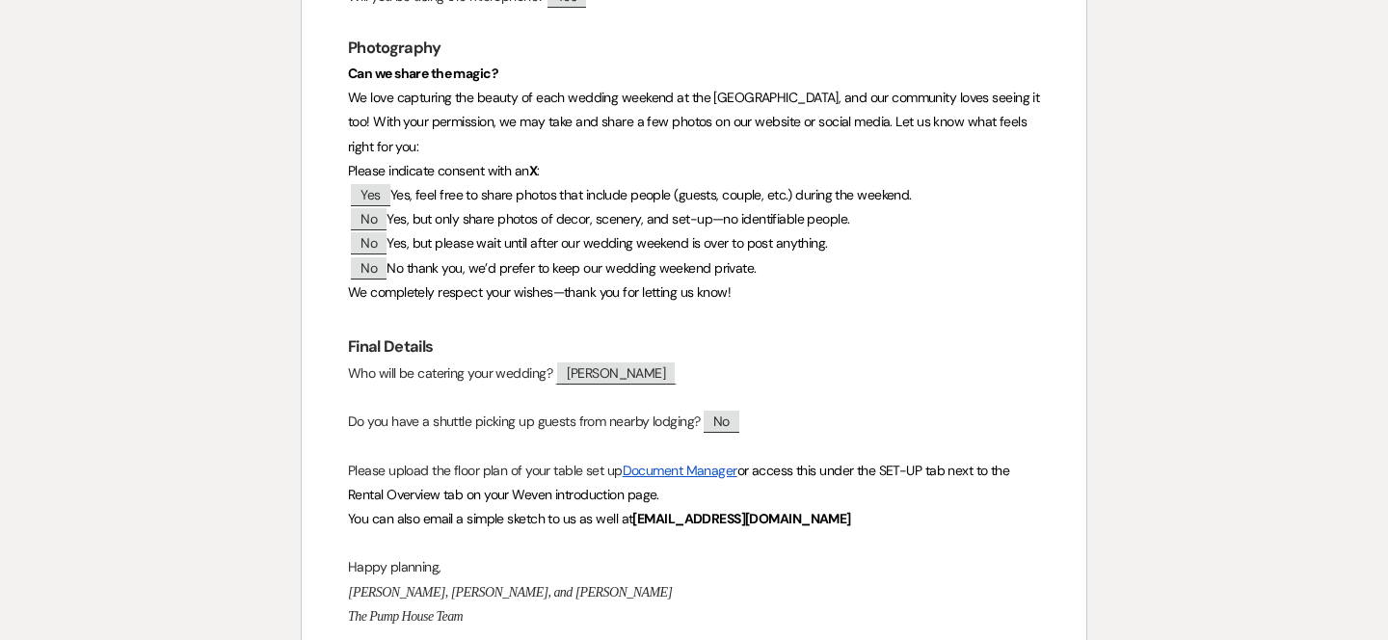
scroll to position [1867, 0]
